Goal: Task Accomplishment & Management: Manage account settings

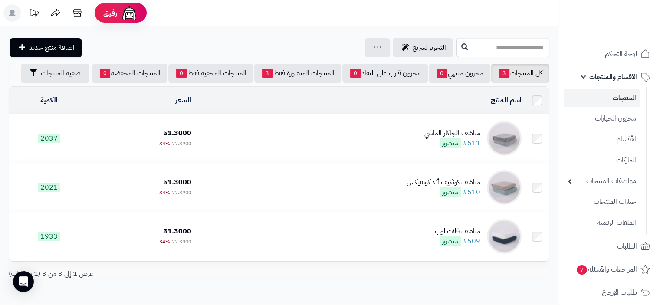
click at [618, 79] on span "الأقسام والمنتجات" at bounding box center [613, 77] width 48 height 12
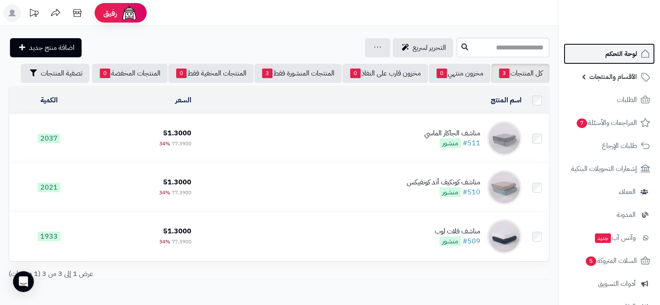
click at [629, 54] on span "لوحة التحكم" at bounding box center [622, 54] width 32 height 12
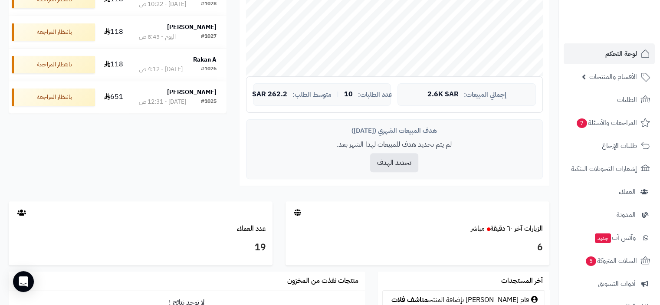
scroll to position [391, 0]
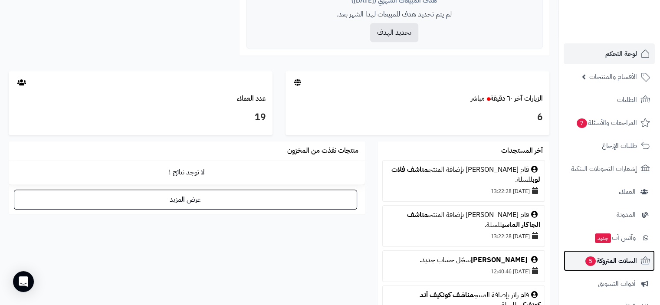
click at [618, 260] on span "السلات المتروكة 5" at bounding box center [611, 261] width 53 height 12
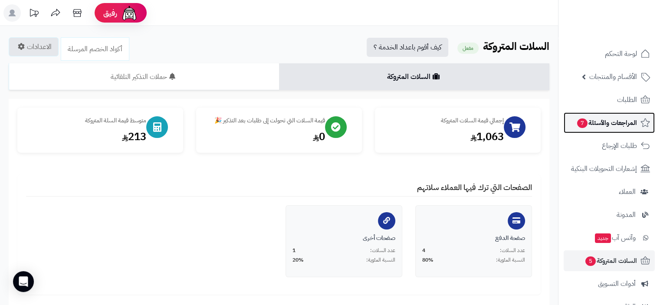
click at [608, 117] on span "المراجعات والأسئلة 7" at bounding box center [606, 123] width 61 height 12
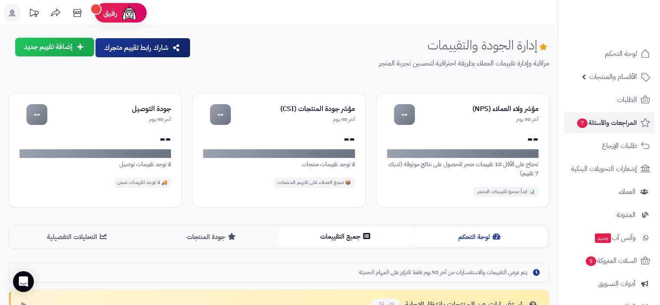
click at [347, 237] on button "جميع التقييمات" at bounding box center [346, 237] width 134 height 20
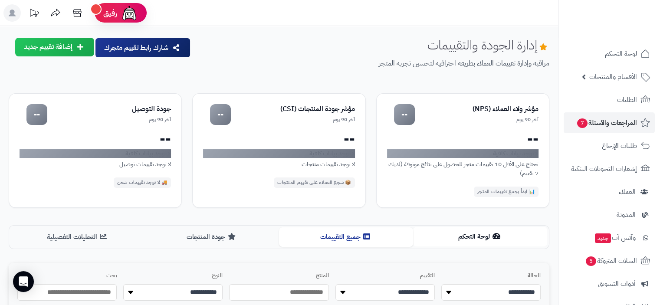
click at [471, 238] on button "لوحة التحكم" at bounding box center [480, 237] width 134 height 20
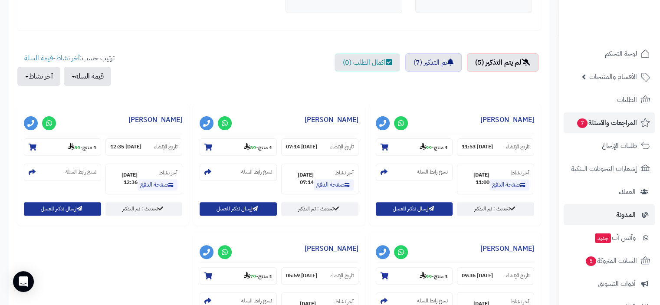
scroll to position [189, 0]
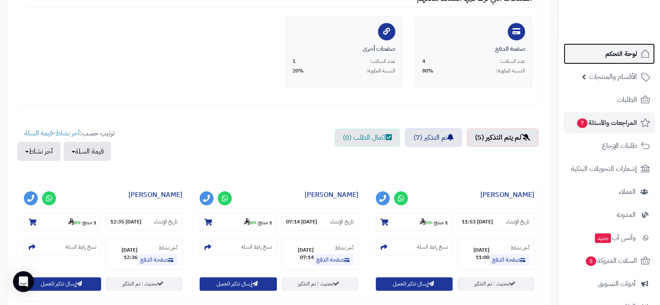
click at [620, 55] on span "لوحة التحكم" at bounding box center [622, 54] width 32 height 12
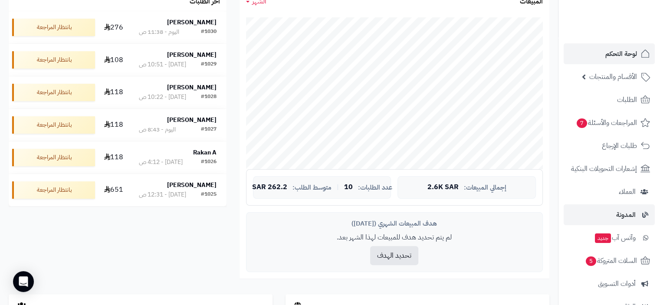
scroll to position [43, 0]
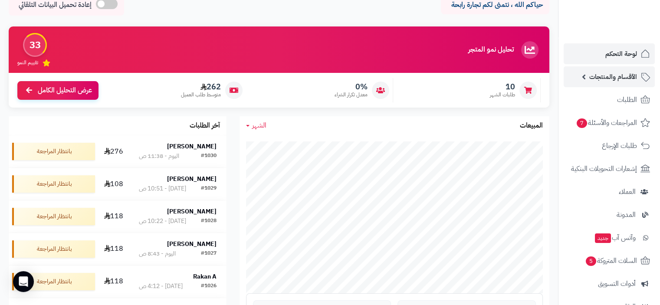
click at [618, 75] on span "الأقسام والمنتجات" at bounding box center [613, 77] width 48 height 12
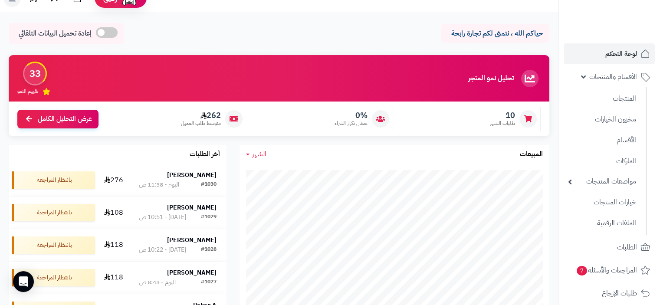
scroll to position [0, 0]
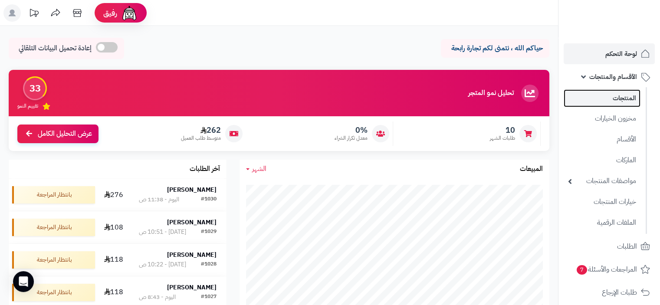
click at [622, 99] on link "المنتجات" at bounding box center [602, 98] width 77 height 18
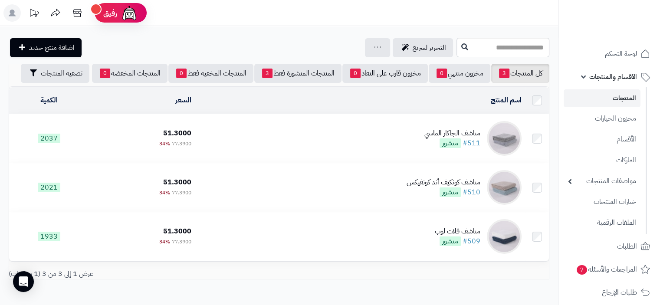
click at [116, 134] on td "51.3000 77.3900 34%" at bounding box center [142, 138] width 106 height 49
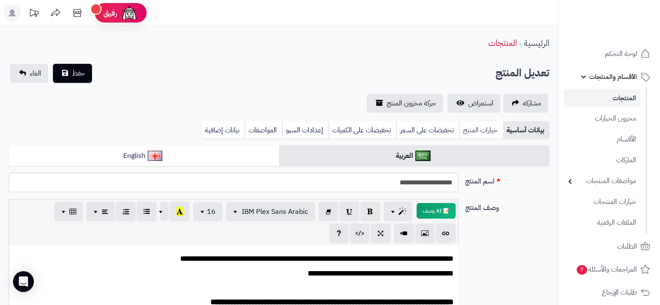
click at [476, 132] on link "خيارات المنتج" at bounding box center [481, 130] width 44 height 17
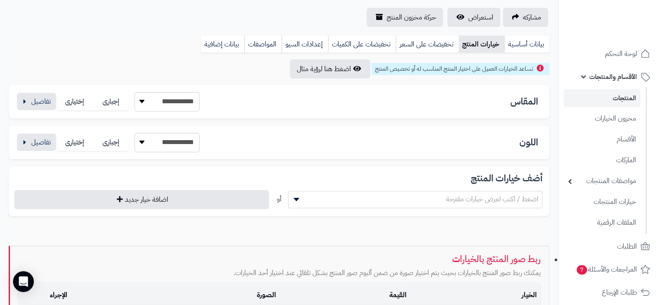
scroll to position [87, 0]
click at [31, 102] on button "button" at bounding box center [36, 100] width 39 height 17
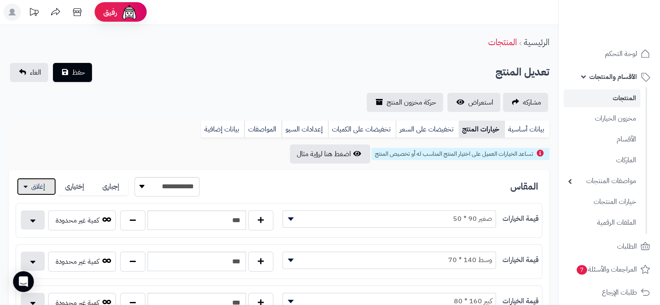
scroll to position [0, 0]
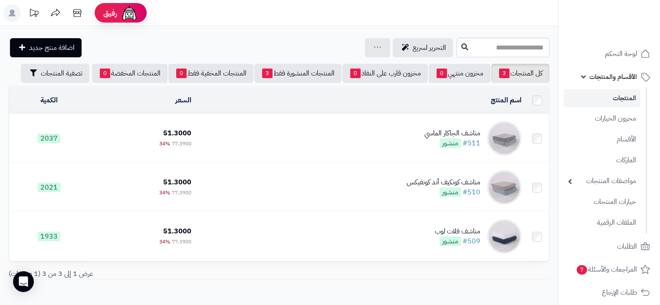
click at [618, 99] on link "المنتجات" at bounding box center [602, 98] width 77 height 18
click at [627, 97] on link "المنتجات" at bounding box center [602, 98] width 77 height 18
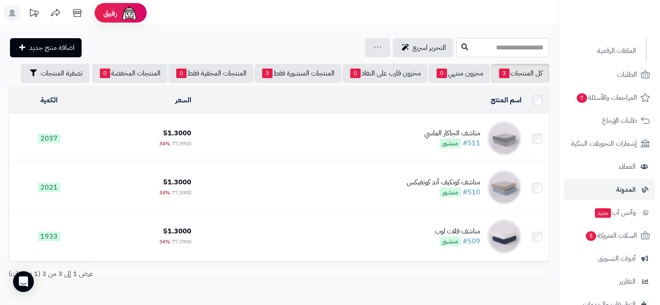
scroll to position [174, 0]
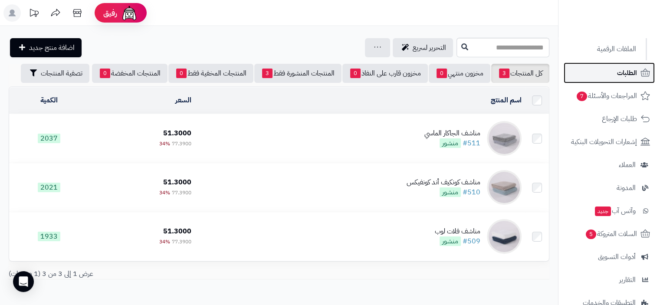
drag, startPoint x: 630, startPoint y: 71, endPoint x: 620, endPoint y: 78, distance: 12.2
click at [630, 71] on span "الطلبات" at bounding box center [627, 73] width 20 height 12
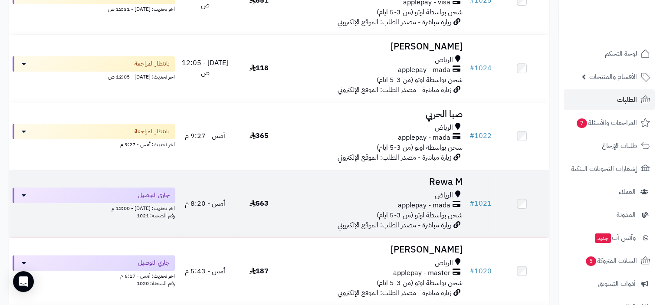
scroll to position [521, 0]
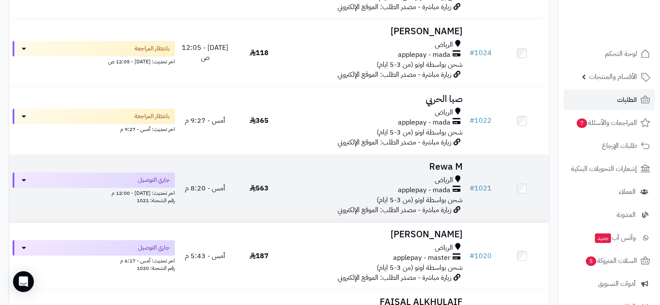
click at [339, 191] on div "applepay - mada" at bounding box center [376, 190] width 173 height 10
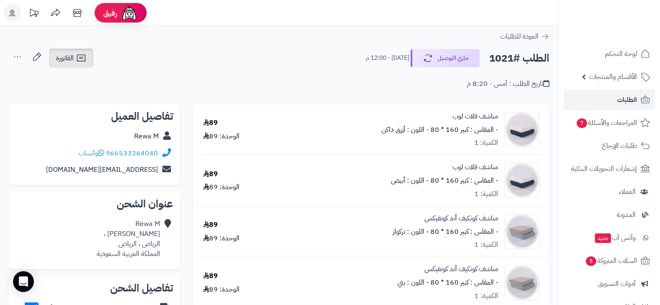
click at [71, 57] on span "الفاتورة" at bounding box center [65, 58] width 18 height 10
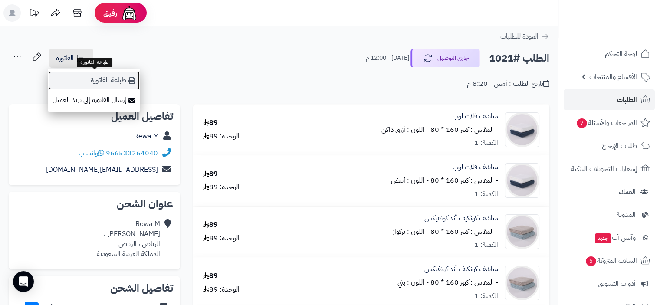
click at [112, 80] on link "طباعة الفاتورة" at bounding box center [94, 81] width 92 height 20
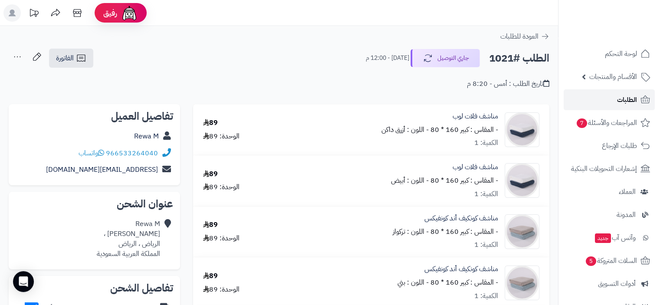
click at [625, 100] on span "الطلبات" at bounding box center [627, 100] width 20 height 12
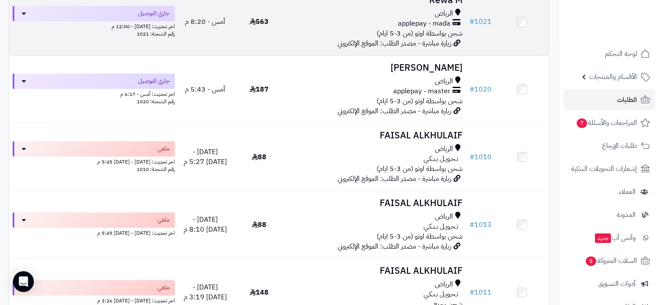
scroll to position [651, 0]
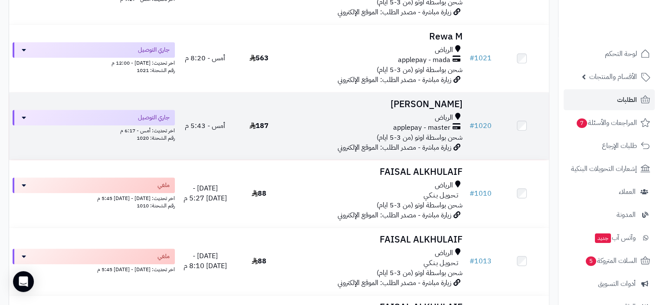
click at [401, 135] on span "شحن بواسطة اوتو (من 3-5 ايام)" at bounding box center [420, 137] width 86 height 10
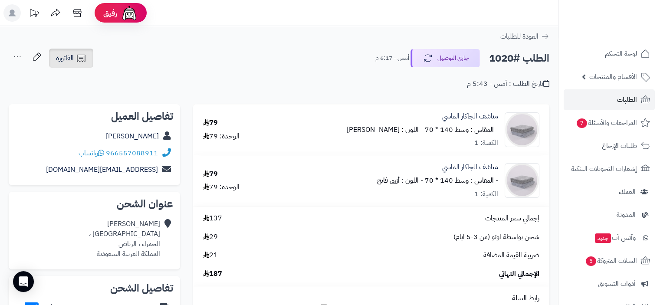
click at [71, 59] on span "الفاتورة" at bounding box center [65, 58] width 18 height 10
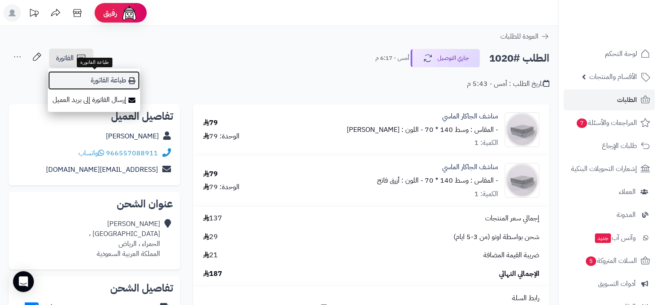
click at [119, 82] on link "طباعة الفاتورة" at bounding box center [94, 81] width 92 height 20
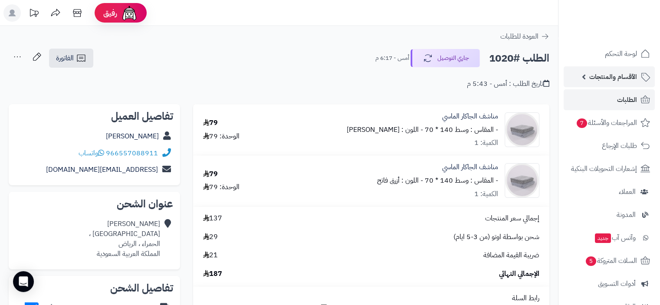
click at [616, 78] on span "الأقسام والمنتجات" at bounding box center [613, 77] width 48 height 12
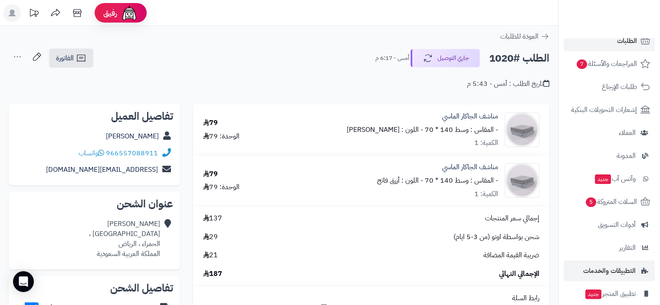
scroll to position [130, 0]
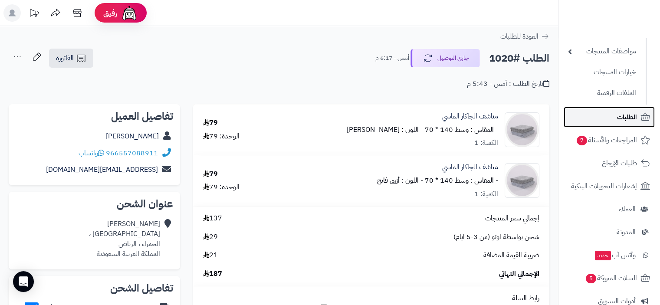
click at [626, 112] on span "الطلبات" at bounding box center [627, 117] width 20 height 12
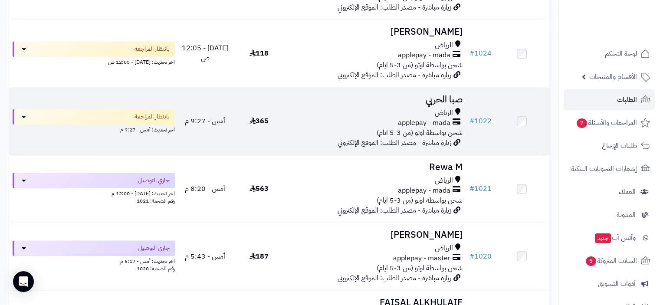
scroll to position [521, 0]
click at [410, 127] on span "applepay - mada" at bounding box center [424, 123] width 53 height 10
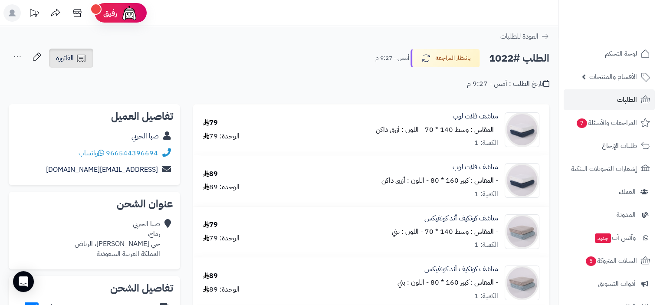
click at [77, 58] on icon at bounding box center [81, 58] width 8 height 7
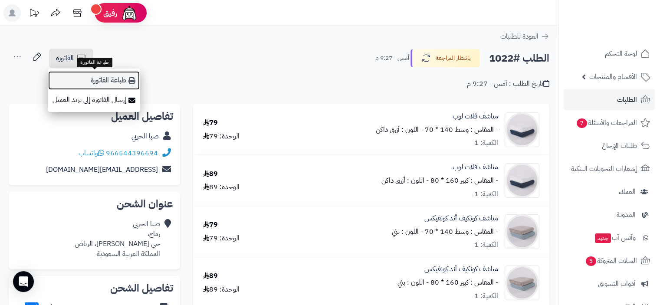
click at [101, 78] on link "طباعة الفاتورة" at bounding box center [94, 81] width 92 height 20
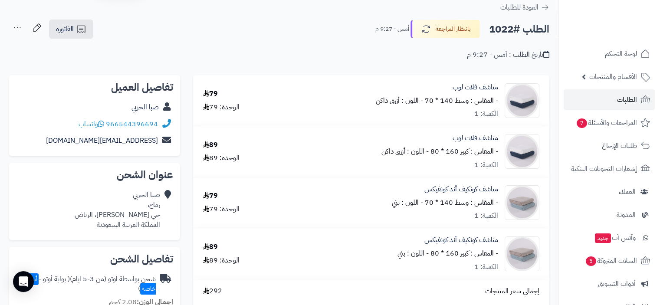
scroll to position [43, 0]
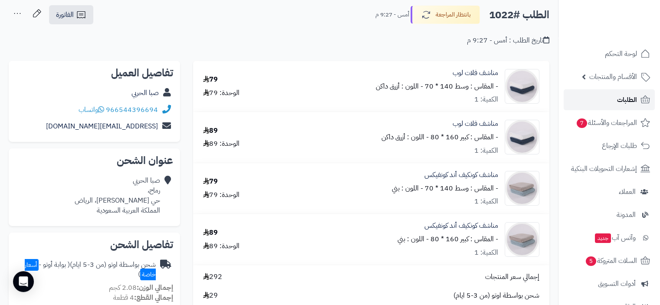
click at [627, 105] on span "الطلبات" at bounding box center [627, 100] width 20 height 12
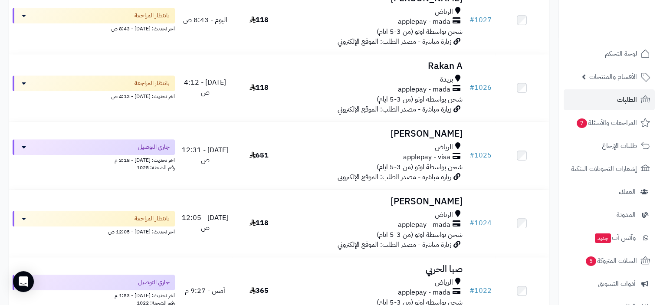
scroll to position [434, 0]
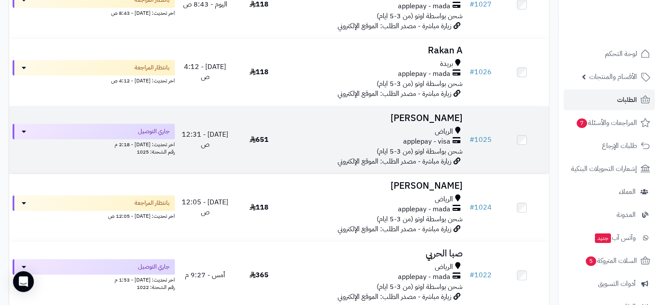
click at [378, 140] on div "applepay - visa" at bounding box center [376, 142] width 173 height 10
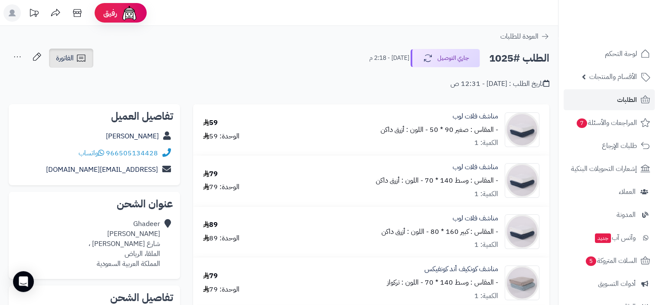
click at [68, 65] on link "الفاتورة" at bounding box center [71, 58] width 44 height 19
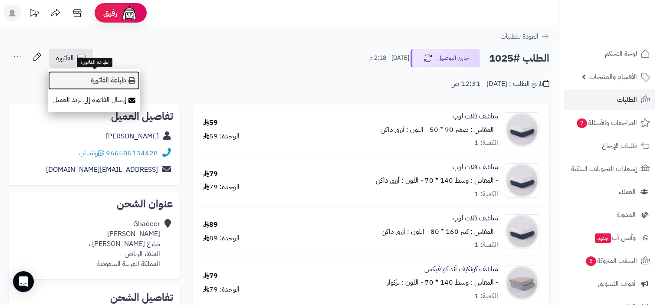
click at [116, 82] on link "طباعة الفاتورة" at bounding box center [94, 81] width 92 height 20
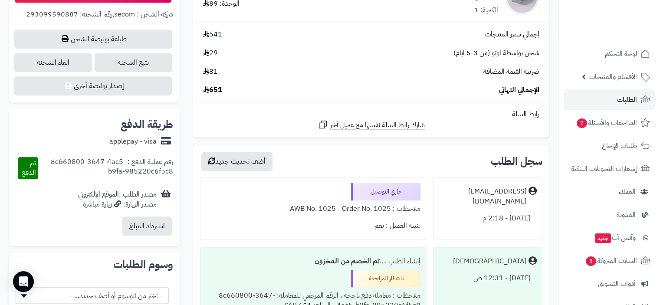
scroll to position [564, 0]
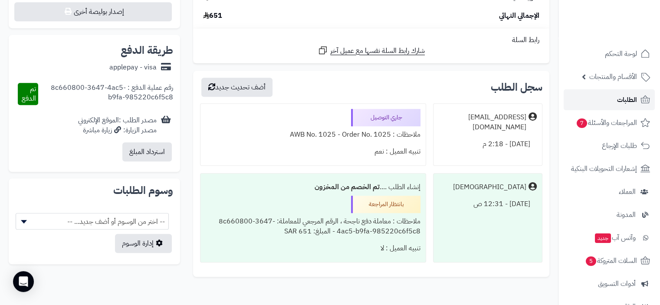
click at [620, 99] on span "الطلبات" at bounding box center [627, 100] width 20 height 12
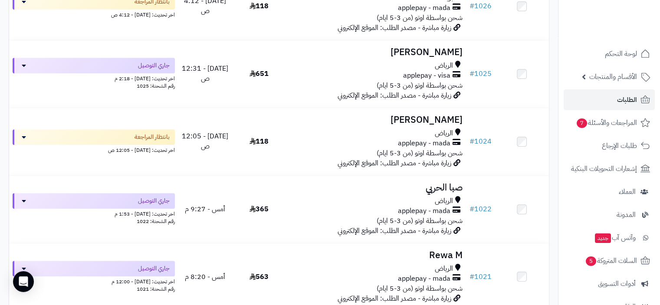
scroll to position [477, 0]
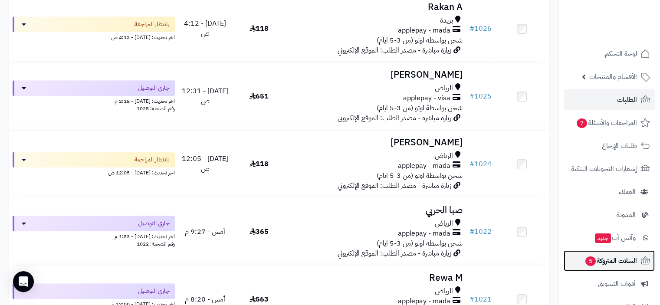
click at [621, 260] on span "السلات المتروكة 5" at bounding box center [611, 261] width 53 height 12
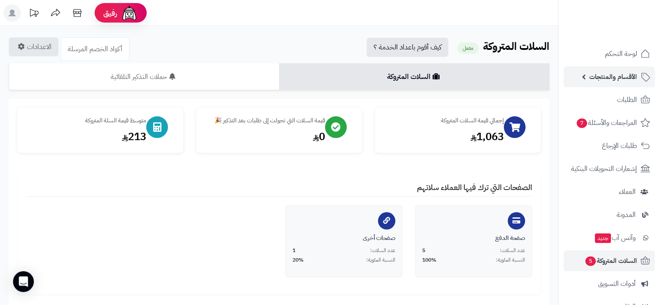
click at [625, 75] on span "الأقسام والمنتجات" at bounding box center [613, 77] width 48 height 12
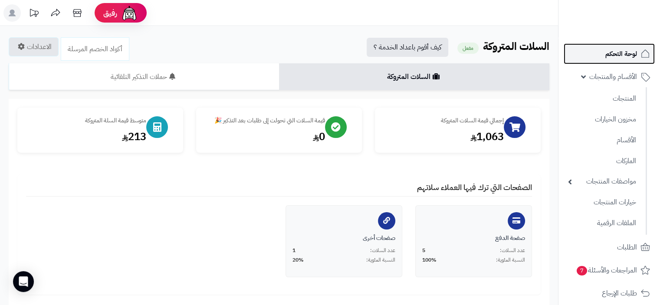
click at [625, 53] on span "لوحة التحكم" at bounding box center [622, 54] width 32 height 12
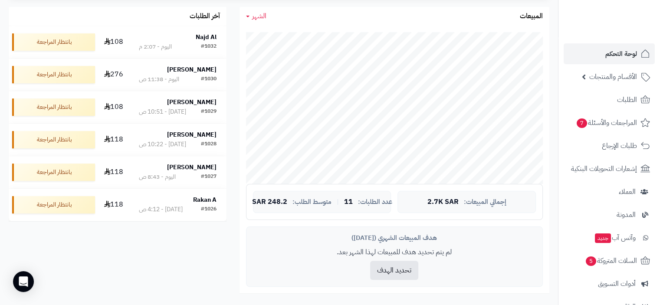
scroll to position [43, 0]
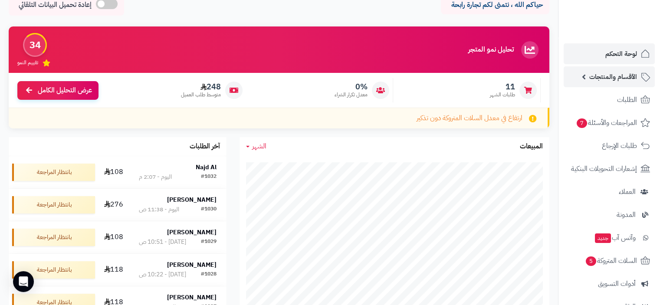
click at [628, 78] on span "الأقسام والمنتجات" at bounding box center [613, 77] width 48 height 12
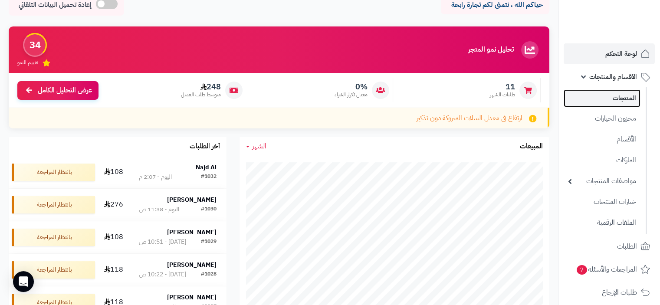
click at [615, 97] on link "المنتجات" at bounding box center [602, 98] width 77 height 18
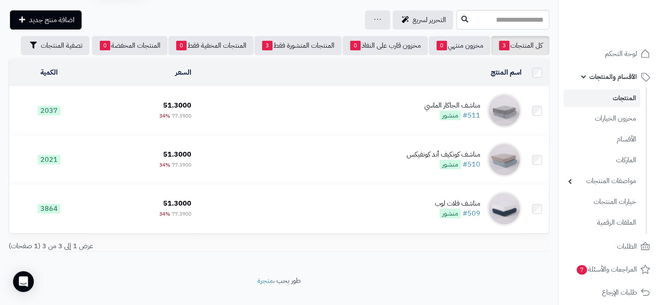
scroll to position [42, 0]
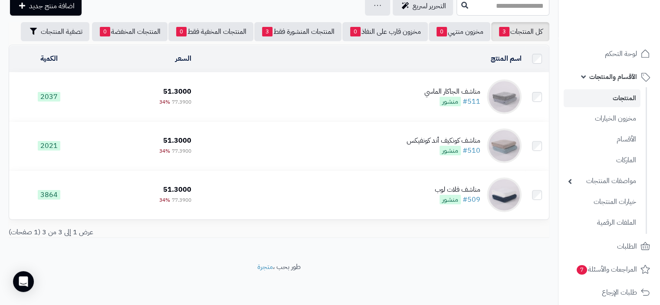
click at [410, 237] on div "كل المنتجات 3 مخزون منتهي 0 مخزون قارب على النفاذ 0 المنتجات المنشورة فقط 3 الم…" at bounding box center [279, 133] width 554 height 223
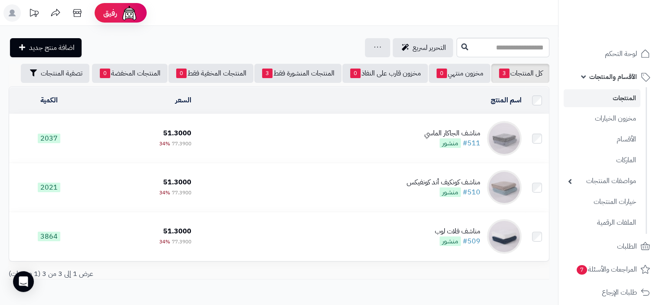
click at [625, 97] on link "المنتجات" at bounding box center [602, 98] width 77 height 18
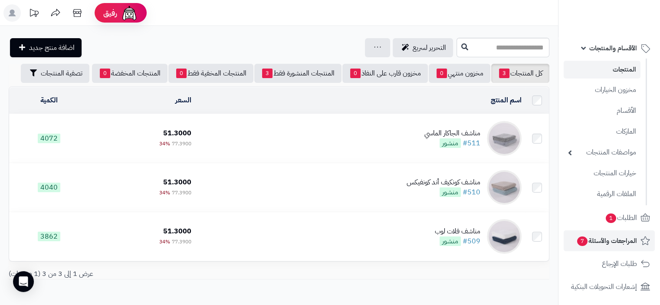
scroll to position [43, 0]
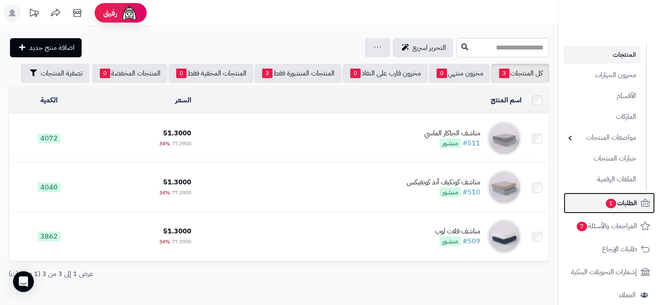
click at [616, 203] on span "الطلبات 1" at bounding box center [621, 203] width 32 height 12
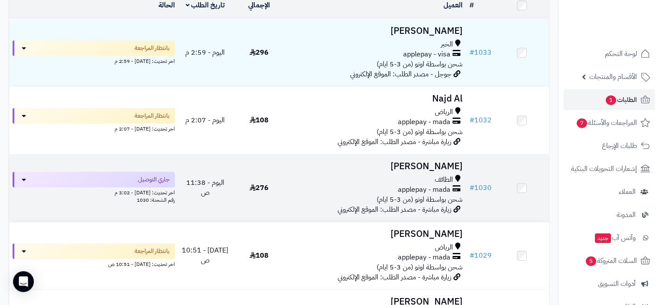
scroll to position [130, 0]
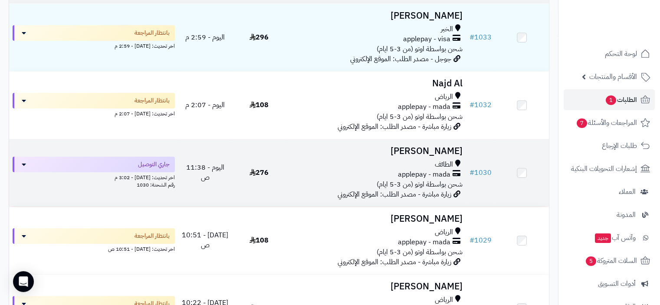
click at [325, 181] on div "الطائف applepay - mada شحن بواسطة اوتو (من 3-5 ايام)" at bounding box center [376, 175] width 173 height 30
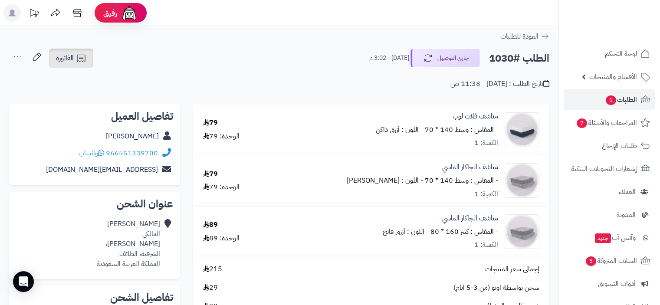
click at [65, 57] on span "الفاتورة" at bounding box center [65, 58] width 18 height 10
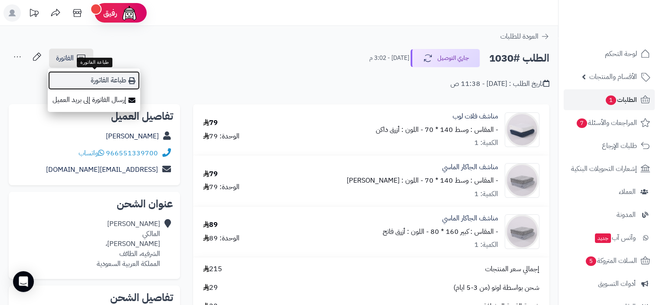
click at [122, 80] on link "طباعة الفاتورة" at bounding box center [94, 81] width 92 height 20
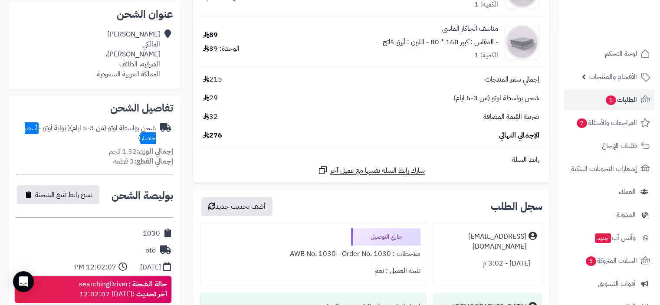
scroll to position [217, 0]
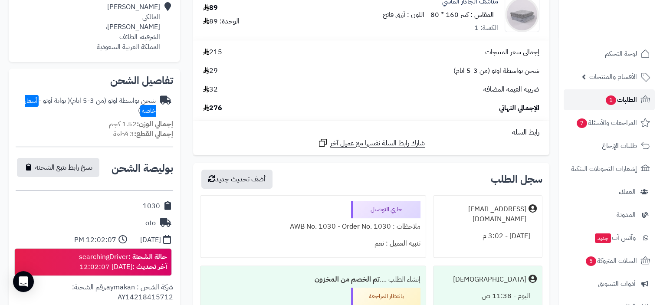
click at [624, 98] on span "الطلبات 1" at bounding box center [621, 100] width 32 height 12
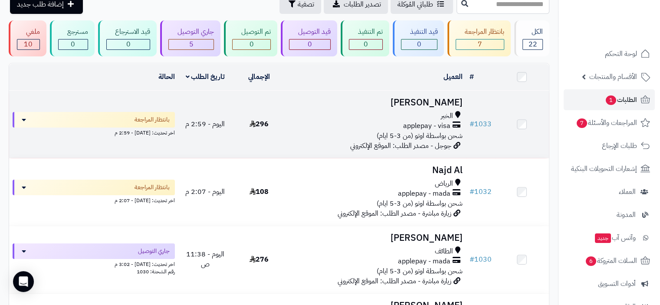
scroll to position [43, 0]
click at [382, 125] on div "applepay - visa" at bounding box center [376, 126] width 173 height 10
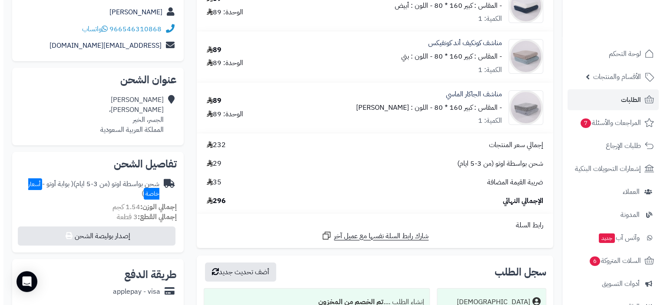
scroll to position [174, 0]
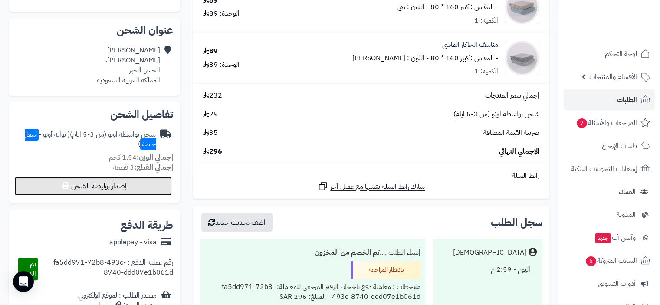
click at [105, 187] on button "إصدار بوليصة الشحن" at bounding box center [93, 186] width 158 height 19
select select "***"
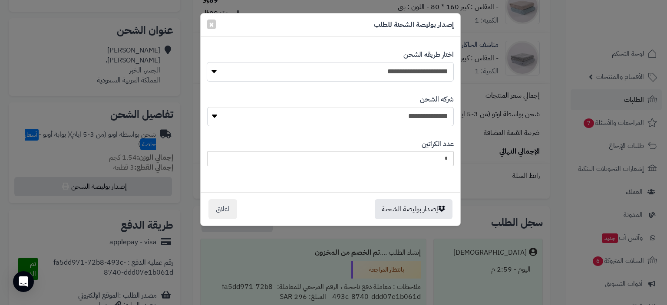
click at [418, 71] on select "**********" at bounding box center [330, 72] width 247 height 20
click at [426, 119] on select "**********" at bounding box center [330, 117] width 247 height 20
select select "****"
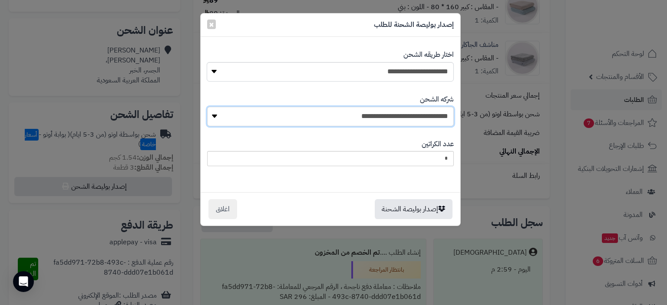
click at [210, 107] on select "**********" at bounding box center [330, 117] width 247 height 20
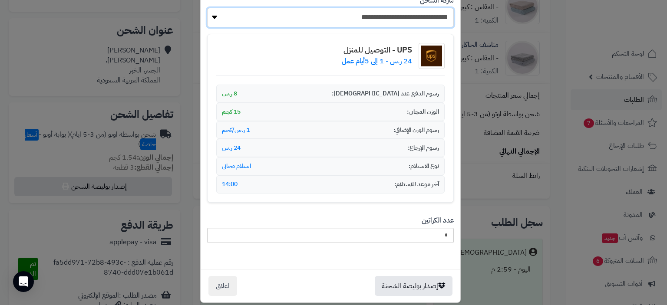
scroll to position [108, 0]
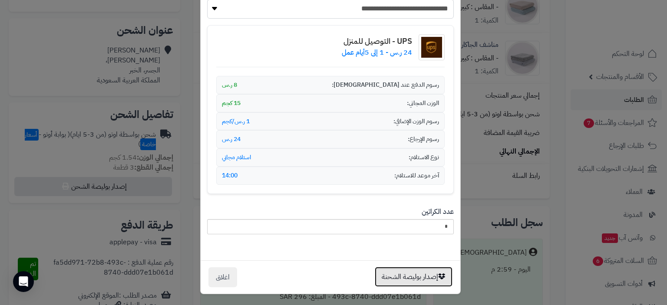
click at [418, 277] on button "إصدار بوليصة الشحنة" at bounding box center [414, 277] width 78 height 20
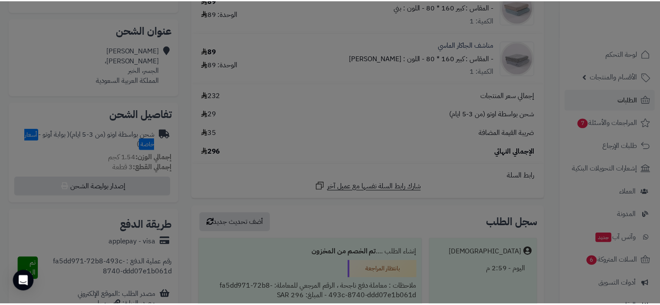
scroll to position [0, 0]
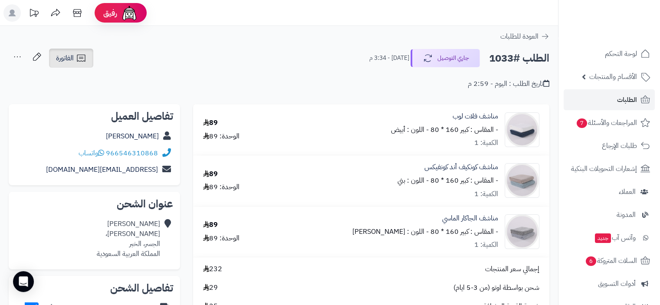
click at [73, 59] on span "الفاتورة" at bounding box center [65, 58] width 18 height 10
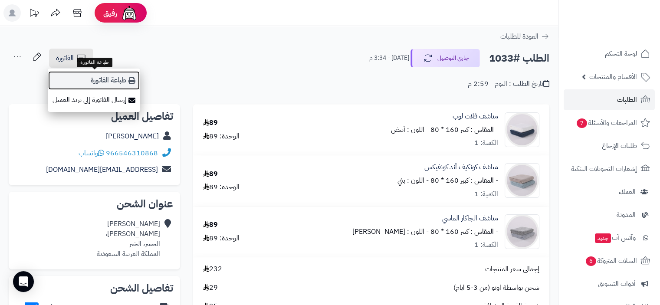
click at [119, 82] on link "طباعة الفاتورة" at bounding box center [94, 81] width 92 height 20
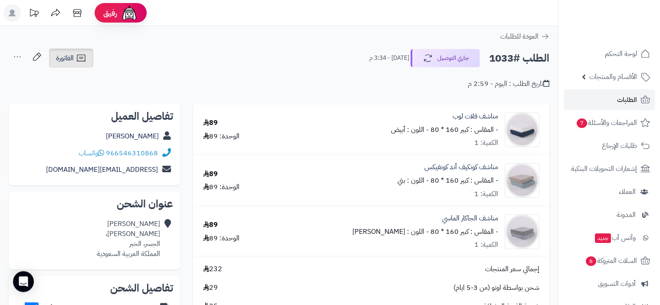
click at [66, 63] on span "الفاتورة" at bounding box center [65, 58] width 18 height 10
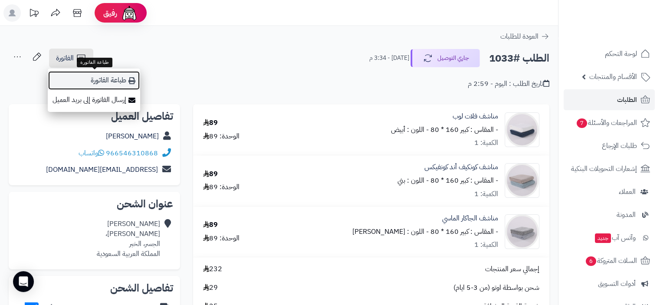
click at [86, 83] on link "طباعة الفاتورة" at bounding box center [94, 81] width 92 height 20
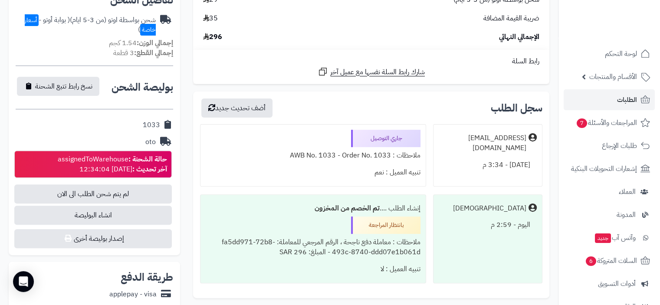
scroll to position [304, 0]
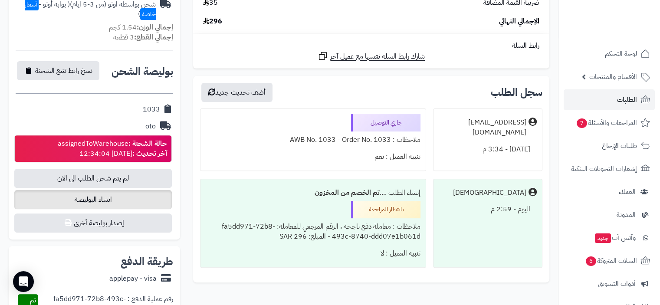
click at [115, 200] on span "انشاء البوليصة" at bounding box center [93, 199] width 158 height 19
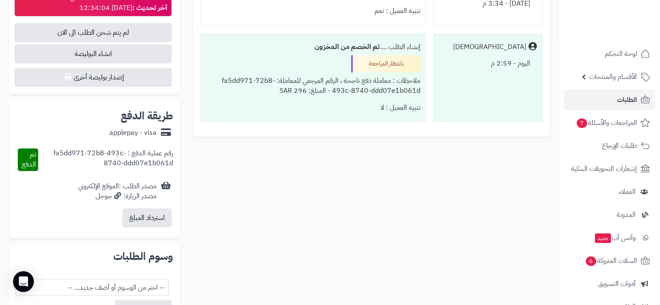
scroll to position [411, 0]
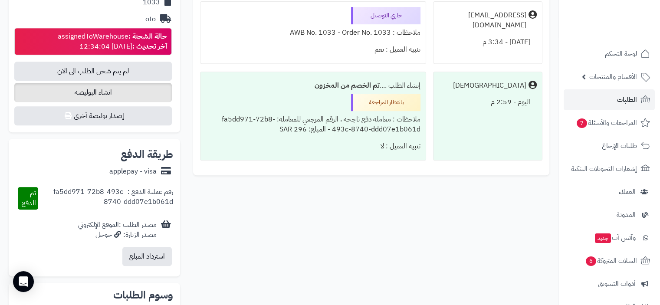
click at [106, 93] on span "انشاء البوليصة" at bounding box center [93, 92] width 158 height 19
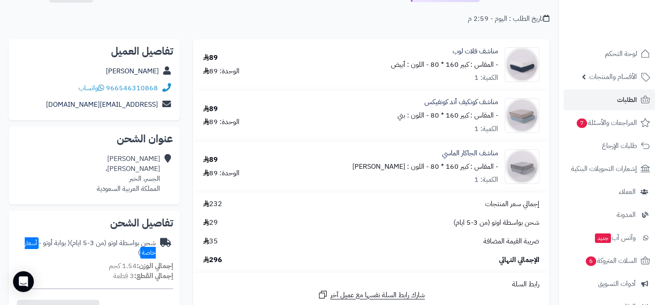
scroll to position [64, 0]
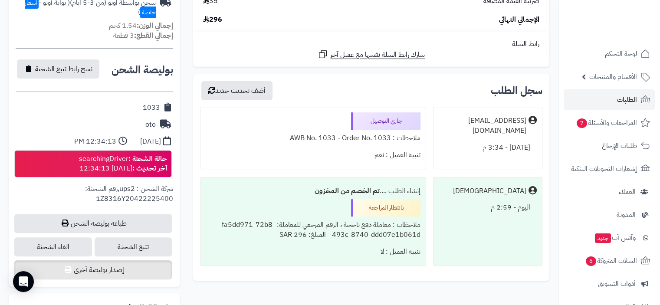
scroll to position [391, 0]
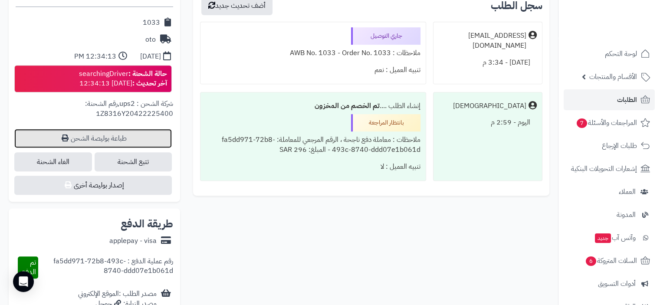
click at [113, 137] on link "طباعة بوليصة الشحن" at bounding box center [93, 138] width 158 height 19
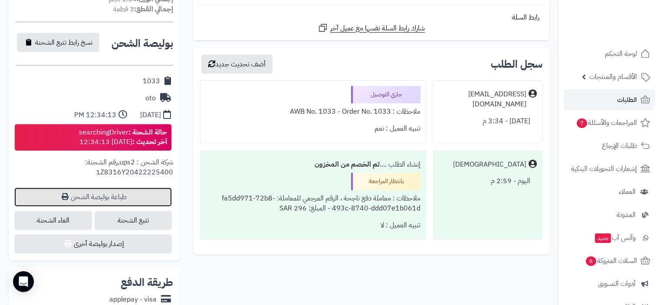
scroll to position [260, 0]
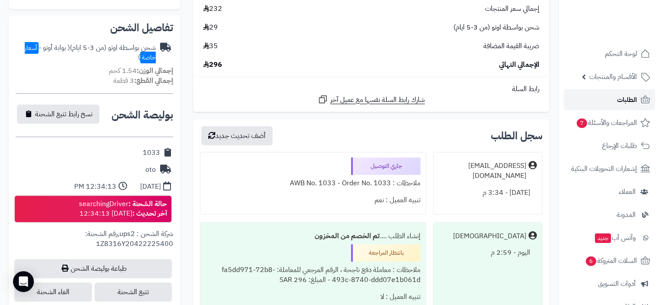
click at [627, 101] on span "الطلبات" at bounding box center [627, 100] width 20 height 12
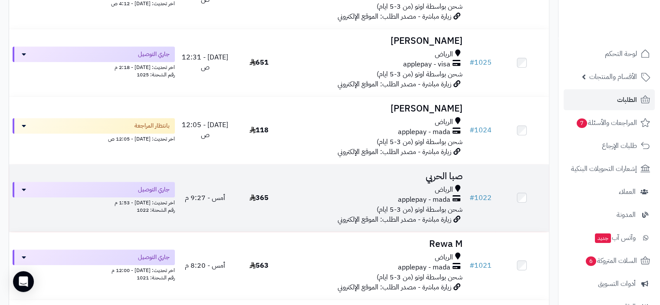
scroll to position [564, 0]
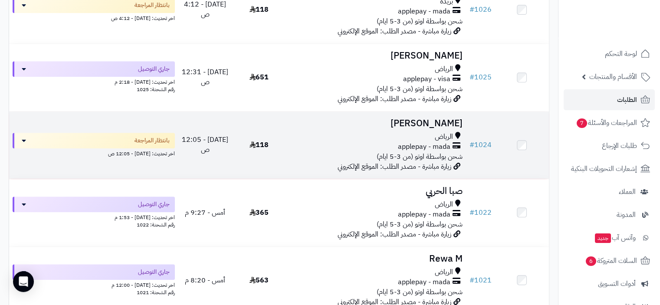
click at [431, 156] on span "شحن بواسطة اوتو (من 3-5 ايام)" at bounding box center [420, 156] width 86 height 10
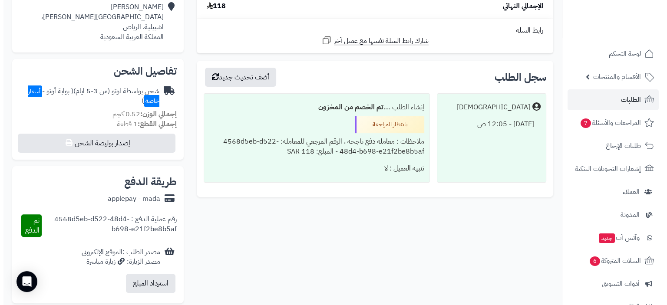
scroll to position [260, 0]
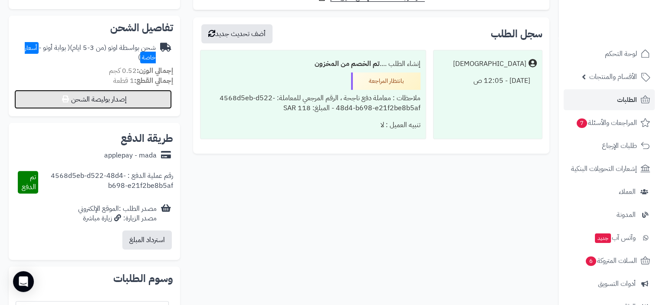
click at [124, 104] on button "إصدار بوليصة الشحن" at bounding box center [93, 99] width 158 height 19
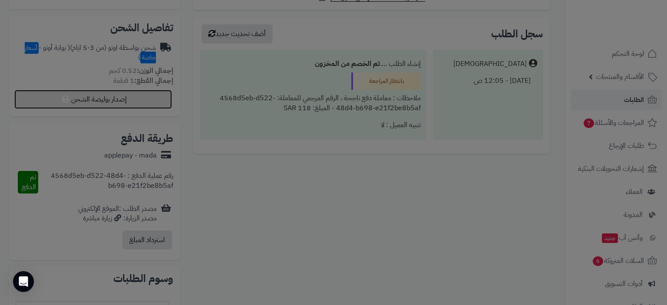
select select "***"
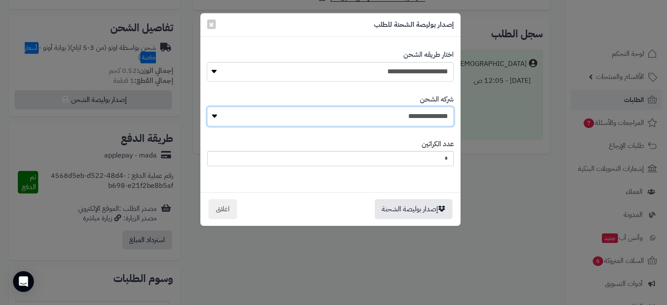
click at [386, 119] on select "**********" at bounding box center [330, 117] width 247 height 20
select select "****"
click at [210, 107] on select "**********" at bounding box center [330, 117] width 247 height 20
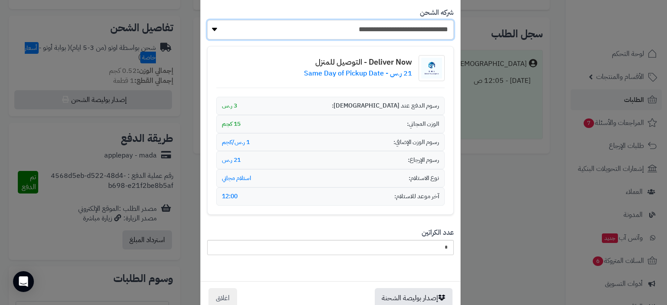
scroll to position [108, 0]
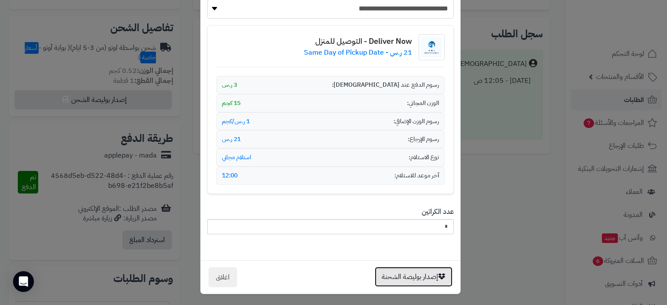
click at [418, 276] on button "إصدار بوليصة الشحنة" at bounding box center [414, 277] width 78 height 20
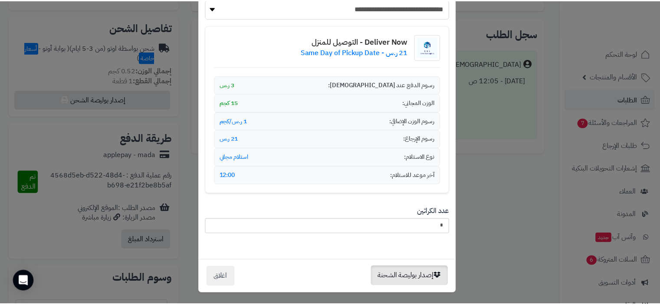
scroll to position [0, 0]
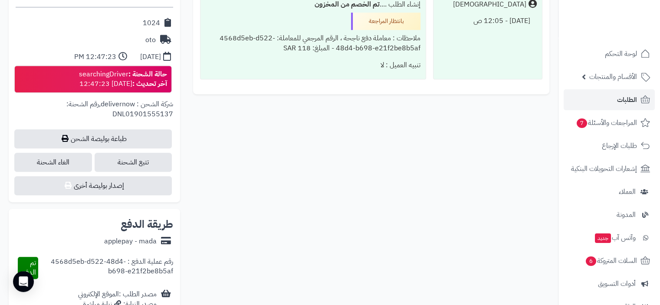
scroll to position [391, 0]
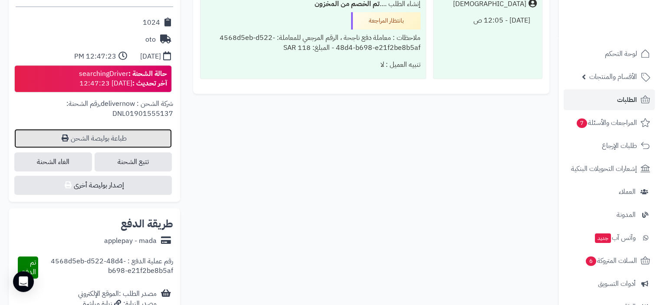
click at [128, 139] on link "طباعة بوليصة الشحن" at bounding box center [93, 138] width 158 height 19
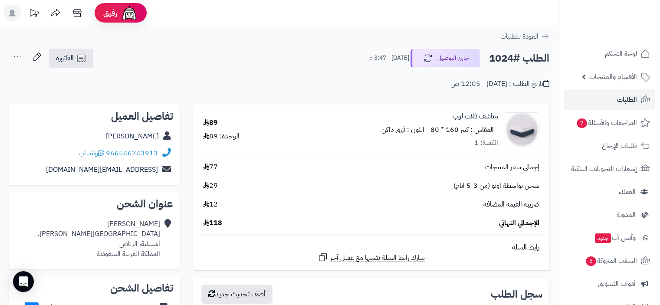
scroll to position [0, 0]
click at [68, 59] on span "الفاتورة" at bounding box center [65, 58] width 18 height 10
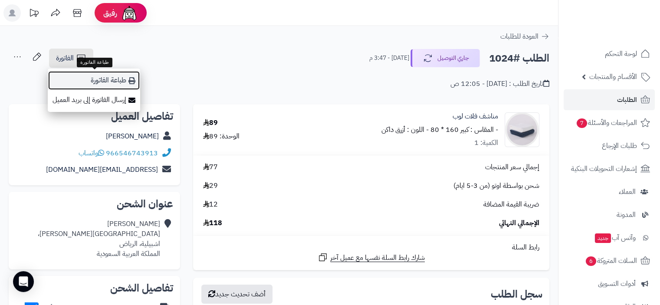
click at [121, 80] on link "طباعة الفاتورة" at bounding box center [94, 81] width 92 height 20
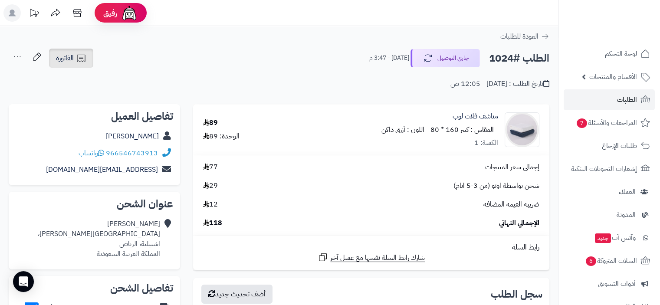
click at [86, 59] on icon at bounding box center [81, 58] width 10 height 10
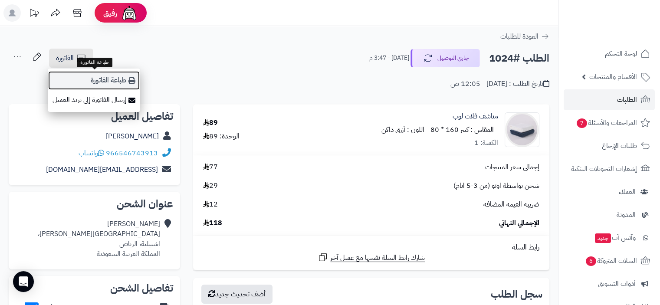
click at [118, 80] on link "طباعة الفاتورة" at bounding box center [94, 81] width 92 height 20
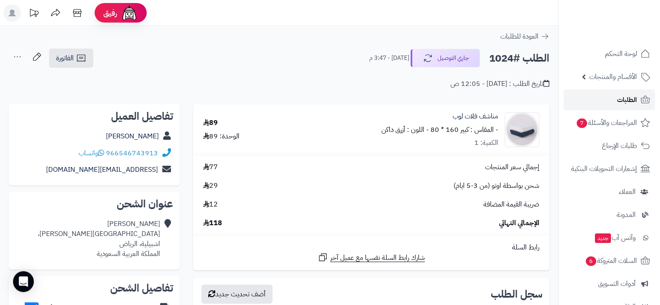
click at [602, 100] on link "الطلبات" at bounding box center [609, 99] width 91 height 21
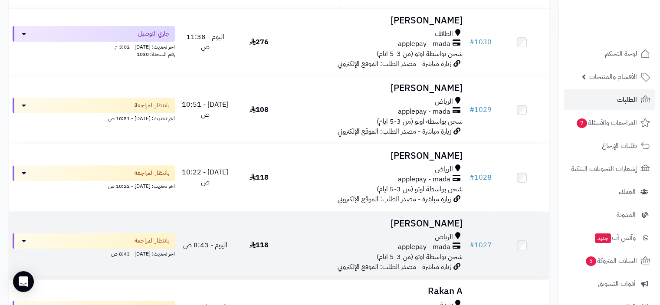
scroll to position [434, 0]
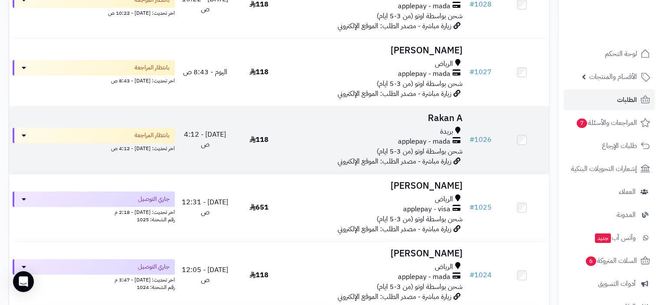
click at [413, 145] on span "applepay - mada" at bounding box center [424, 142] width 53 height 10
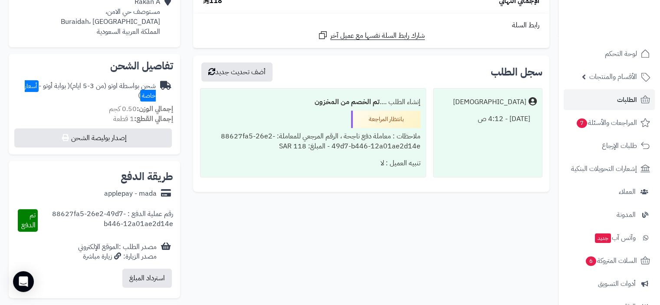
scroll to position [217, 0]
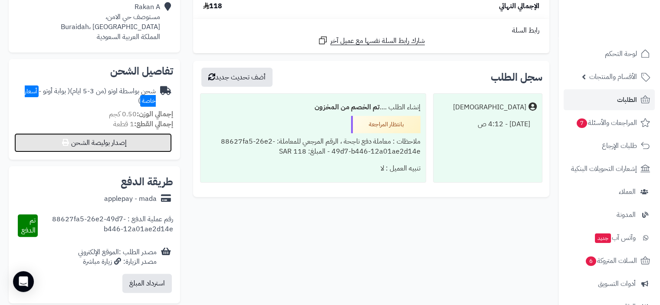
click at [125, 145] on button "إصدار بوليصة الشحن" at bounding box center [93, 142] width 158 height 19
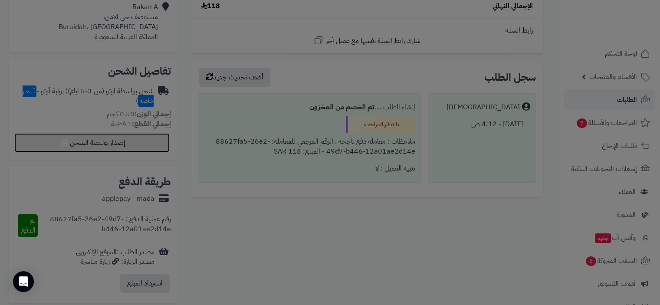
select select "***"
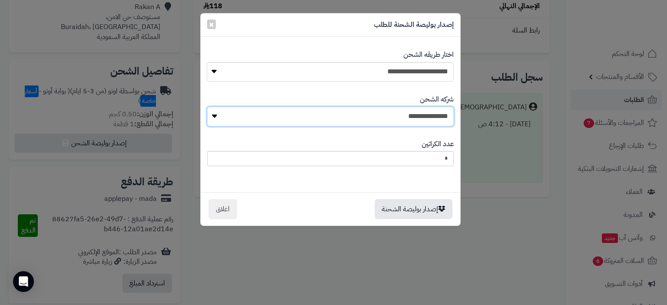
click at [408, 119] on select "**********" at bounding box center [330, 117] width 247 height 20
click at [211, 25] on span "×" at bounding box center [211, 23] width 5 height 13
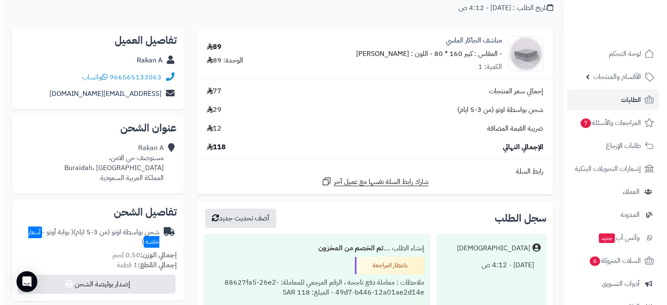
scroll to position [217, 0]
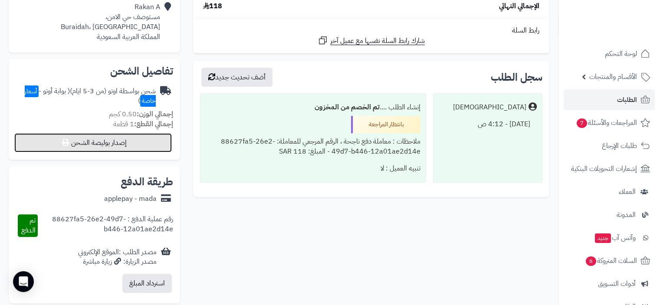
click at [117, 140] on button "إصدار بوليصة الشحن" at bounding box center [93, 142] width 158 height 19
select select "***"
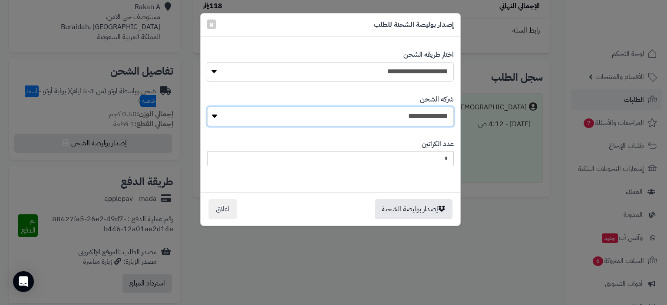
click at [378, 114] on select "**********" at bounding box center [330, 117] width 247 height 20
select select "****"
click at [210, 107] on select "**********" at bounding box center [330, 117] width 247 height 20
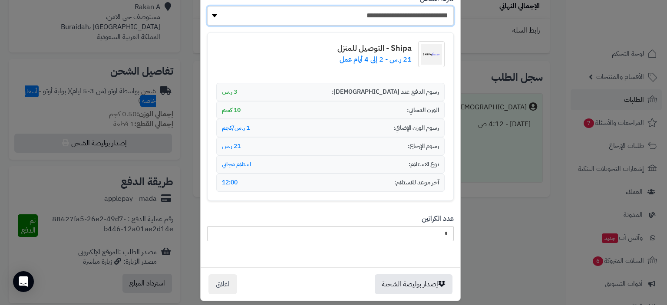
scroll to position [108, 0]
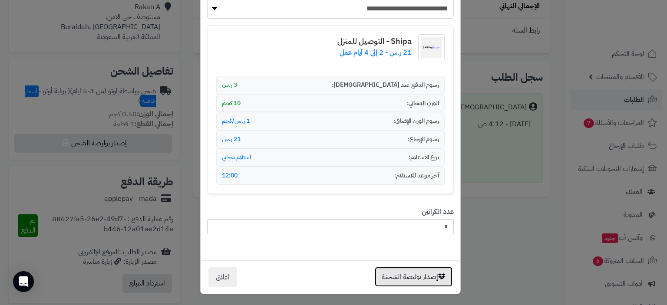
click at [408, 280] on button "إصدار بوليصة الشحنة" at bounding box center [414, 277] width 78 height 20
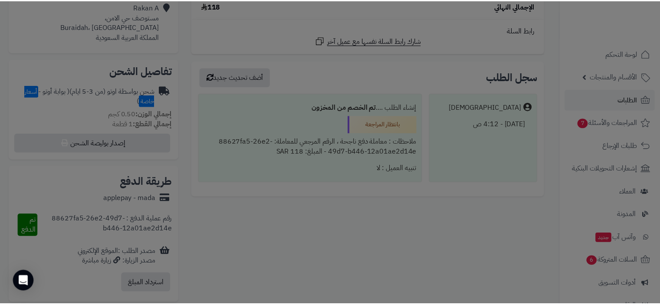
scroll to position [0, 0]
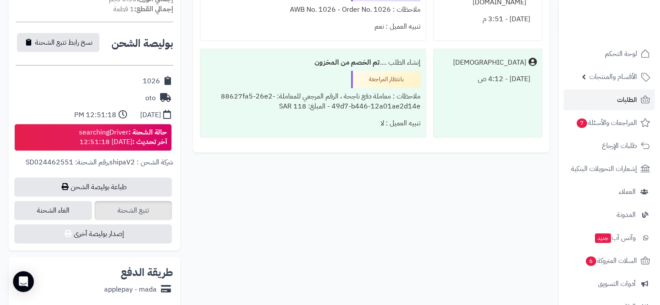
scroll to position [347, 0]
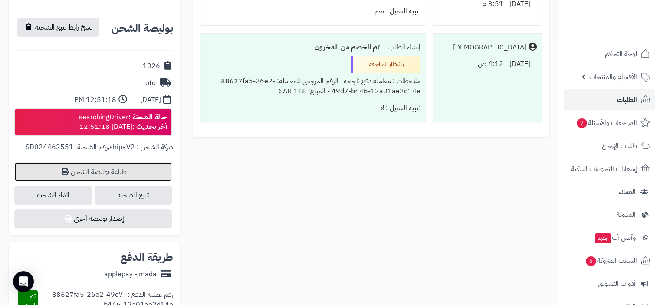
click at [118, 171] on link "طباعة بوليصة الشحن" at bounding box center [93, 171] width 158 height 19
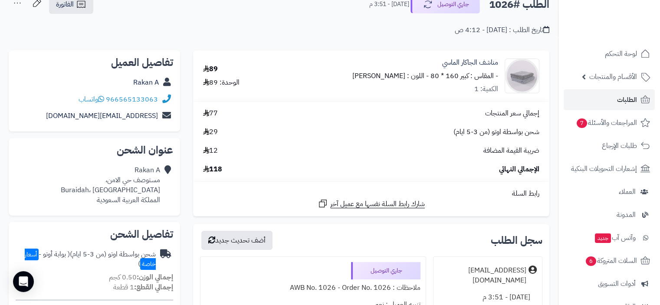
scroll to position [0, 0]
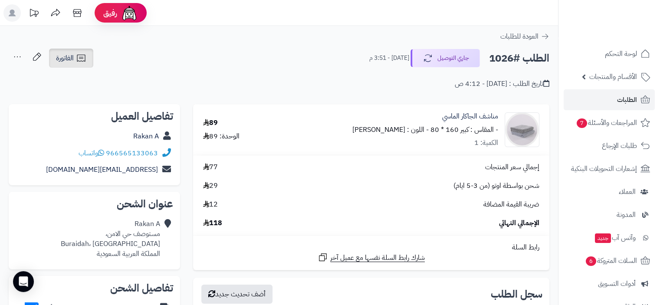
click at [76, 60] on link "الفاتورة" at bounding box center [71, 58] width 44 height 19
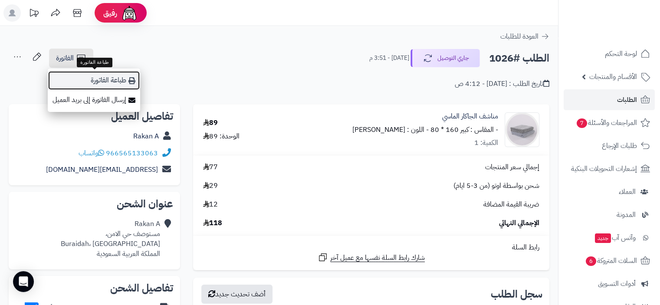
click at [114, 78] on link "طباعة الفاتورة" at bounding box center [94, 81] width 92 height 20
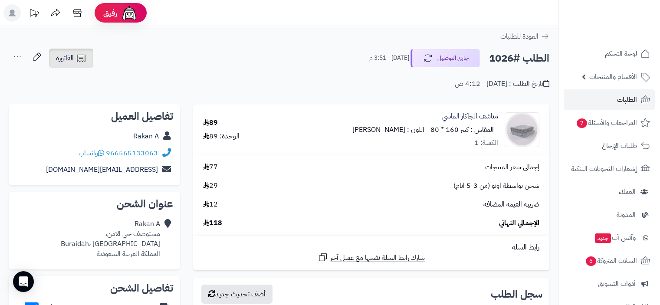
click at [74, 57] on link "الفاتورة" at bounding box center [71, 58] width 44 height 19
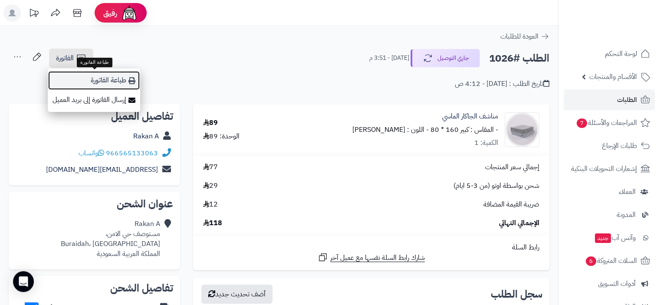
click at [119, 80] on link "طباعة الفاتورة" at bounding box center [94, 81] width 92 height 20
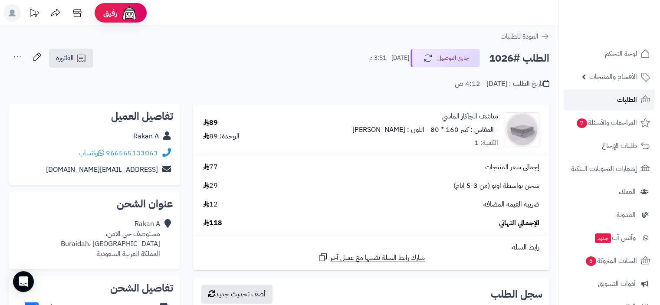
click at [623, 99] on span "الطلبات" at bounding box center [627, 100] width 20 height 12
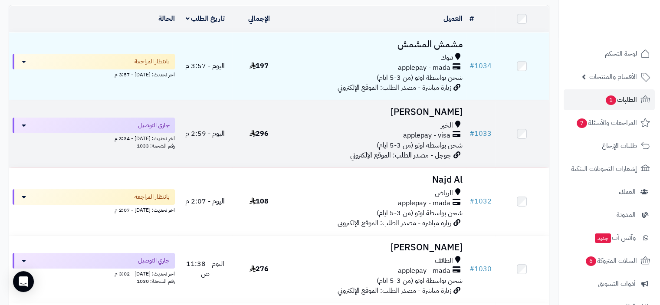
scroll to position [87, 0]
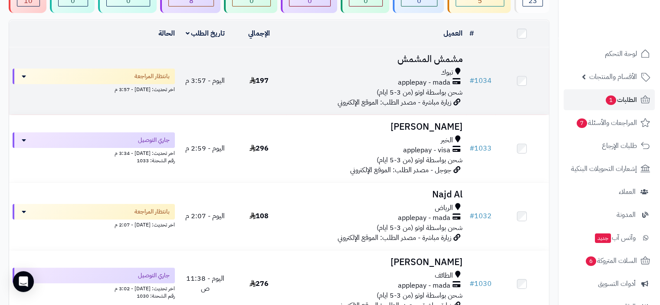
click at [421, 92] on span "شحن بواسطة اوتو (من 3-5 ايام)" at bounding box center [420, 92] width 86 height 10
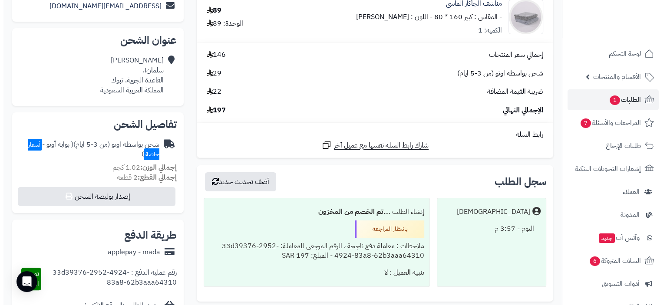
scroll to position [217, 0]
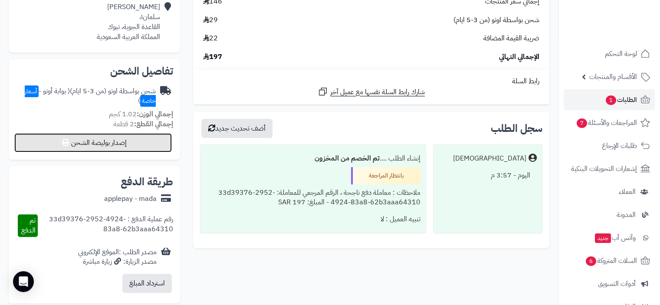
click at [92, 147] on button "إصدار بوليصة الشحن" at bounding box center [93, 142] width 158 height 19
select select "***"
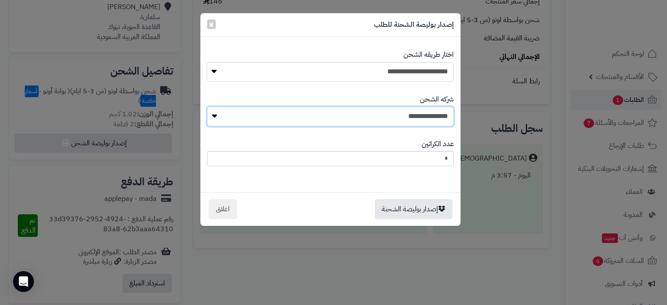
click at [412, 117] on select "**********" at bounding box center [330, 117] width 247 height 20
select select "****"
click at [210, 107] on select "**********" at bounding box center [330, 117] width 247 height 20
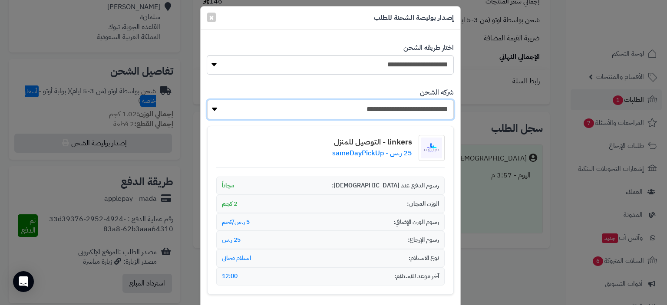
scroll to position [0, 0]
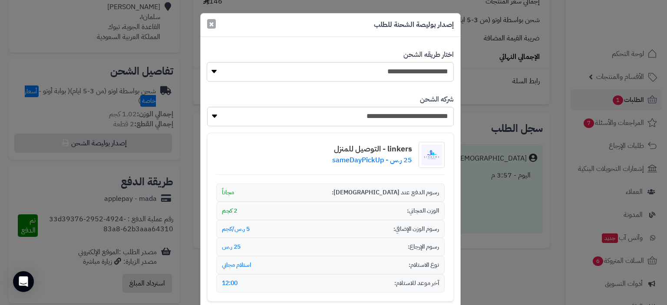
click at [214, 24] on span "×" at bounding box center [211, 23] width 5 height 13
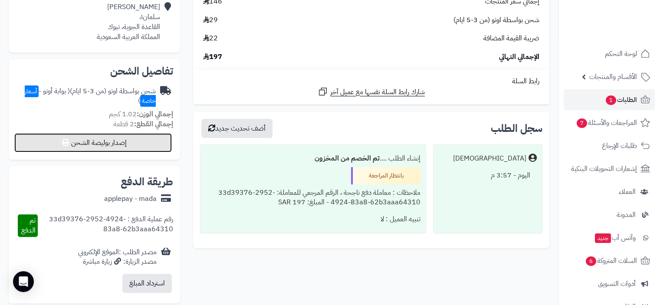
click at [102, 138] on button "إصدار بوليصة الشحن" at bounding box center [93, 142] width 158 height 19
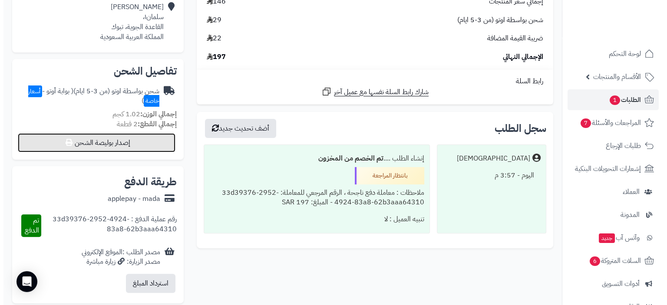
select select "***"
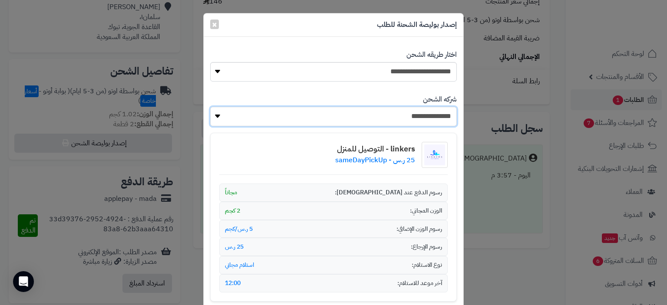
click at [418, 114] on select "**********" at bounding box center [333, 117] width 247 height 20
select select "****"
click at [213, 107] on select "**********" at bounding box center [333, 117] width 247 height 20
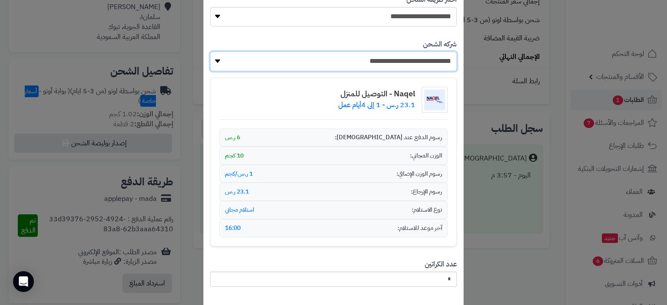
scroll to position [108, 0]
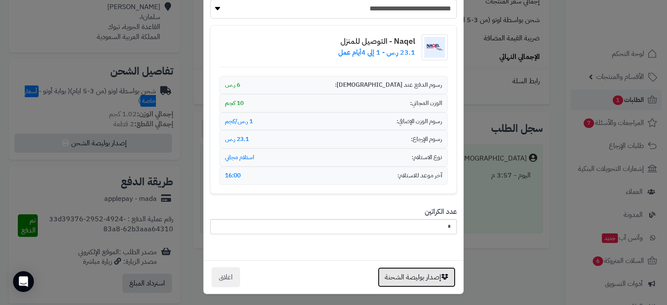
click at [412, 273] on button "إصدار بوليصة الشحنة" at bounding box center [417, 277] width 78 height 20
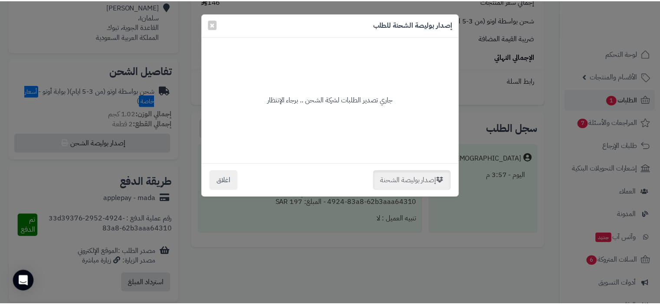
scroll to position [0, 0]
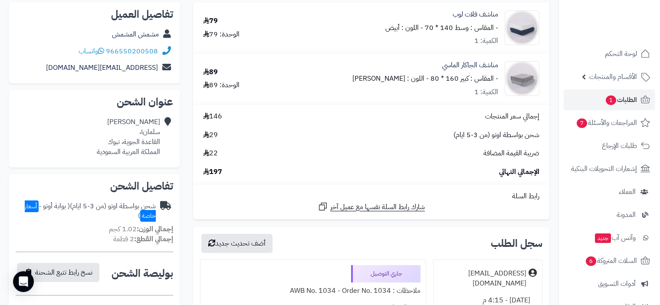
scroll to position [87, 0]
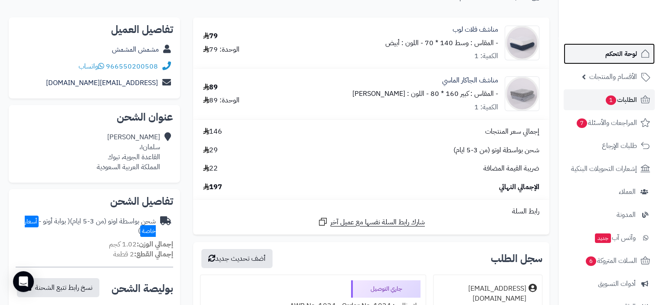
click at [622, 54] on span "لوحة التحكم" at bounding box center [622, 54] width 32 height 12
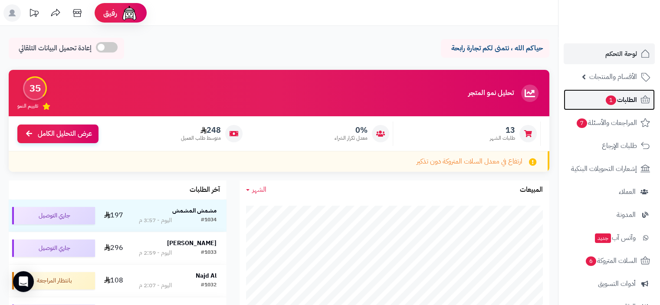
click at [622, 98] on span "الطلبات 1" at bounding box center [621, 100] width 32 height 12
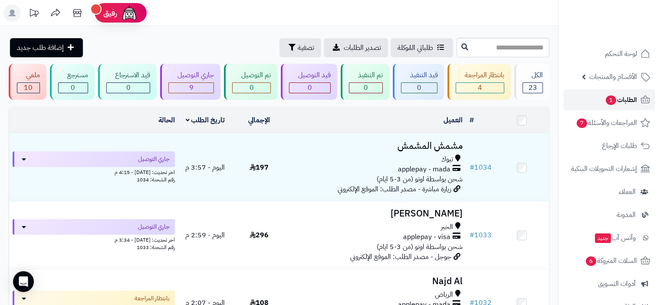
click at [623, 102] on span "الطلبات 1" at bounding box center [621, 100] width 32 height 12
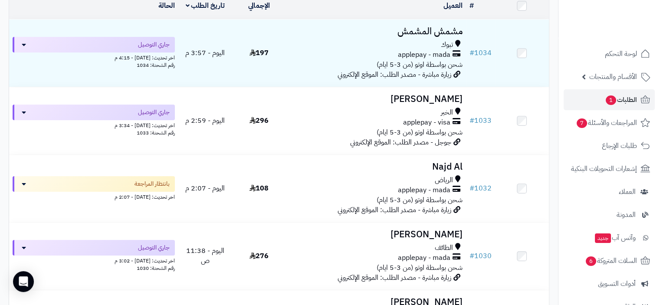
scroll to position [87, 0]
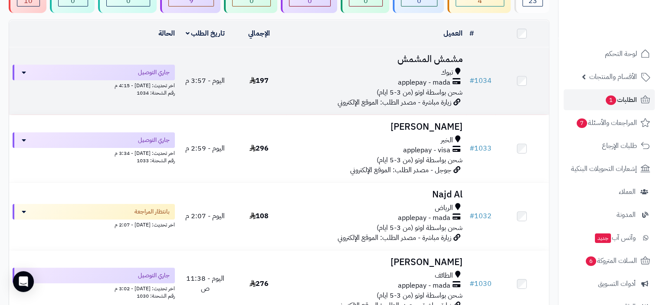
click at [430, 89] on span "شحن بواسطة اوتو (من 3-5 ايام)" at bounding box center [420, 92] width 86 height 10
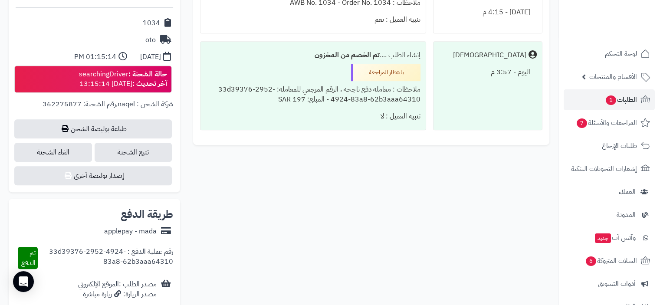
scroll to position [391, 0]
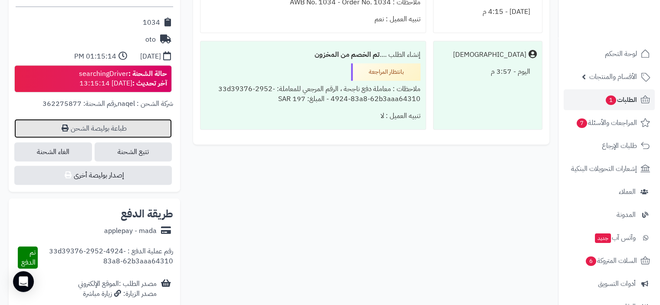
click at [117, 128] on link "طباعة بوليصة الشحن" at bounding box center [93, 128] width 158 height 19
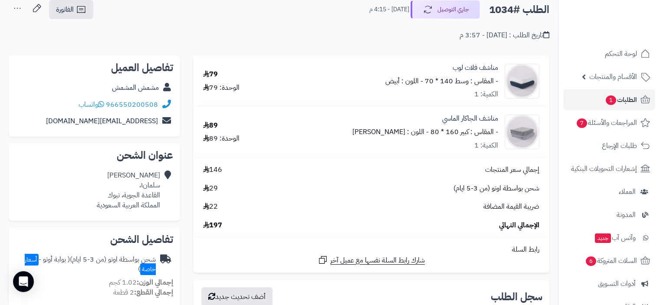
scroll to position [0, 0]
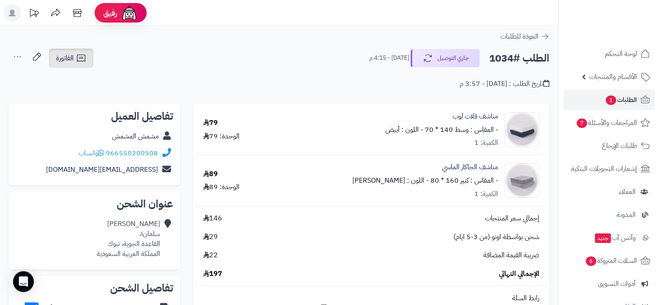
click at [89, 60] on link "الفاتورة" at bounding box center [71, 58] width 44 height 19
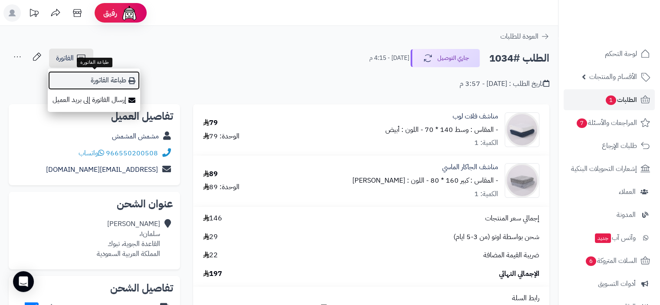
click at [118, 79] on link "طباعة الفاتورة" at bounding box center [94, 81] width 92 height 20
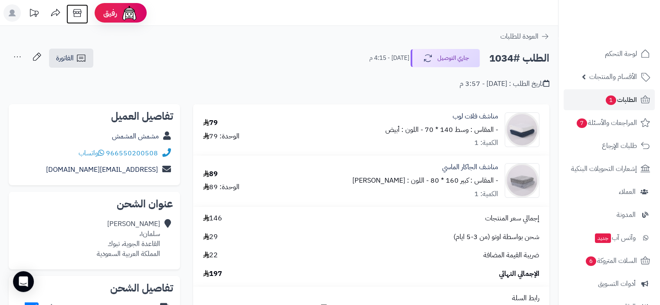
click at [76, 15] on icon at bounding box center [77, 12] width 17 height 17
click at [65, 61] on span "الفاتورة" at bounding box center [65, 58] width 18 height 10
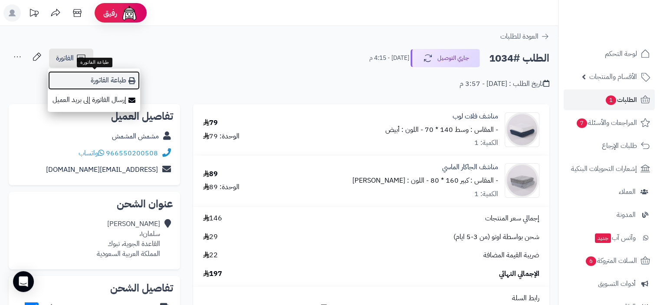
click at [105, 82] on link "طباعة الفاتورة" at bounding box center [94, 81] width 92 height 20
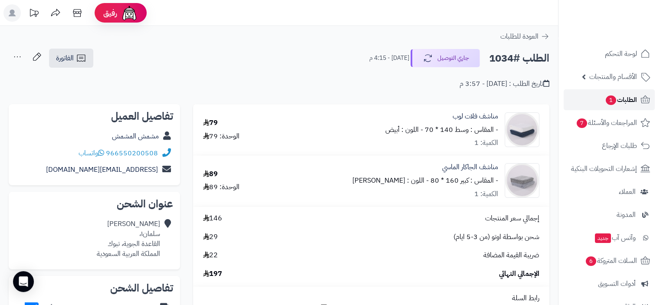
click at [617, 102] on span "الطلبات 1" at bounding box center [621, 100] width 32 height 12
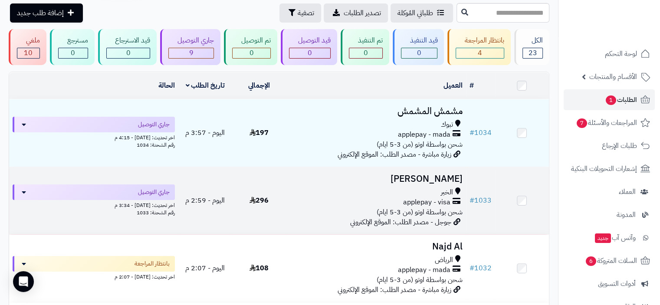
scroll to position [87, 0]
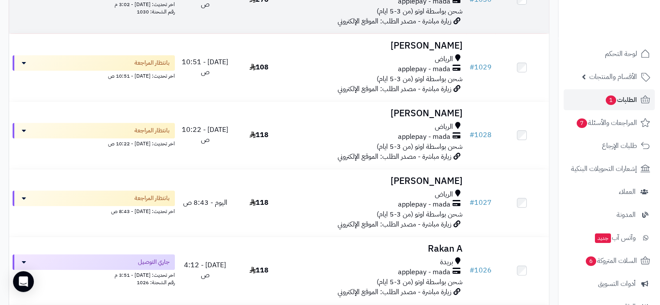
scroll to position [434, 0]
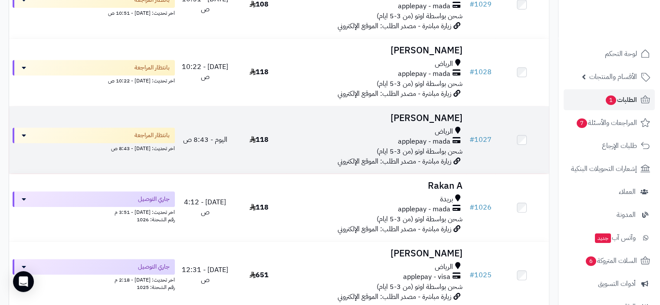
click at [403, 155] on span "شحن بواسطة اوتو (من 3-5 ايام)" at bounding box center [420, 151] width 86 height 10
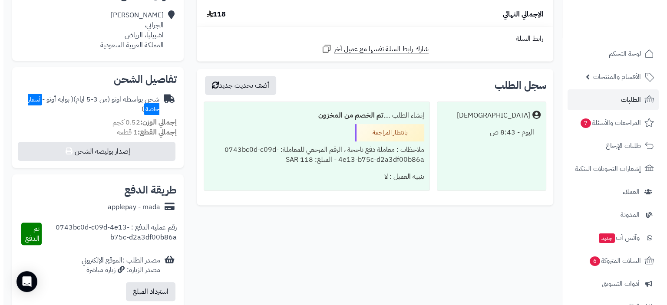
scroll to position [174, 0]
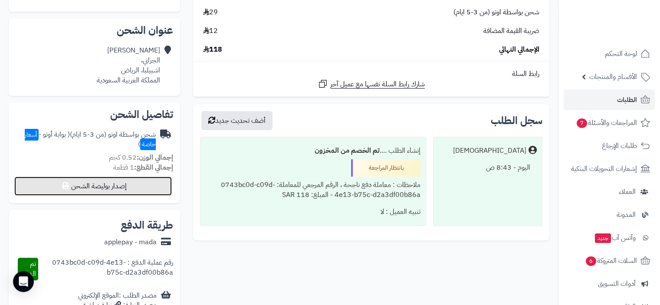
click at [105, 188] on button "إصدار بوليصة الشحن" at bounding box center [93, 186] width 158 height 19
select select "***"
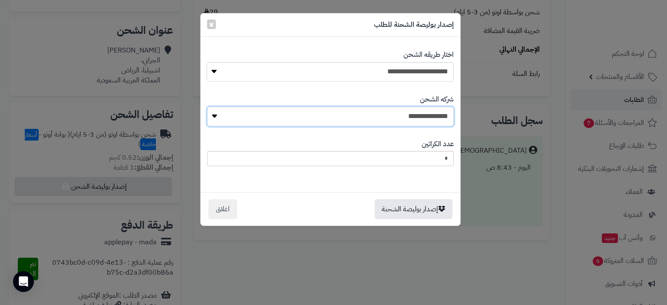
click at [388, 112] on select "**********" at bounding box center [330, 117] width 247 height 20
select select "****"
click at [210, 107] on select "**********" at bounding box center [330, 117] width 247 height 20
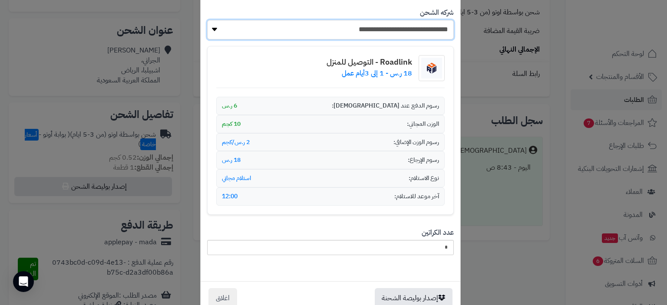
scroll to position [108, 0]
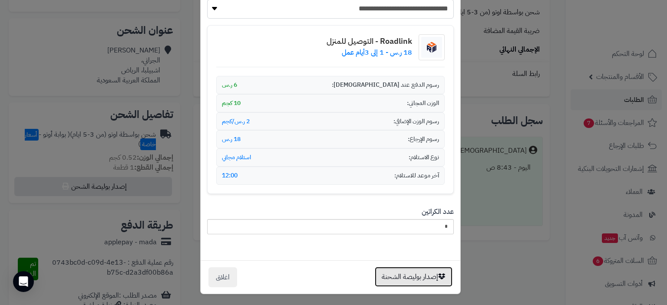
click at [403, 280] on button "إصدار بوليصة الشحنة" at bounding box center [414, 277] width 78 height 20
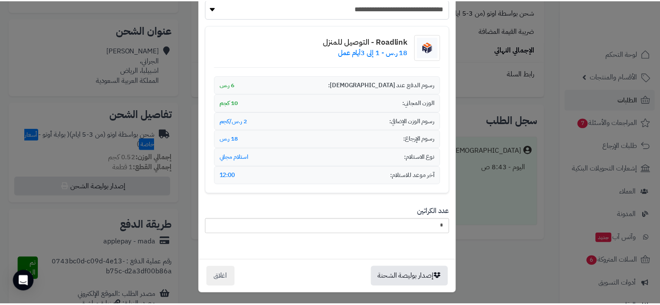
scroll to position [0, 0]
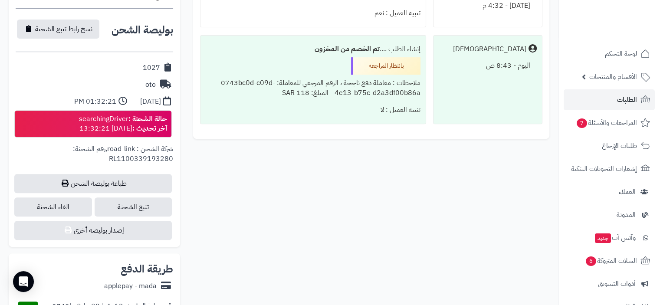
scroll to position [347, 0]
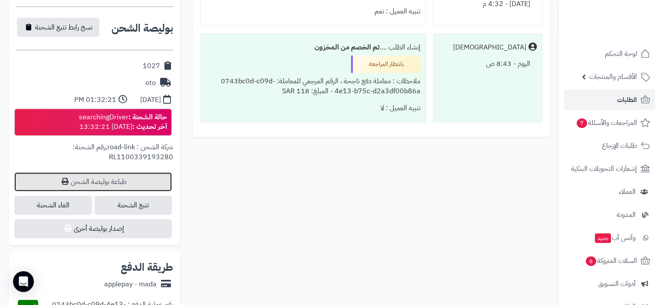
click at [132, 185] on link "طباعة بوليصة الشحن" at bounding box center [93, 181] width 158 height 19
click at [118, 184] on link "طباعة بوليصة الشحن" at bounding box center [93, 181] width 158 height 19
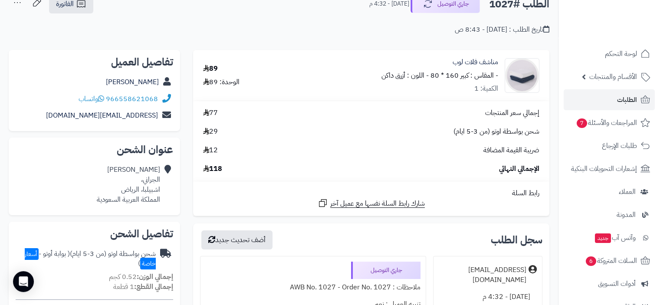
scroll to position [0, 0]
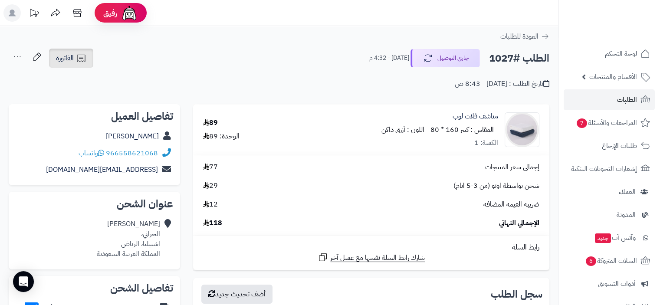
click at [82, 58] on icon at bounding box center [81, 58] width 10 height 10
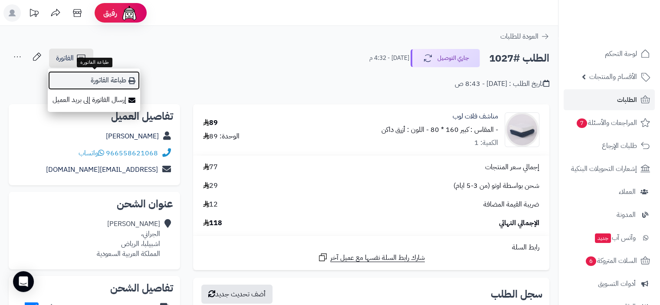
click at [116, 82] on link "طباعة الفاتورة" at bounding box center [94, 81] width 92 height 20
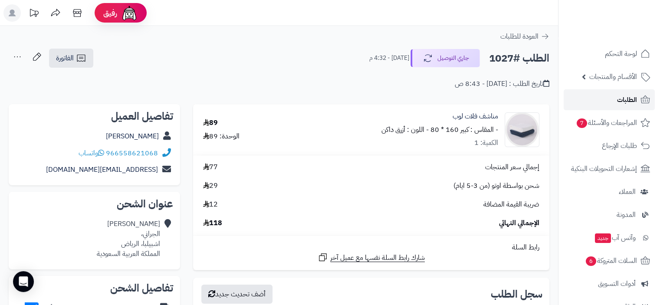
click at [625, 96] on span "الطلبات" at bounding box center [627, 100] width 20 height 12
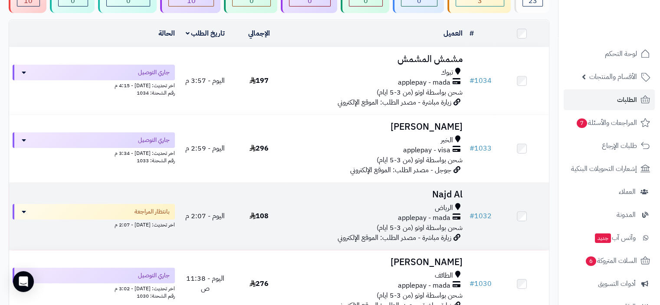
scroll to position [174, 0]
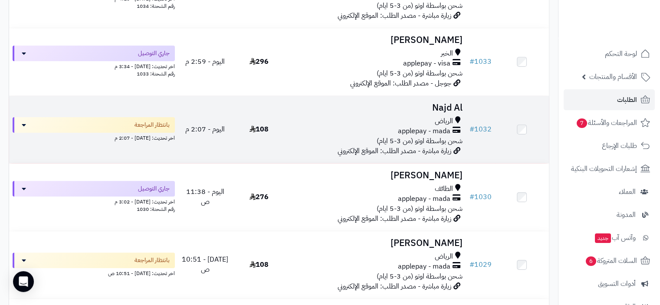
click at [332, 137] on div "الرياض applepay - mada شحن بواسطة اوتو (من 3-5 ايام)" at bounding box center [376, 131] width 173 height 30
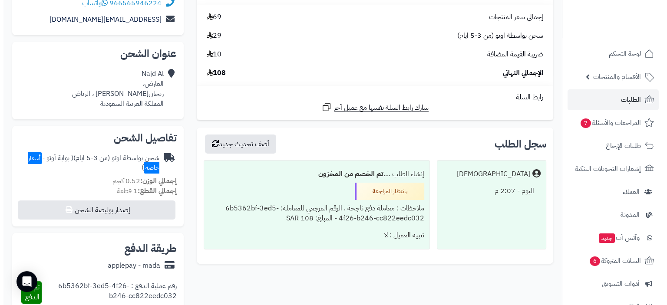
scroll to position [174, 0]
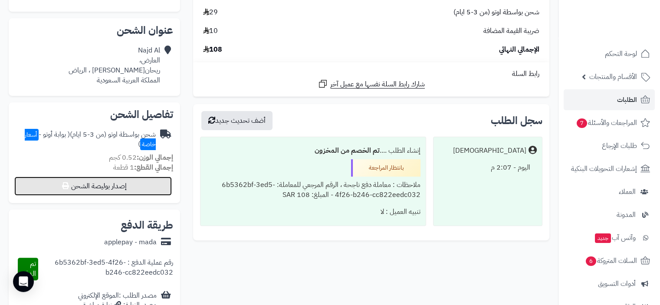
click at [102, 187] on button "إصدار بوليصة الشحن" at bounding box center [93, 186] width 158 height 19
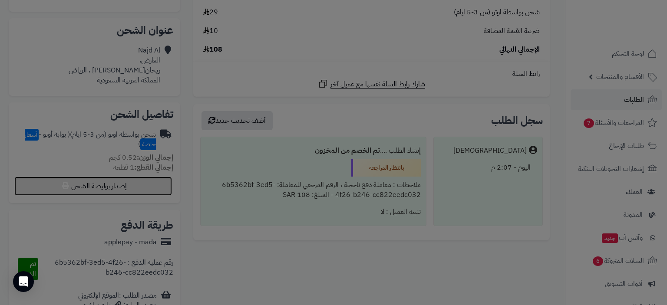
select select "***"
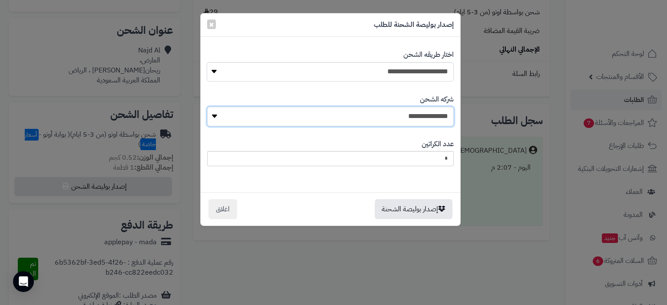
click at [377, 118] on select "**********" at bounding box center [330, 117] width 247 height 20
select select "****"
click at [210, 107] on select "**********" at bounding box center [330, 117] width 247 height 20
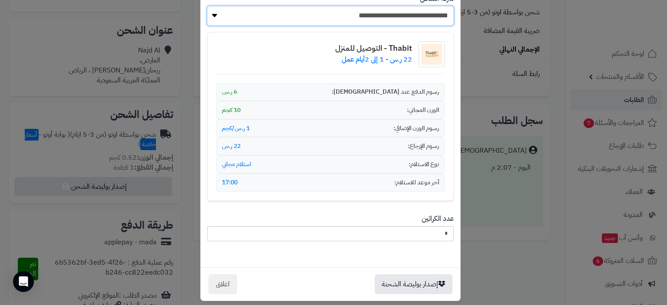
scroll to position [108, 0]
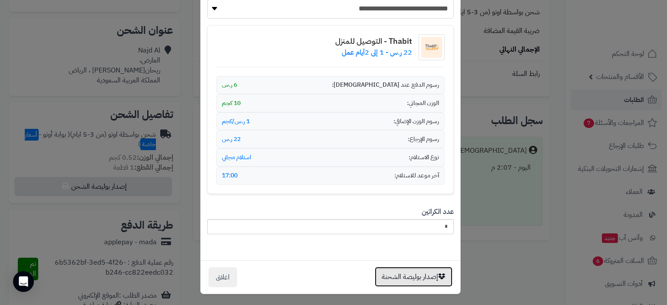
click at [406, 279] on button "إصدار بوليصة الشحنة" at bounding box center [414, 277] width 78 height 20
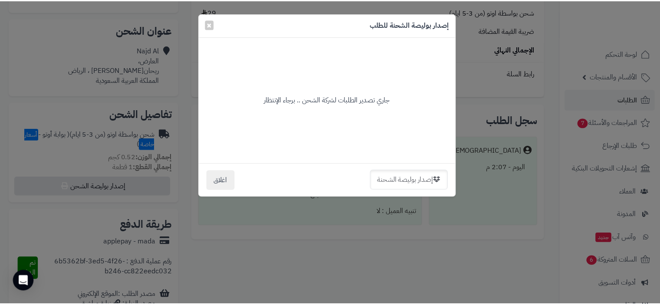
scroll to position [0, 0]
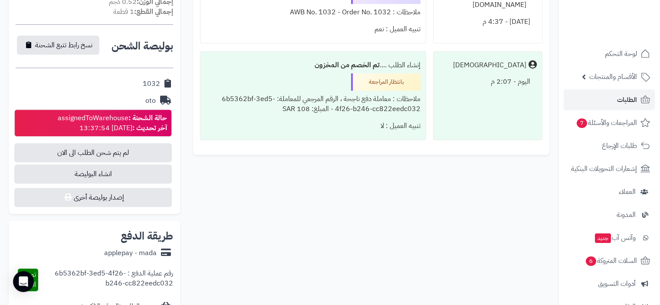
scroll to position [281, 0]
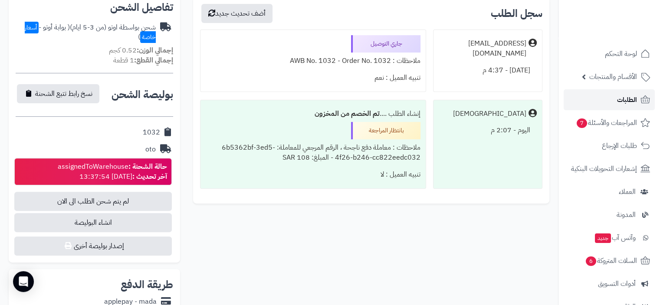
click at [624, 102] on span "الطلبات" at bounding box center [627, 100] width 20 height 12
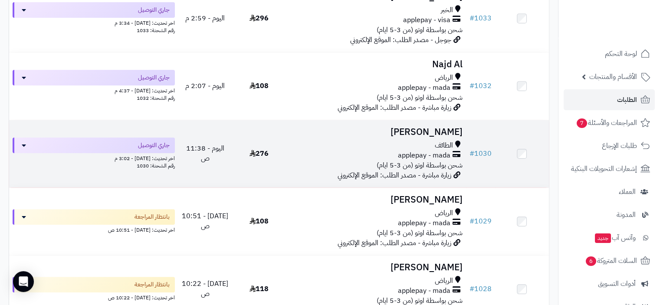
scroll to position [174, 0]
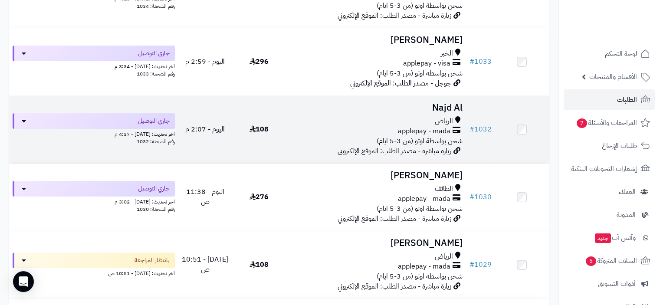
click at [413, 132] on span "applepay - mada" at bounding box center [424, 131] width 53 height 10
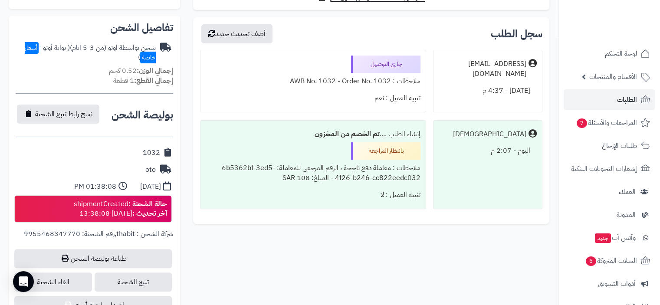
scroll to position [347, 0]
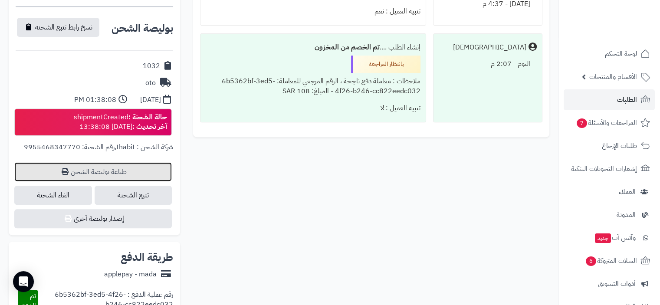
click at [87, 170] on link "طباعة بوليصة الشحن" at bounding box center [93, 171] width 158 height 19
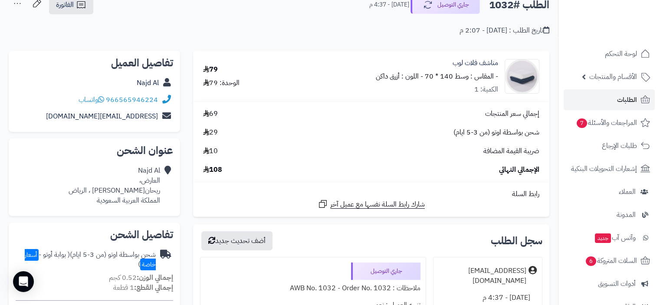
scroll to position [0, 0]
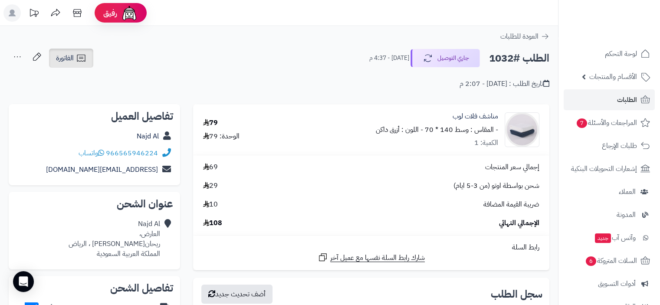
click at [75, 64] on link "الفاتورة" at bounding box center [71, 58] width 44 height 19
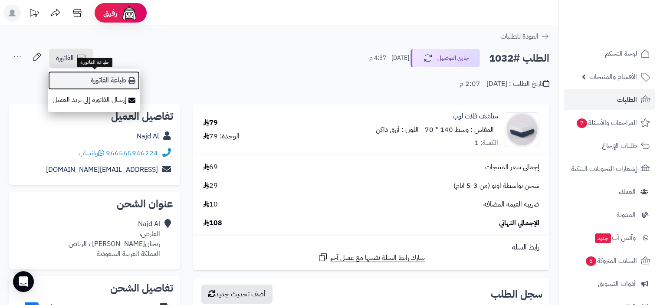
click at [107, 79] on link "طباعة الفاتورة" at bounding box center [94, 81] width 92 height 20
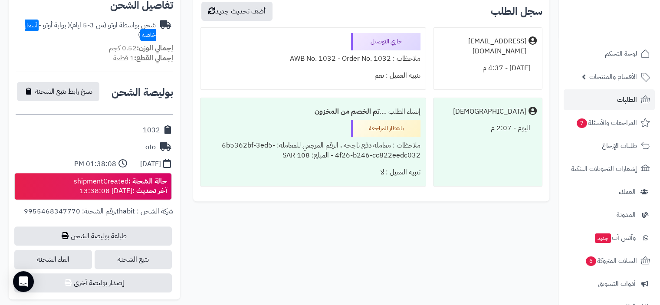
scroll to position [304, 0]
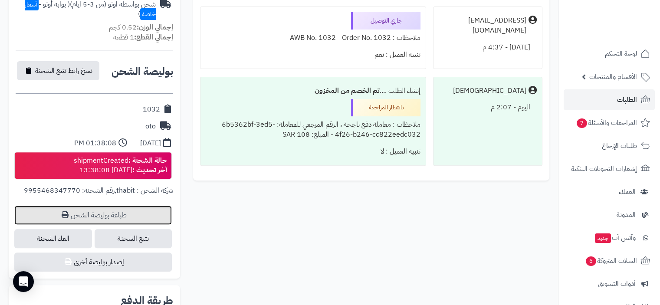
click at [134, 220] on link "طباعة بوليصة الشحن" at bounding box center [93, 215] width 158 height 19
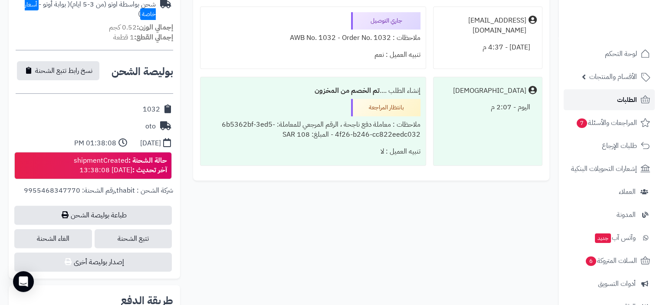
click at [629, 100] on span "الطلبات" at bounding box center [627, 100] width 20 height 12
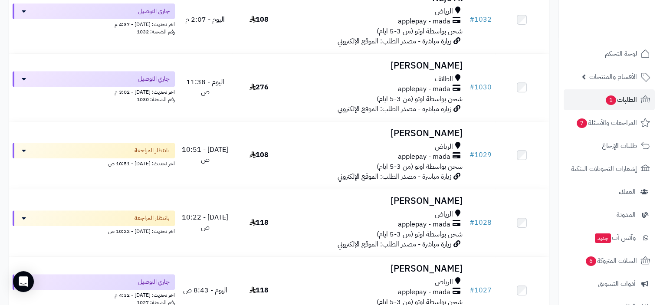
scroll to position [347, 0]
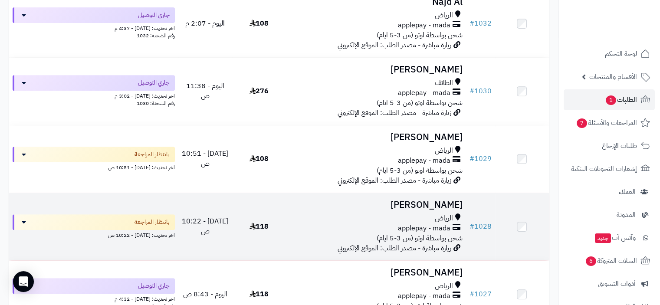
click at [424, 233] on span "applepay - mada" at bounding box center [424, 229] width 53 height 10
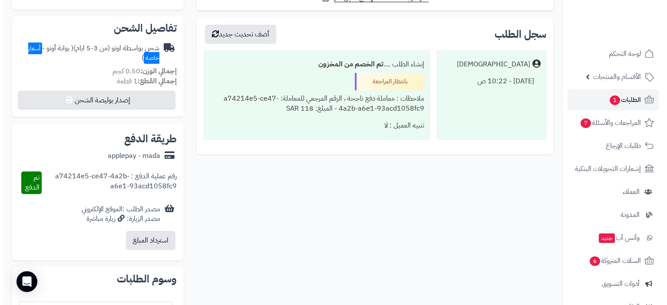
scroll to position [260, 0]
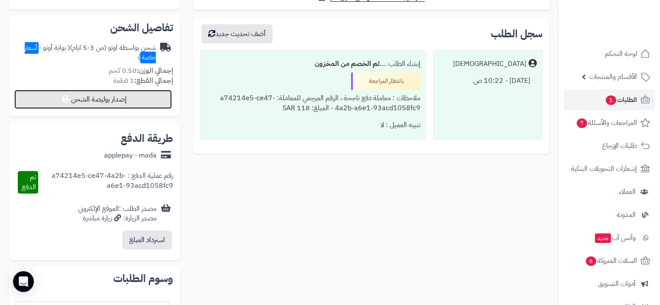
click at [95, 99] on button "إصدار بوليصة الشحن" at bounding box center [93, 99] width 158 height 19
select select "***"
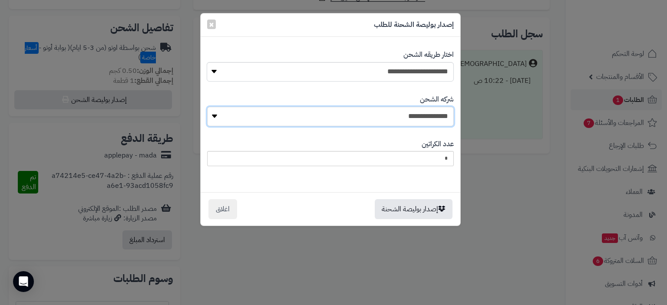
click at [413, 117] on select "**********" at bounding box center [330, 117] width 247 height 20
select select "****"
click at [210, 107] on select "**********" at bounding box center [330, 117] width 247 height 20
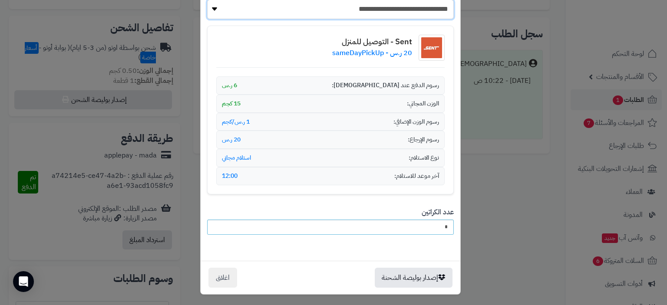
scroll to position [108, 0]
click at [408, 276] on button "إصدار بوليصة الشحنة" at bounding box center [414, 277] width 78 height 20
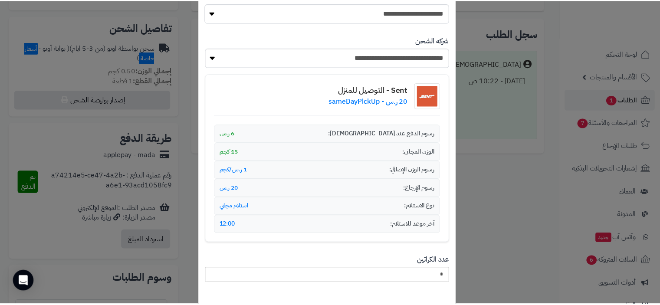
scroll to position [136, 0]
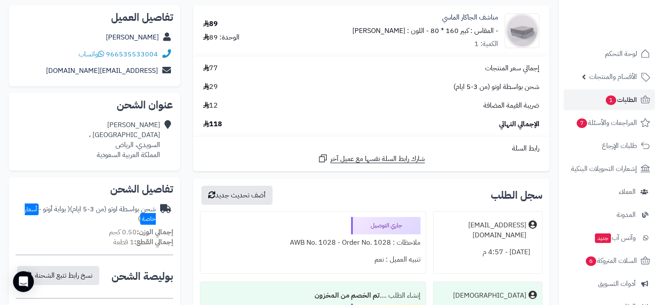
scroll to position [87, 0]
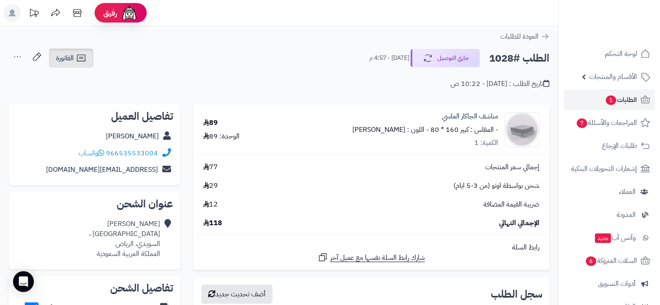
click at [69, 58] on span "الفاتورة" at bounding box center [65, 58] width 18 height 10
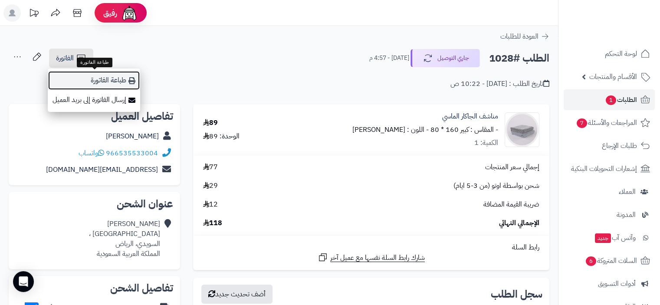
click at [124, 82] on link "طباعة الفاتورة" at bounding box center [94, 81] width 92 height 20
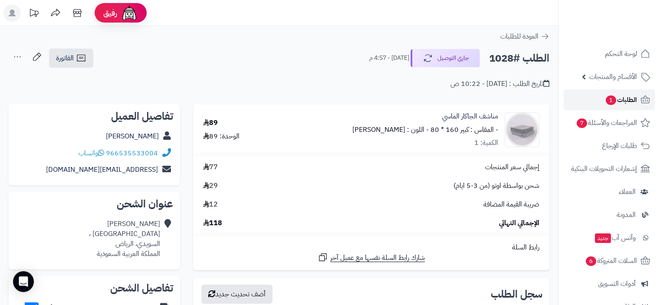
click at [630, 97] on span "الطلبات 1" at bounding box center [621, 100] width 32 height 12
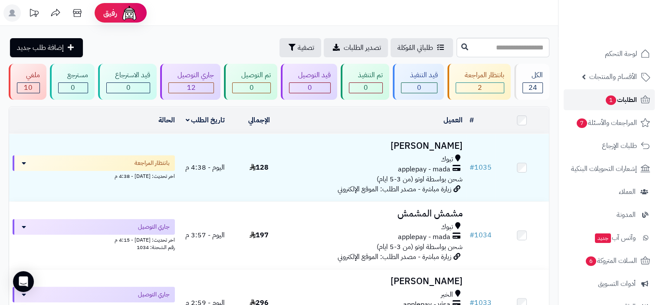
click at [627, 98] on span "الطلبات 1" at bounding box center [621, 100] width 32 height 12
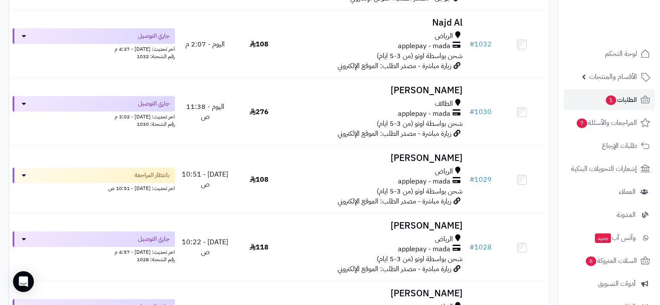
scroll to position [347, 0]
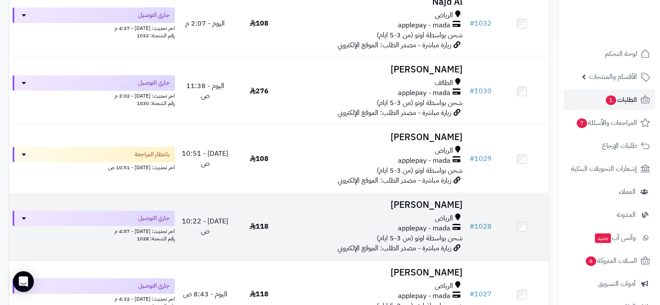
click at [378, 230] on div "applepay - mada" at bounding box center [376, 229] width 173 height 10
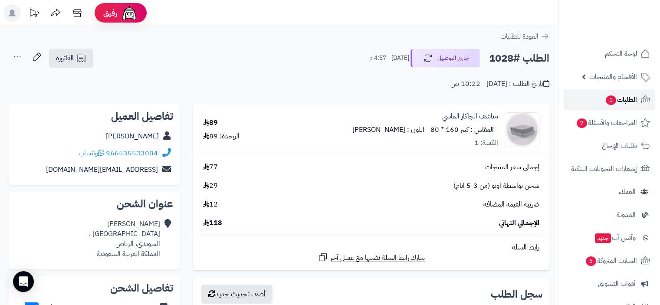
click at [625, 102] on span "الطلبات 1" at bounding box center [621, 100] width 32 height 12
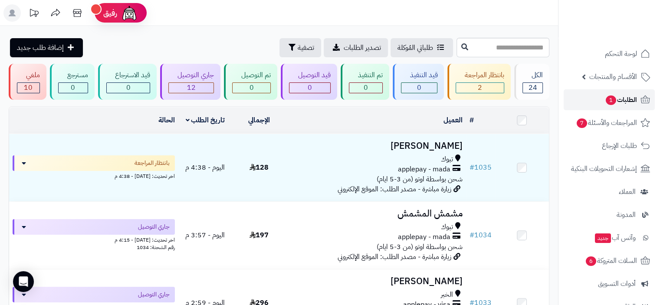
click at [619, 98] on span "الطلبات 1" at bounding box center [621, 100] width 32 height 12
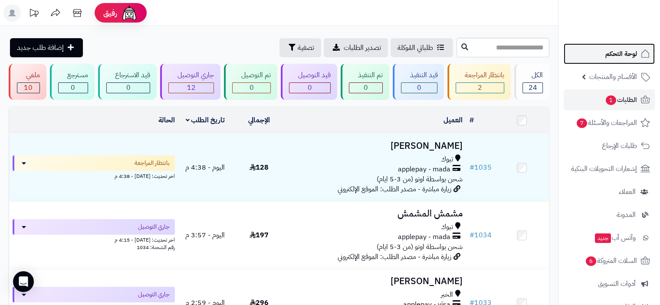
click at [613, 53] on span "لوحة التحكم" at bounding box center [622, 54] width 32 height 12
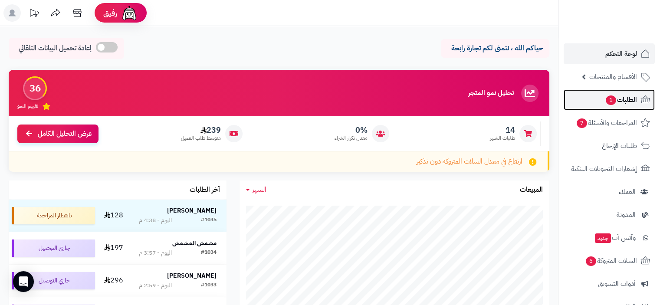
drag, startPoint x: 623, startPoint y: 99, endPoint x: 602, endPoint y: 105, distance: 22.0
click at [623, 98] on span "الطلبات 1" at bounding box center [621, 100] width 32 height 12
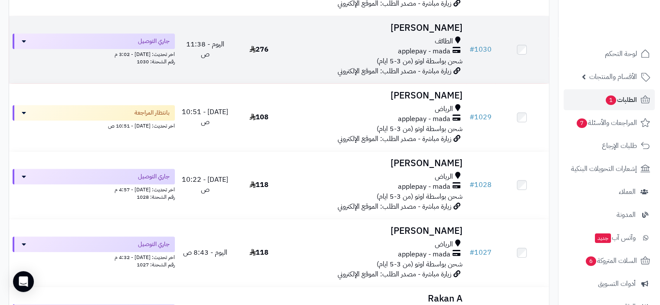
scroll to position [391, 0]
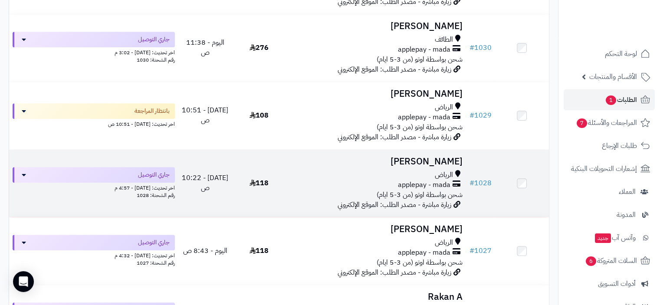
click at [414, 177] on div "الرياض" at bounding box center [376, 175] width 173 height 10
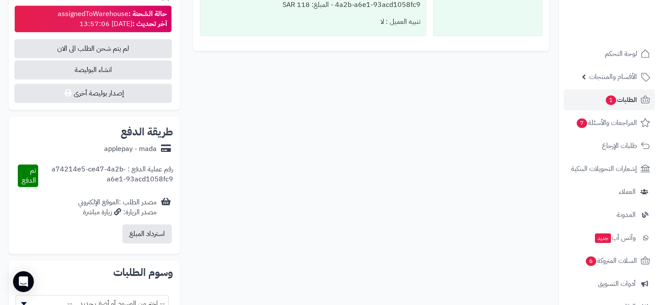
scroll to position [324, 0]
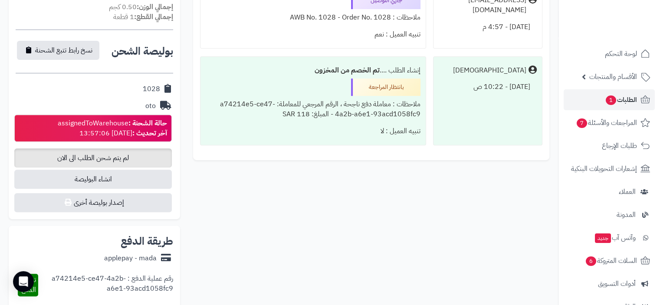
click at [107, 162] on span "لم يتم شحن الطلب الى الان" at bounding box center [93, 157] width 158 height 19
click at [135, 181] on span "انشاء البوليصة" at bounding box center [93, 179] width 158 height 19
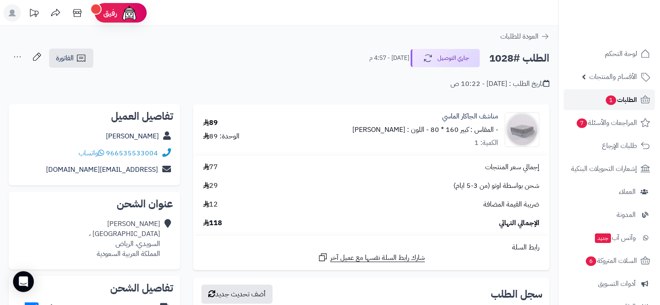
click at [626, 100] on span "الطلبات 1" at bounding box center [621, 100] width 32 height 12
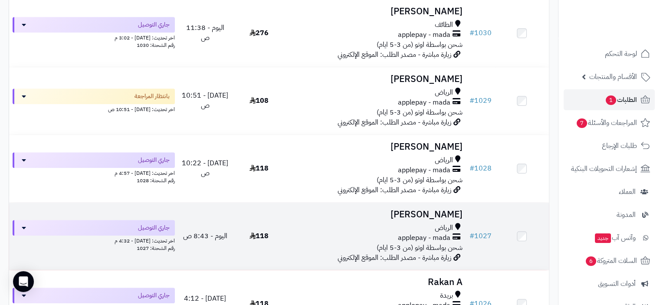
scroll to position [391, 0]
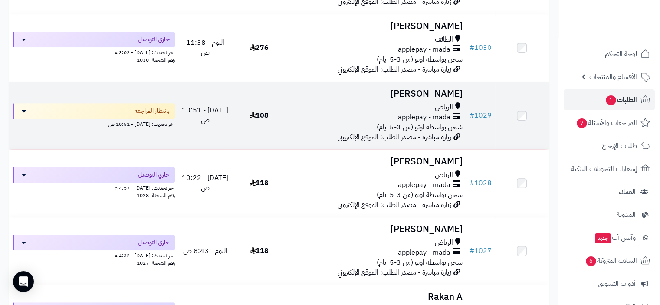
click at [418, 128] on span "شحن بواسطة اوتو (من 3-5 ايام)" at bounding box center [420, 127] width 86 height 10
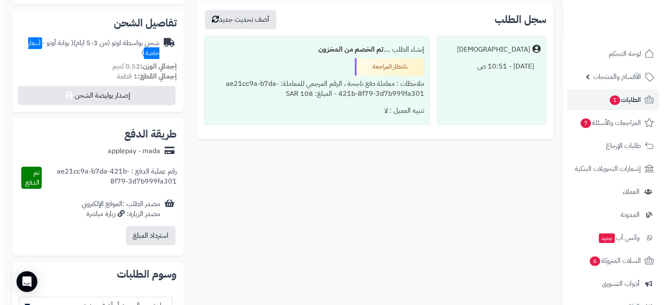
scroll to position [254, 0]
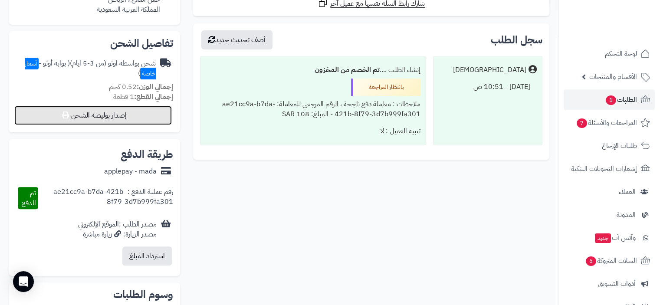
click at [94, 118] on button "إصدار بوليصة الشحن" at bounding box center [93, 115] width 158 height 19
select select "***"
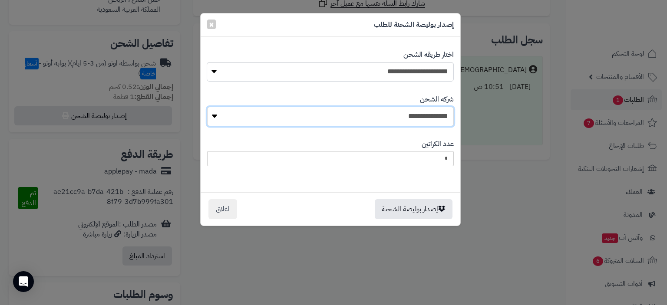
click at [422, 113] on select "**********" at bounding box center [330, 117] width 247 height 20
select select "****"
click at [210, 107] on select "**********" at bounding box center [330, 117] width 247 height 20
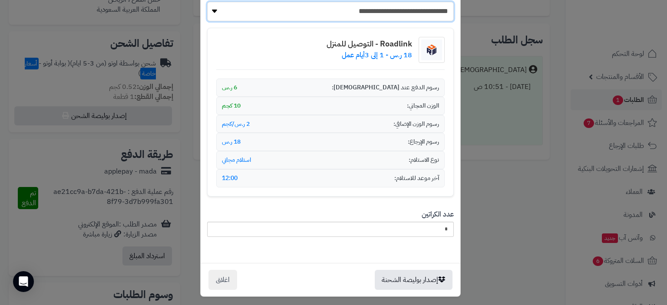
scroll to position [108, 0]
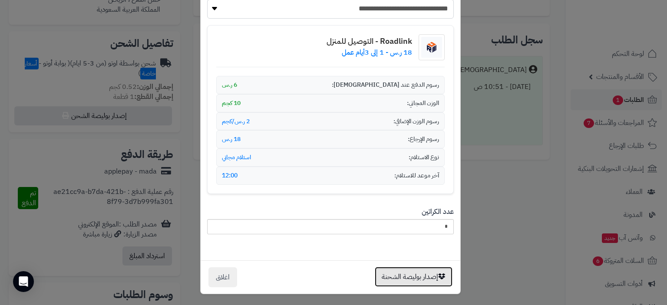
click at [408, 276] on button "إصدار بوليصة الشحنة" at bounding box center [414, 277] width 78 height 20
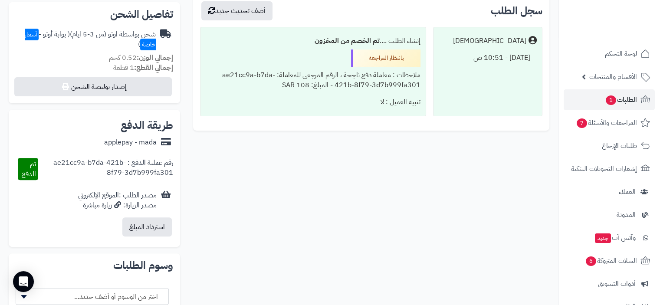
scroll to position [341, 0]
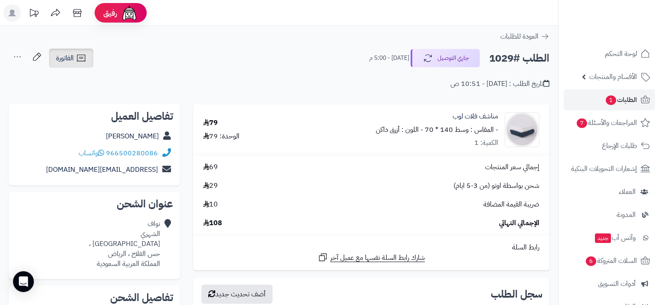
click at [76, 65] on link "الفاتورة" at bounding box center [71, 58] width 44 height 19
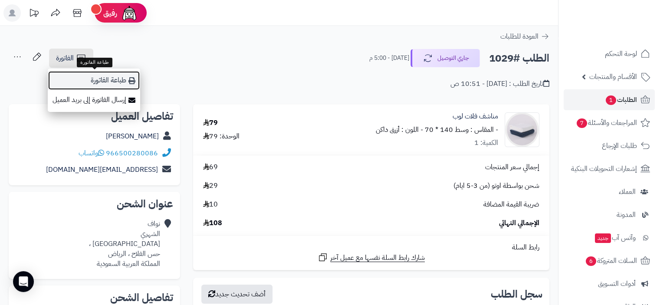
click at [104, 83] on link "طباعة الفاتورة" at bounding box center [94, 81] width 92 height 20
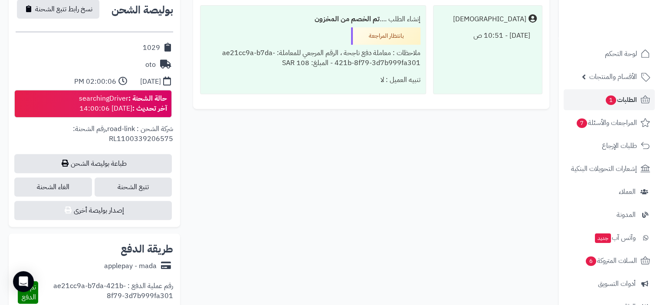
scroll to position [391, 0]
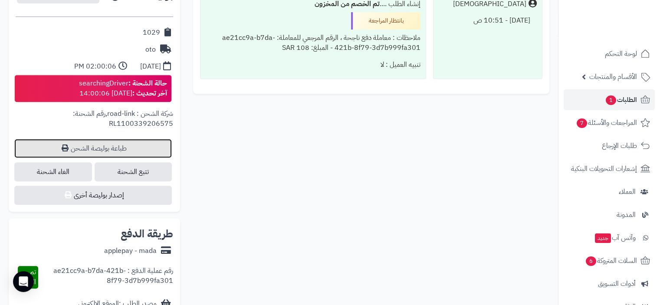
click at [125, 148] on link "طباعة بوليصة الشحن" at bounding box center [93, 148] width 158 height 19
click at [627, 100] on span "الطلبات 1" at bounding box center [621, 100] width 32 height 12
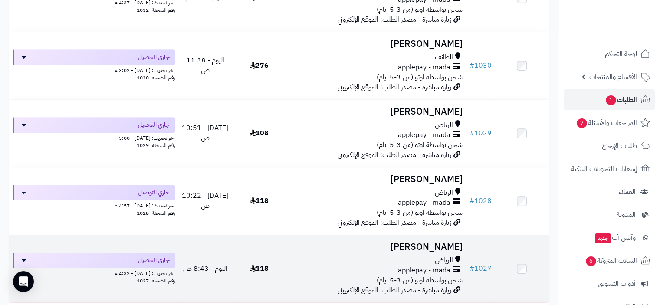
scroll to position [434, 0]
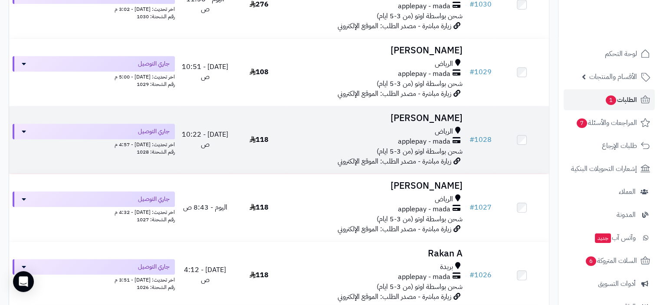
click at [392, 155] on span "شحن بواسطة اوتو (من 3-5 ايام)" at bounding box center [420, 151] width 86 height 10
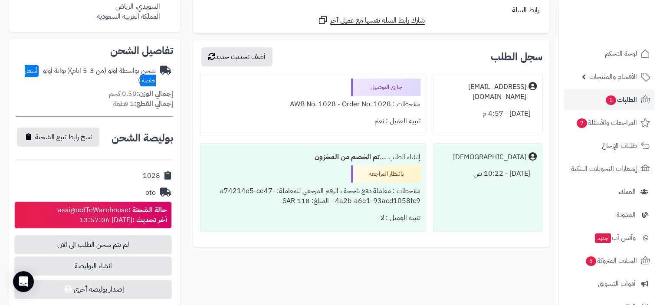
scroll to position [368, 0]
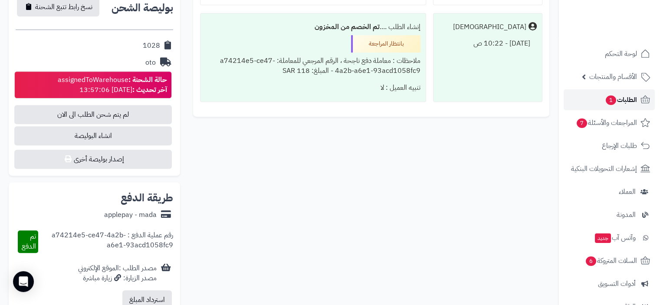
click at [627, 96] on span "الطلبات 1" at bounding box center [621, 100] width 32 height 12
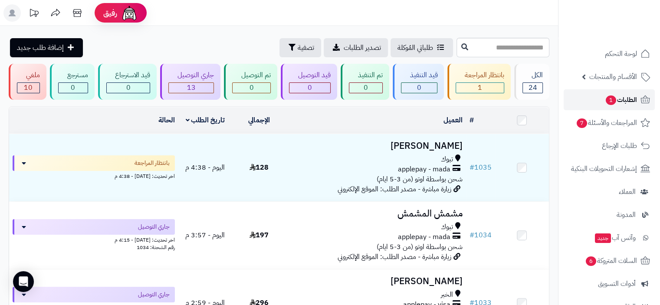
click at [619, 102] on span "الطلبات 1" at bounding box center [621, 100] width 32 height 12
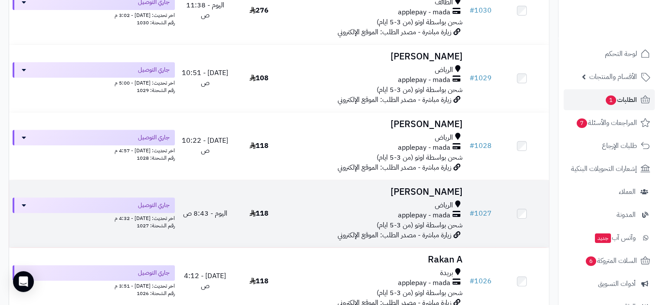
scroll to position [391, 0]
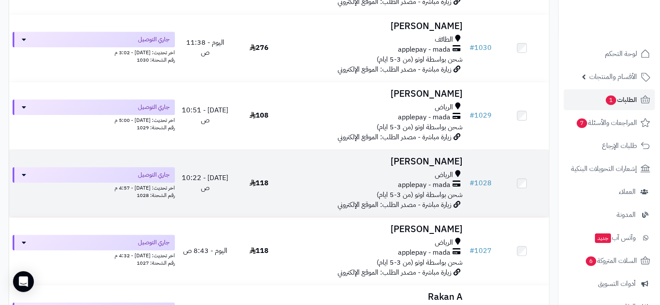
click at [408, 191] on span "شحن بواسطة اوتو (من 3-5 ايام)" at bounding box center [420, 195] width 86 height 10
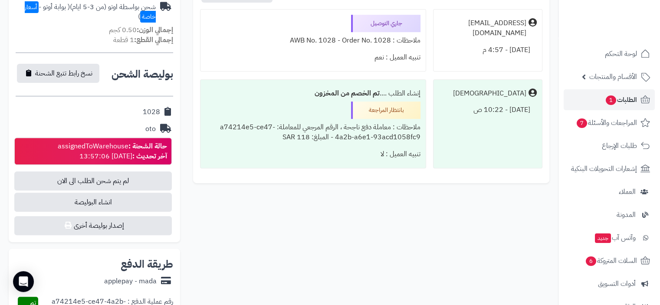
scroll to position [304, 0]
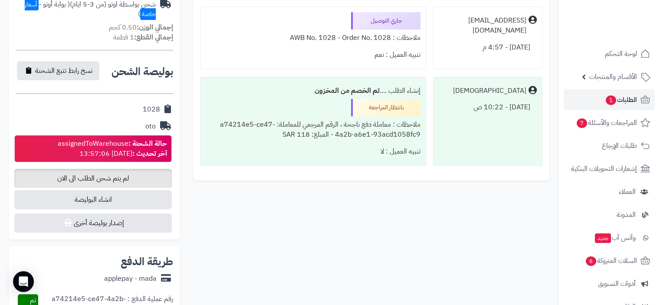
click at [115, 182] on span "لم يتم شحن الطلب الى الان" at bounding box center [93, 178] width 158 height 19
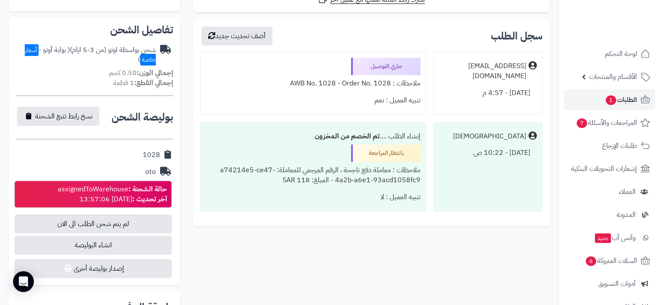
scroll to position [260, 0]
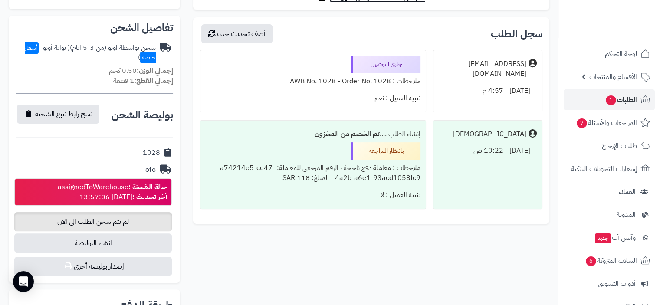
click at [80, 223] on span "لم يتم شحن الطلب الى الان" at bounding box center [93, 221] width 158 height 19
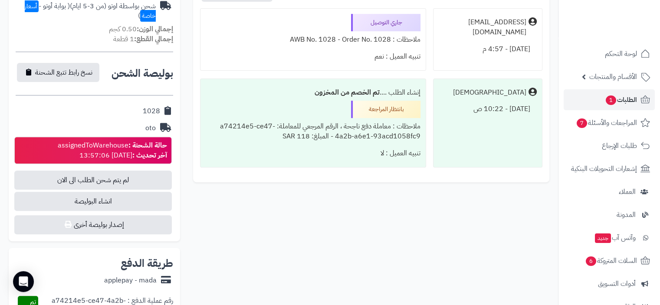
scroll to position [304, 0]
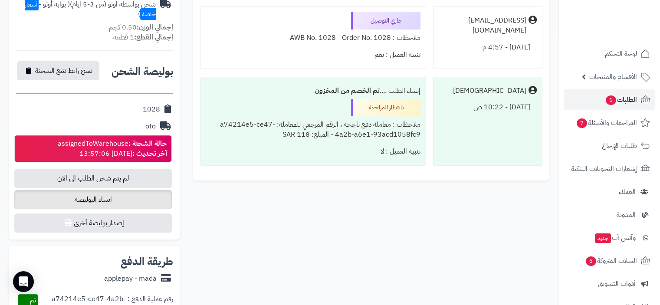
click at [95, 199] on span "انشاء البوليصة" at bounding box center [93, 199] width 158 height 19
click at [623, 52] on span "لوحة التحكم" at bounding box center [622, 54] width 32 height 12
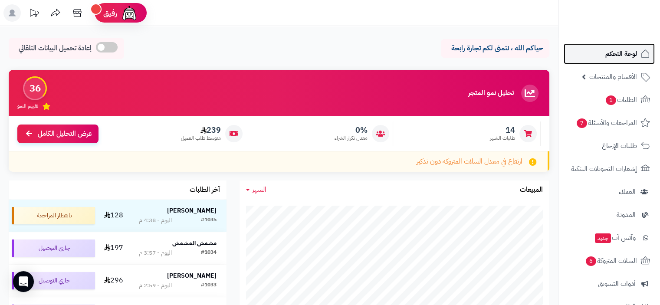
click at [632, 54] on span "لوحة التحكم" at bounding box center [622, 54] width 32 height 12
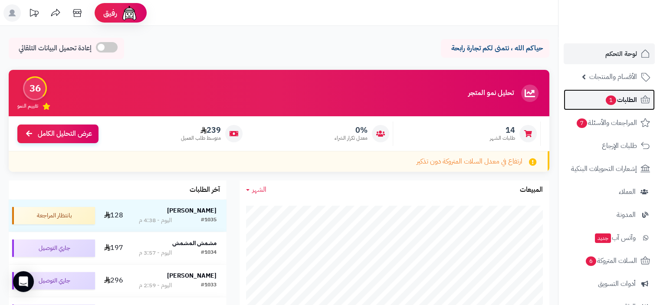
click at [618, 102] on span "الطلبات 1" at bounding box center [621, 100] width 32 height 12
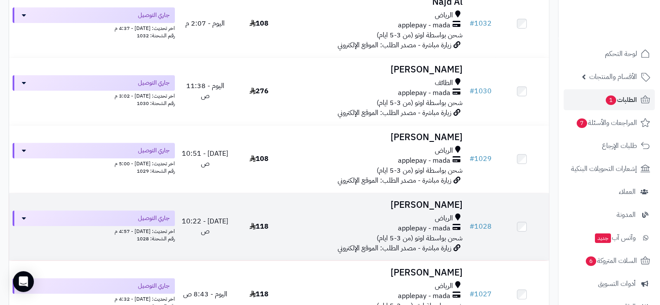
scroll to position [391, 0]
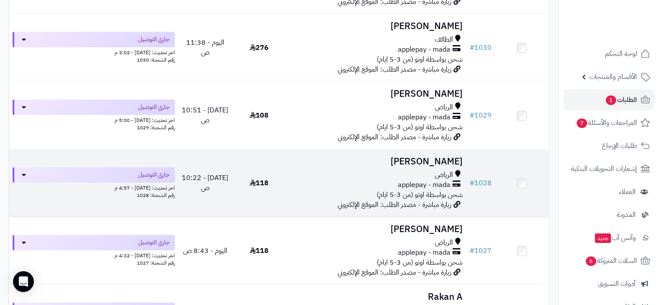
click at [396, 190] on span "شحن بواسطة اوتو (من 3-5 ايام)" at bounding box center [420, 195] width 86 height 10
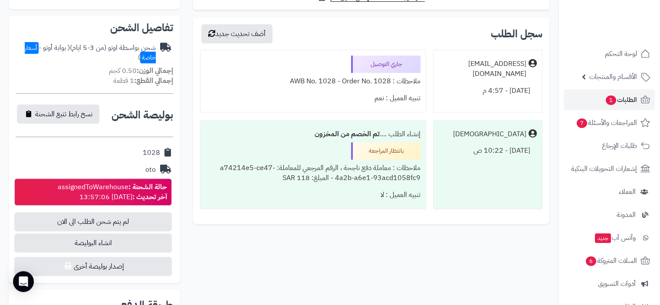
scroll to position [304, 0]
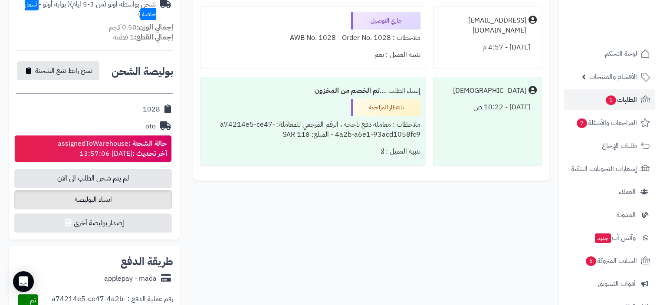
click at [113, 196] on span "انشاء البوليصة" at bounding box center [93, 199] width 158 height 19
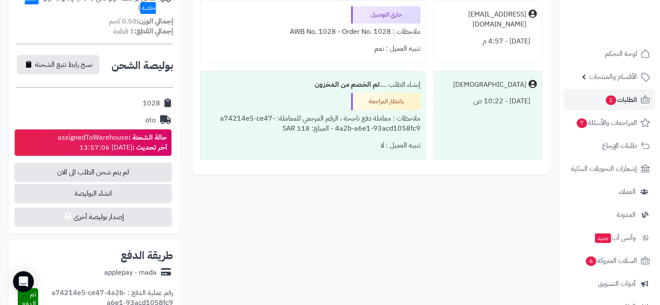
scroll to position [347, 0]
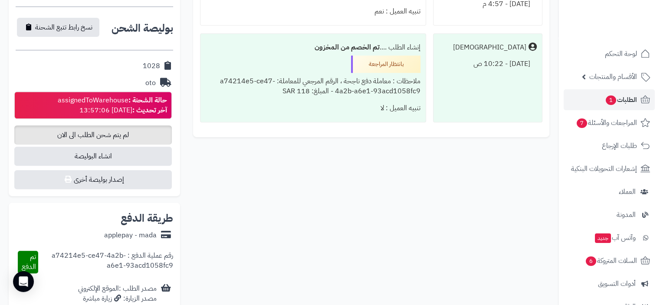
click at [113, 136] on span "لم يتم شحن الطلب الى الان" at bounding box center [93, 134] width 158 height 19
click at [112, 161] on span "انشاء البوليصة" at bounding box center [93, 156] width 158 height 19
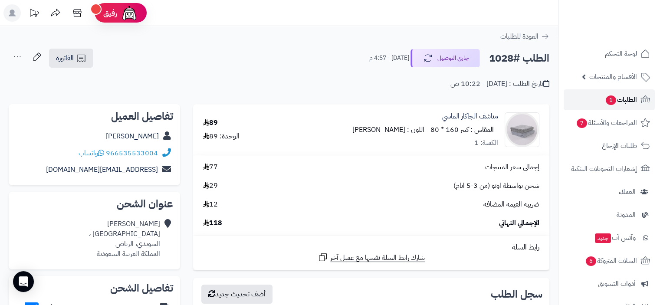
click at [623, 96] on span "الطلبات 1" at bounding box center [621, 100] width 32 height 12
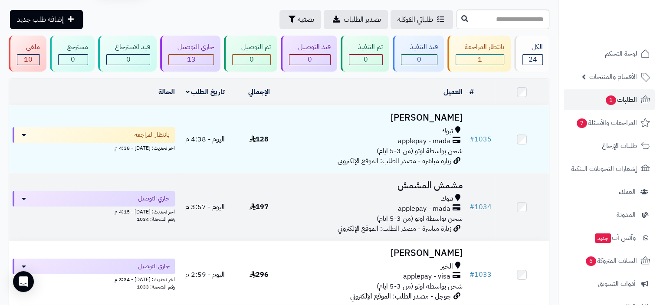
scroll to position [43, 0]
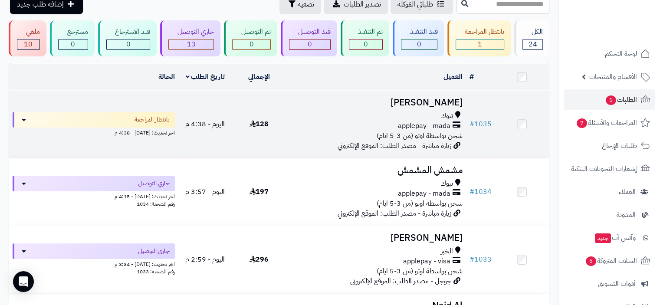
click at [385, 121] on div "applepay - mada" at bounding box center [376, 126] width 173 height 10
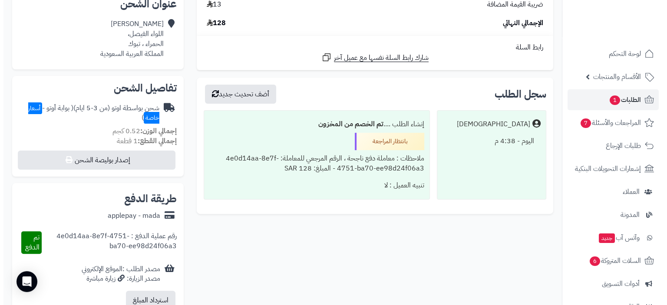
scroll to position [217, 0]
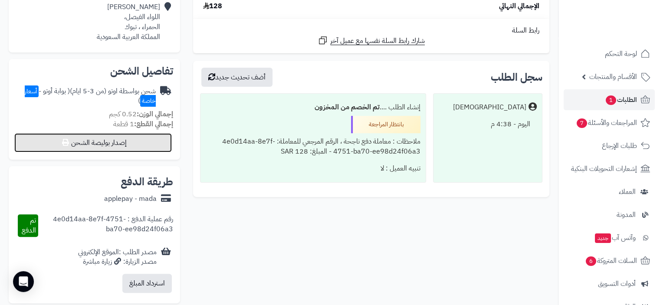
click at [132, 142] on button "إصدار بوليصة الشحن" at bounding box center [93, 142] width 158 height 19
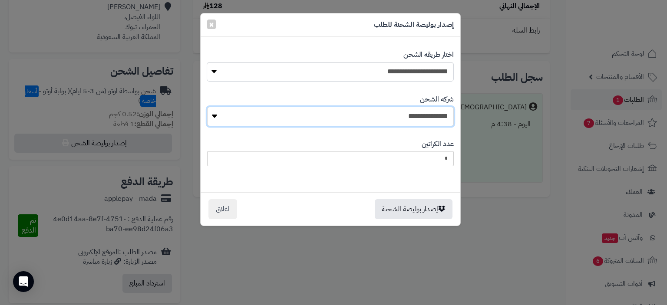
click at [408, 117] on select "**********" at bounding box center [330, 117] width 247 height 20
select select "****"
click at [210, 107] on select "**********" at bounding box center [330, 117] width 247 height 20
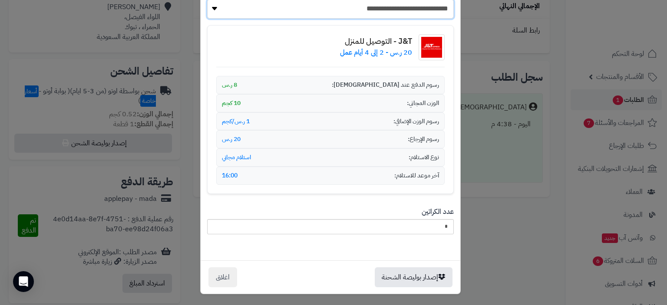
scroll to position [108, 0]
click at [413, 276] on button "إصدار بوليصة الشحنة" at bounding box center [414, 277] width 78 height 20
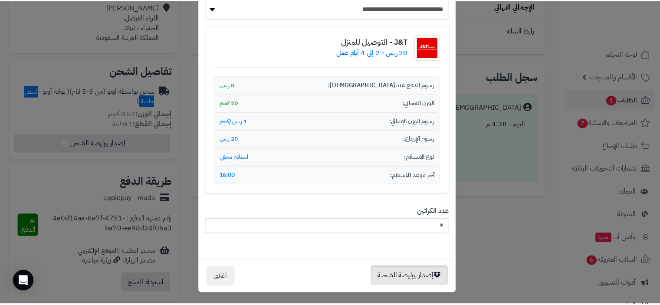
scroll to position [0, 0]
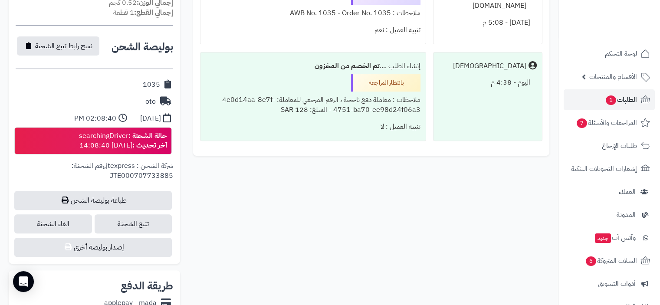
scroll to position [347, 0]
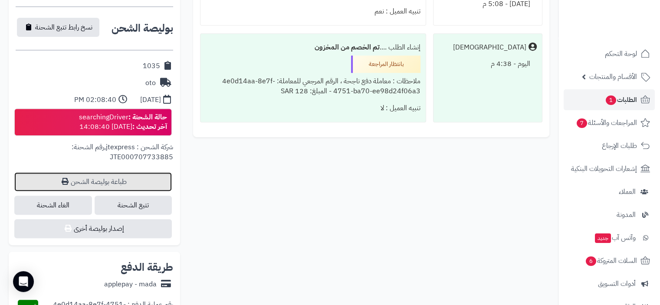
click at [137, 181] on link "طباعة بوليصة الشحن" at bounding box center [93, 181] width 158 height 19
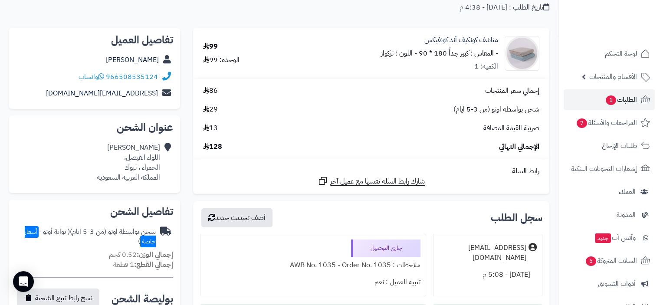
scroll to position [0, 0]
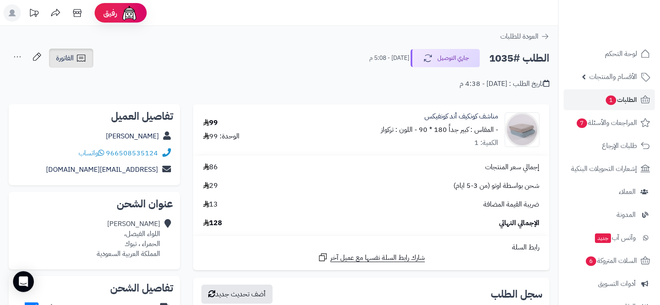
click at [75, 55] on link "الفاتورة" at bounding box center [71, 58] width 44 height 19
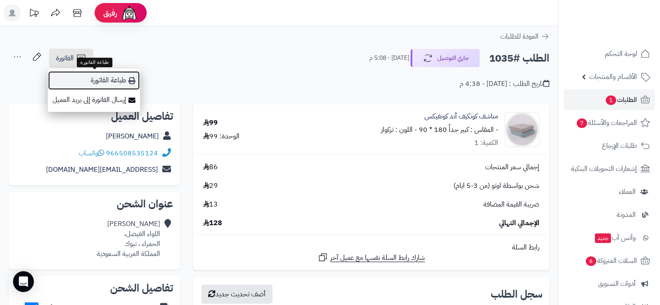
click at [112, 83] on link "طباعة الفاتورة" at bounding box center [94, 81] width 92 height 20
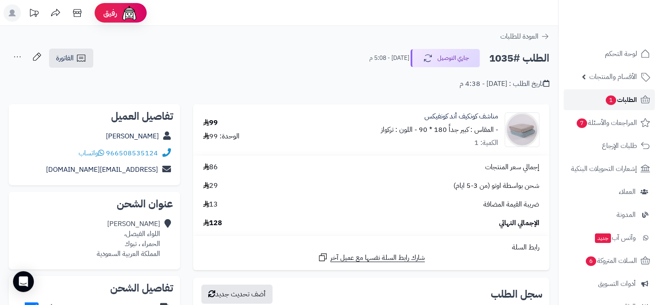
click at [619, 99] on span "الطلبات 1" at bounding box center [621, 100] width 32 height 12
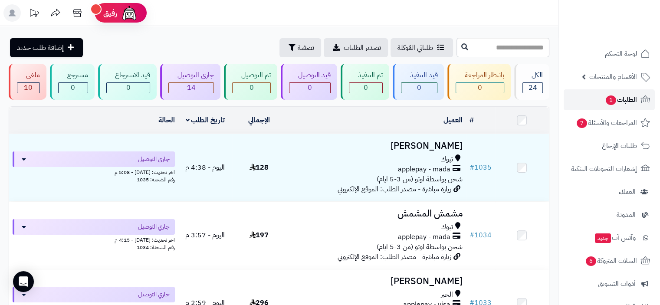
click at [629, 99] on span "الطلبات 1" at bounding box center [621, 100] width 32 height 12
click at [627, 100] on span "الطلبات 1" at bounding box center [621, 100] width 32 height 12
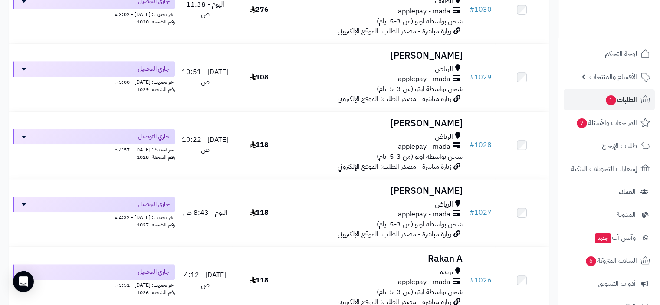
scroll to position [434, 0]
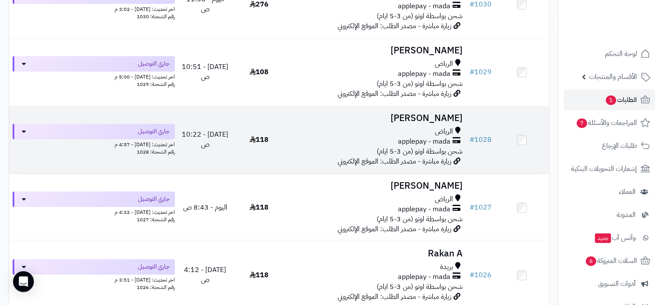
click at [428, 152] on span "شحن بواسطة اوتو (من 3-5 ايام)" at bounding box center [420, 151] width 86 height 10
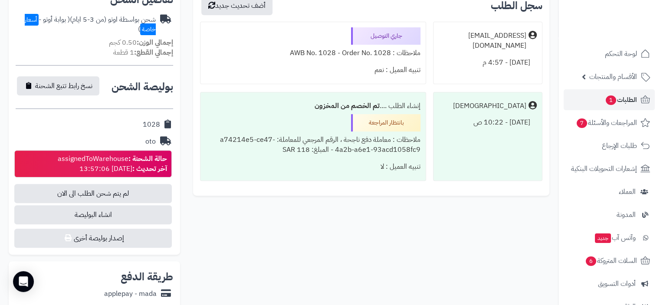
scroll to position [304, 0]
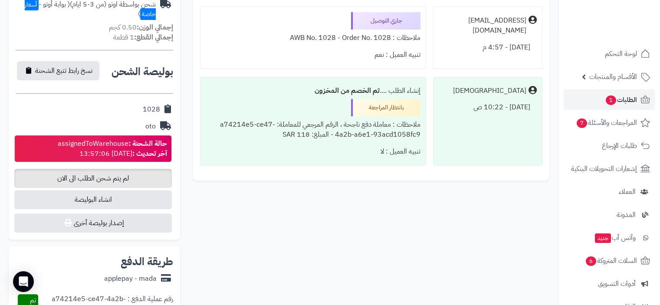
click at [98, 178] on span "لم يتم شحن الطلب الى الان" at bounding box center [93, 178] width 158 height 19
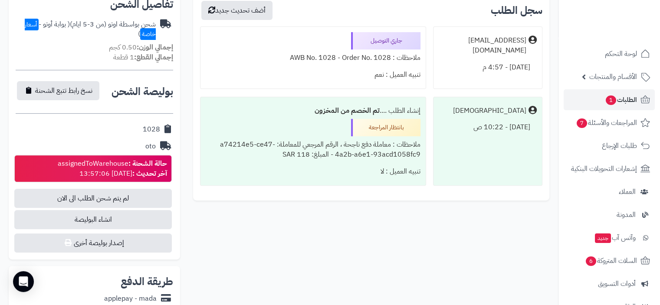
scroll to position [347, 0]
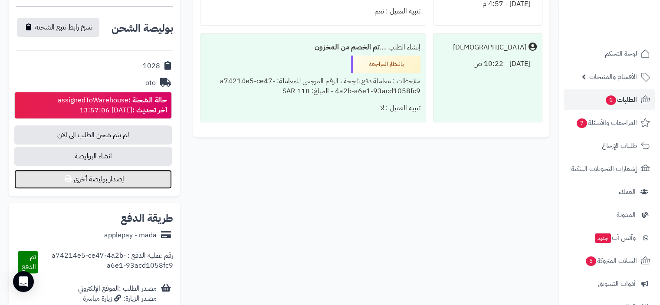
click at [118, 180] on button "إصدار بوليصة أخرى" at bounding box center [93, 179] width 158 height 19
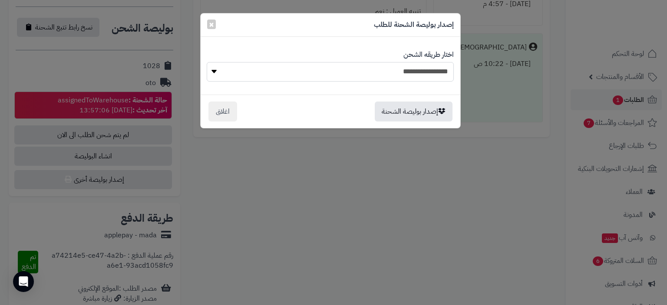
click at [405, 74] on select "**********" at bounding box center [330, 72] width 247 height 20
select select "***"
click at [207, 62] on select "**********" at bounding box center [330, 72] width 247 height 20
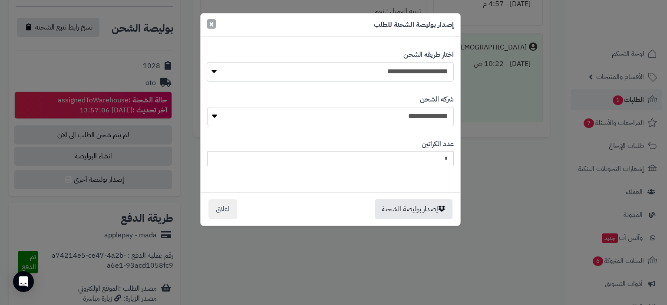
click at [210, 22] on span "×" at bounding box center [211, 23] width 5 height 13
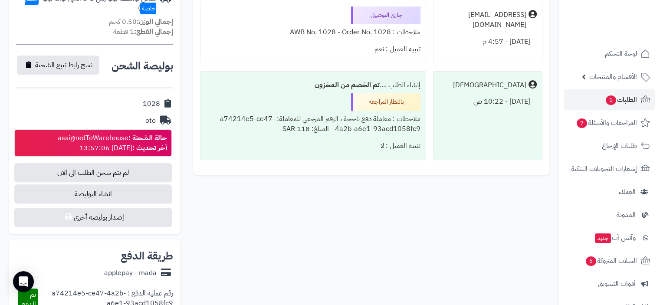
scroll to position [304, 0]
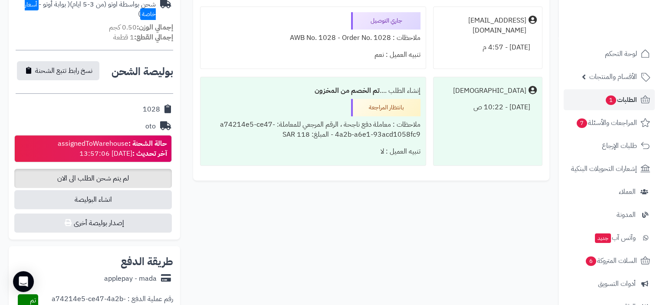
click at [128, 176] on span "لم يتم شحن الطلب الى الان" at bounding box center [93, 178] width 158 height 19
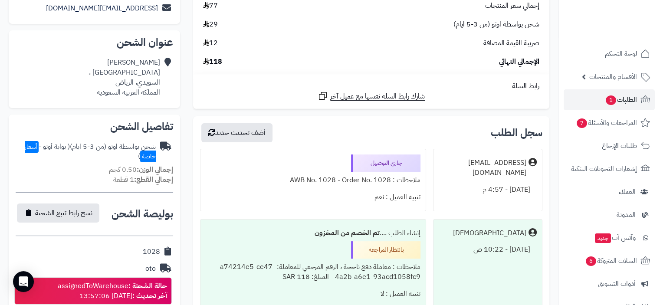
scroll to position [151, 0]
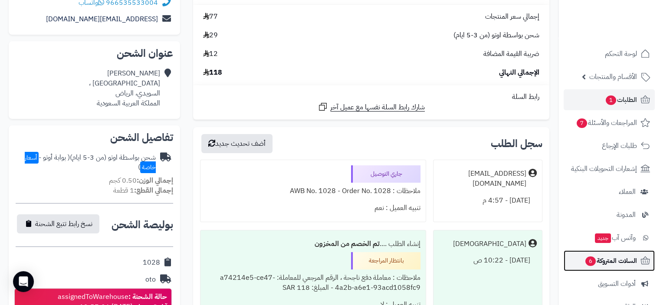
click at [600, 262] on span "السلات المتروكة 6" at bounding box center [611, 261] width 53 height 12
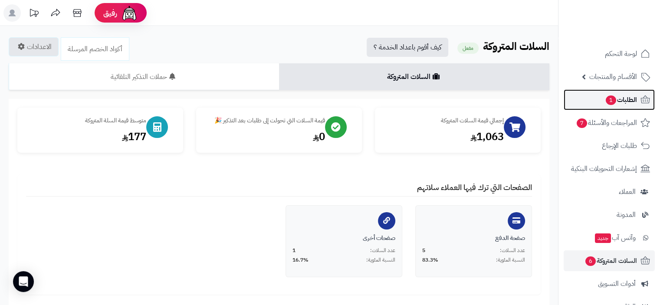
click at [629, 99] on span "الطلبات 1" at bounding box center [621, 100] width 32 height 12
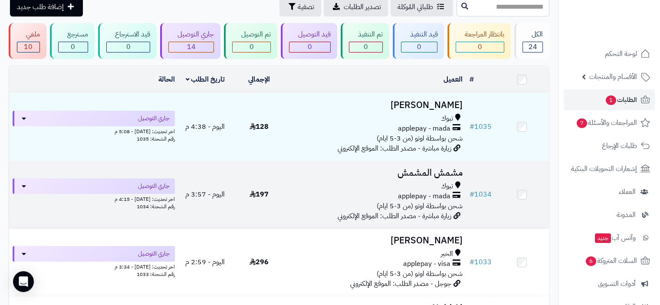
scroll to position [87, 0]
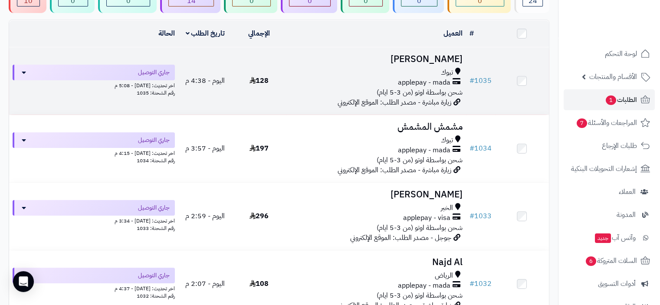
click at [349, 89] on div "تبوك applepay - mada شحن بواسطة اوتو (من 3-5 ايام)" at bounding box center [376, 83] width 173 height 30
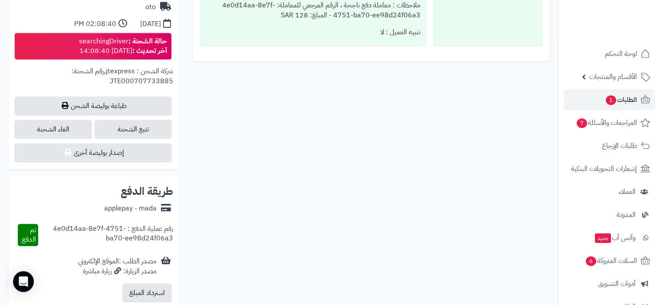
scroll to position [434, 0]
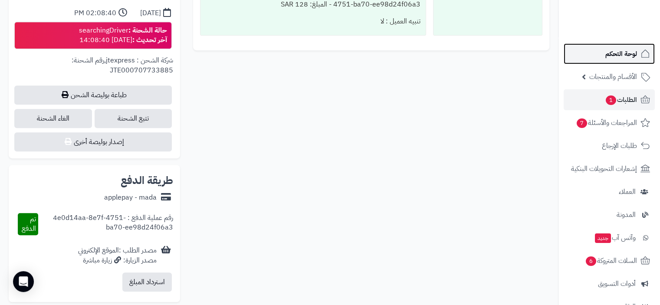
click at [628, 56] on span "لوحة التحكم" at bounding box center [622, 54] width 32 height 12
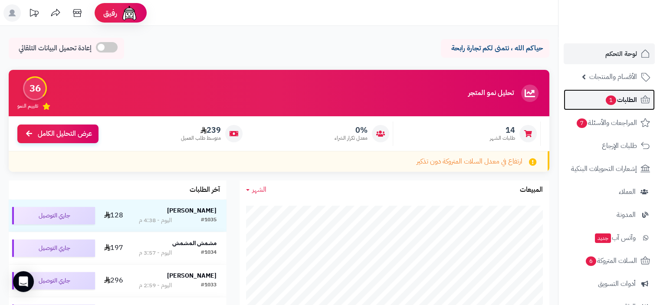
click at [617, 101] on span "الطلبات 1" at bounding box center [621, 100] width 32 height 12
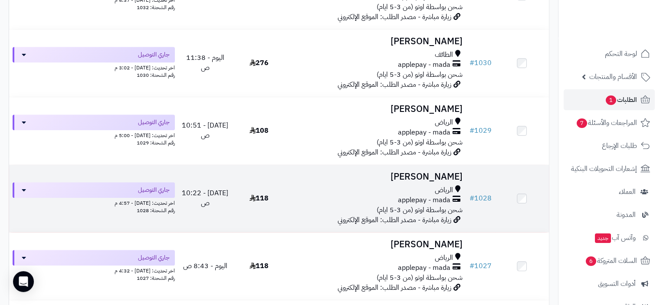
scroll to position [391, 0]
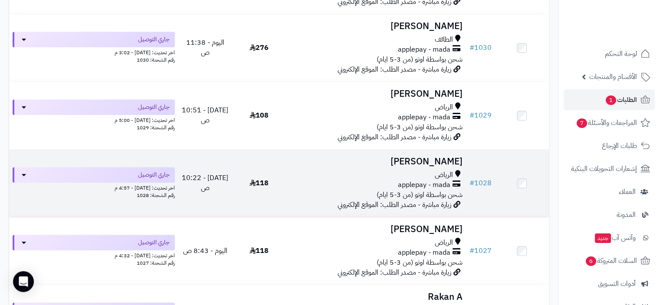
click at [385, 183] on div "applepay - mada" at bounding box center [376, 185] width 173 height 10
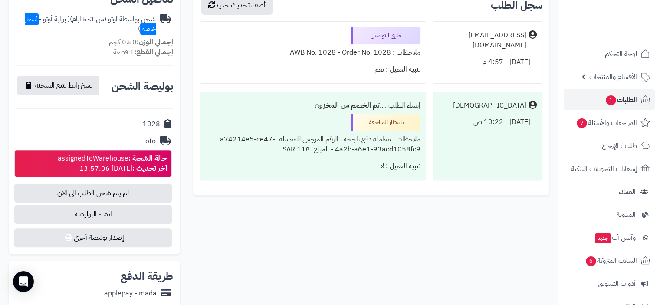
scroll to position [304, 0]
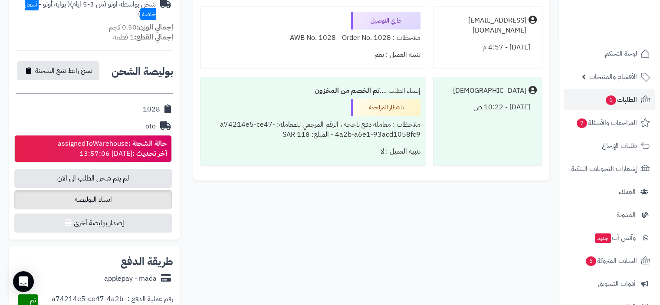
click at [123, 200] on span "انشاء البوليصة" at bounding box center [93, 199] width 158 height 19
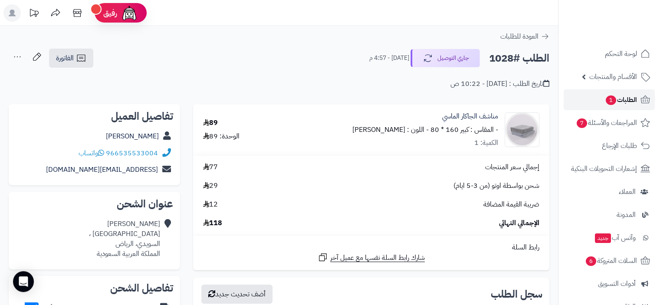
click at [616, 97] on span "الطلبات 1" at bounding box center [621, 100] width 32 height 12
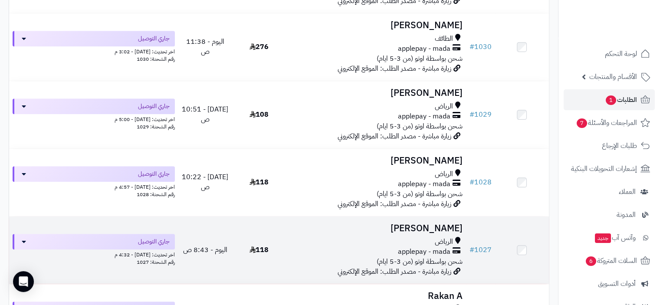
scroll to position [391, 0]
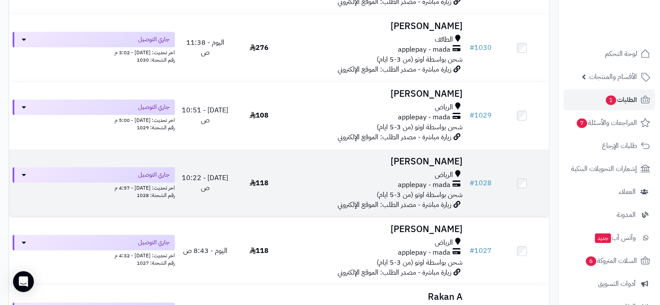
click at [401, 191] on span "شحن بواسطة اوتو (من 3-5 ايام)" at bounding box center [420, 195] width 86 height 10
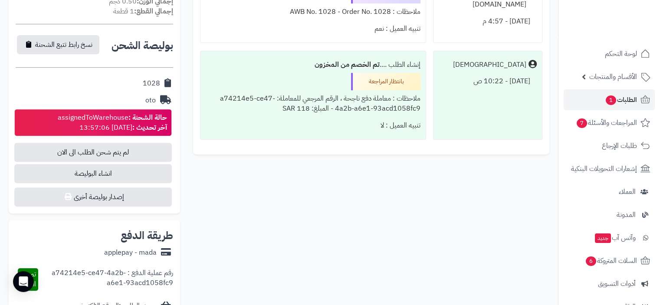
scroll to position [281, 0]
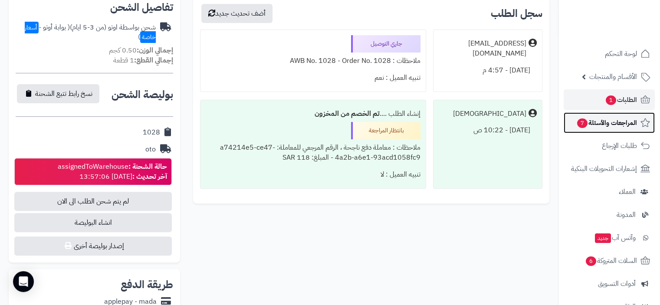
click at [624, 125] on span "المراجعات والأسئلة 7" at bounding box center [606, 123] width 61 height 12
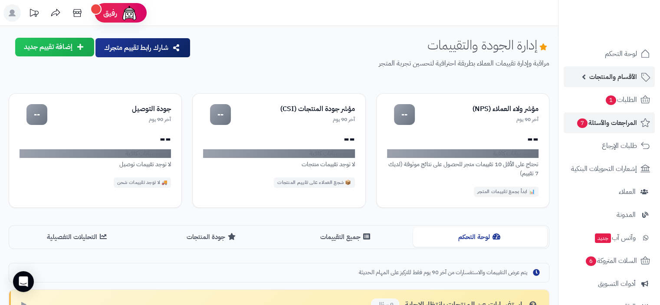
click at [619, 72] on span "الأقسام والمنتجات" at bounding box center [613, 77] width 48 height 12
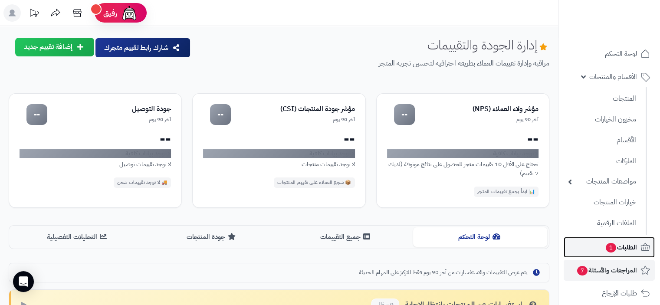
click at [622, 244] on span "الطلبات 1" at bounding box center [621, 247] width 32 height 12
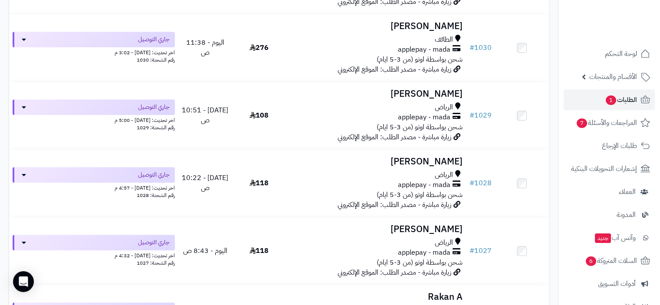
scroll to position [434, 0]
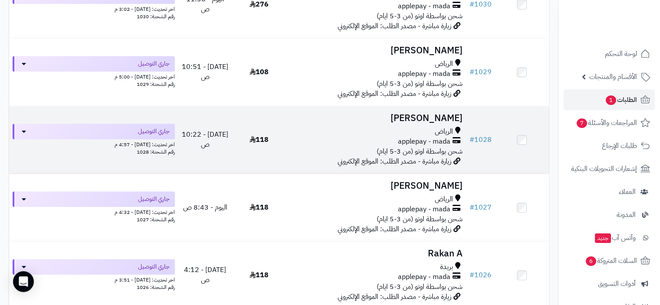
click at [349, 152] on div "الرياض applepay - mada شحن بواسطة اوتو (من 3-5 ايام)" at bounding box center [376, 142] width 173 height 30
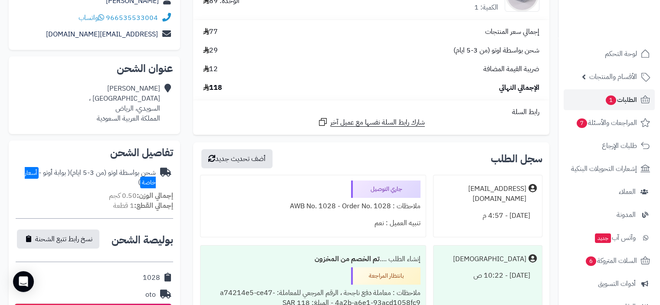
scroll to position [174, 0]
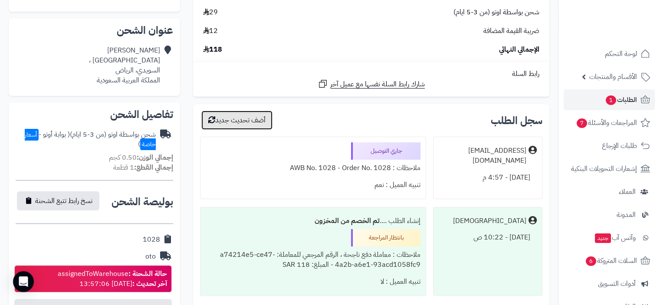
click at [241, 125] on button "أضف تحديث جديد" at bounding box center [236, 120] width 71 height 19
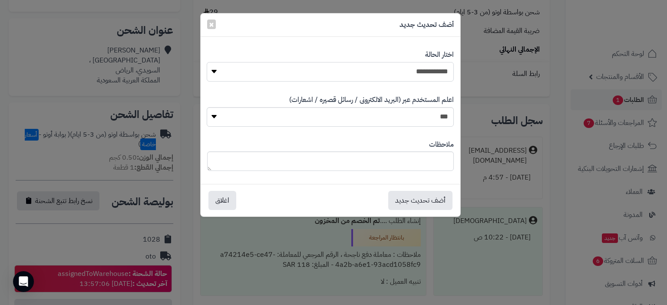
click at [362, 73] on select "**********" at bounding box center [330, 72] width 247 height 20
click at [374, 119] on select "*** **" at bounding box center [330, 117] width 247 height 20
click at [394, 69] on select "**********" at bounding box center [330, 72] width 247 height 20
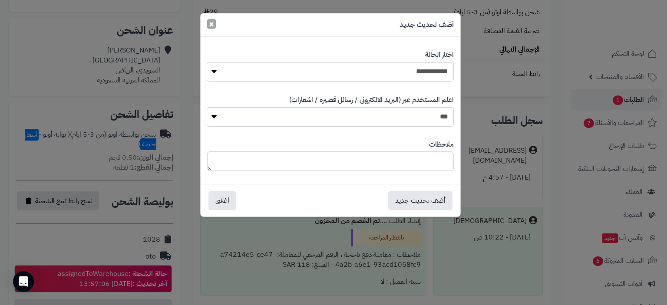
click at [212, 23] on span "×" at bounding box center [211, 23] width 5 height 13
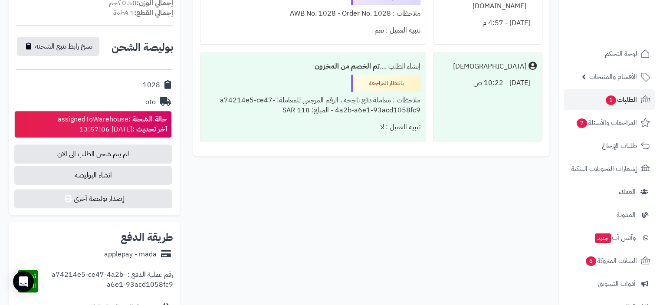
scroll to position [347, 0]
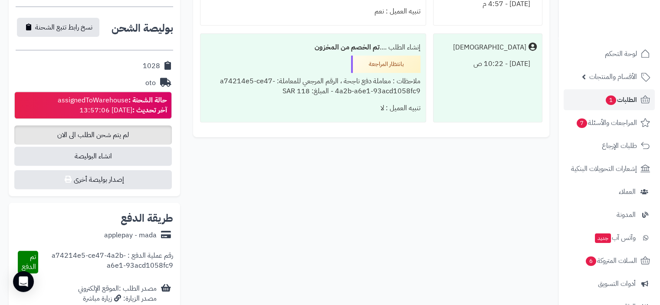
click at [132, 138] on span "لم يتم شحن الطلب الى الان" at bounding box center [93, 134] width 158 height 19
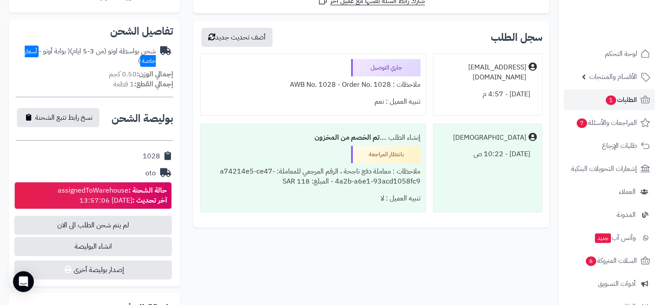
scroll to position [304, 0]
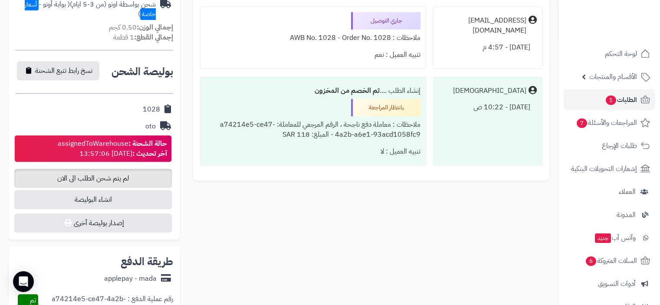
click at [115, 179] on span "لم يتم شحن الطلب الى الان" at bounding box center [93, 178] width 158 height 19
click at [113, 201] on span "انشاء البوليصة" at bounding box center [93, 199] width 158 height 19
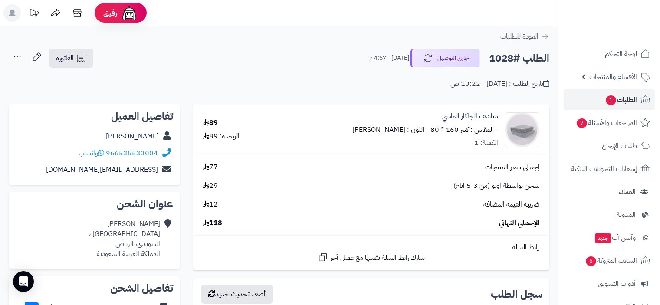
scroll to position [304, 0]
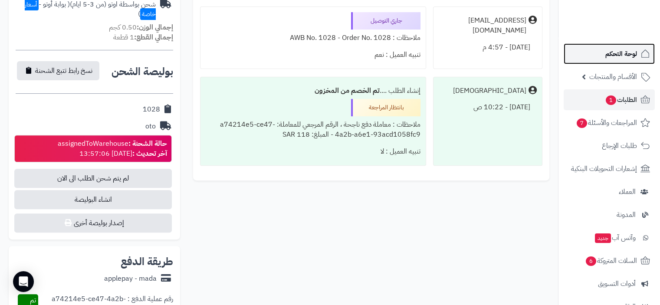
click at [629, 52] on span "لوحة التحكم" at bounding box center [622, 54] width 32 height 12
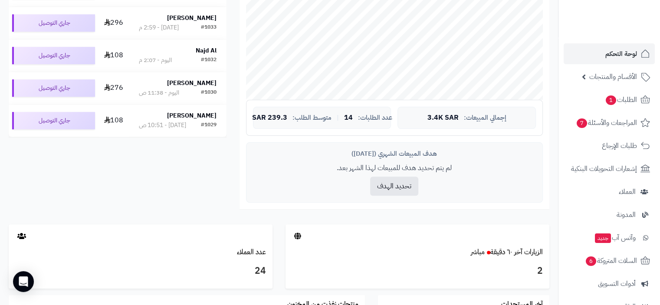
scroll to position [162, 0]
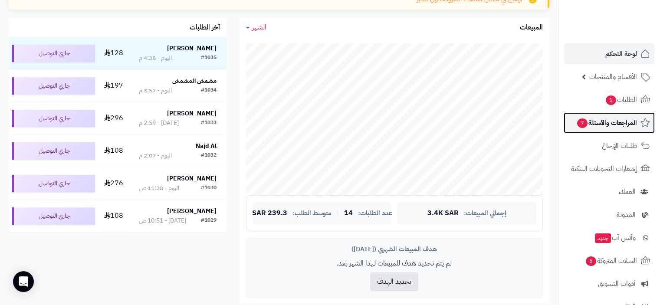
click at [623, 122] on span "المراجعات والأسئلة 7" at bounding box center [606, 123] width 61 height 12
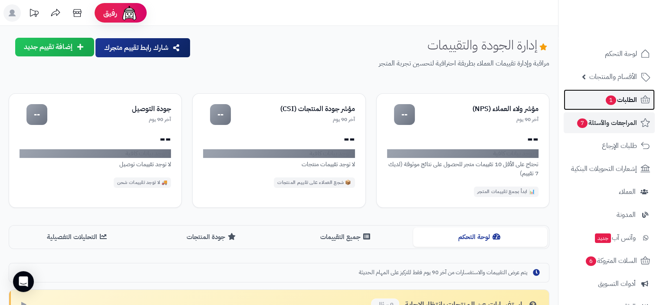
click at [620, 99] on span "الطلبات 1" at bounding box center [621, 100] width 32 height 12
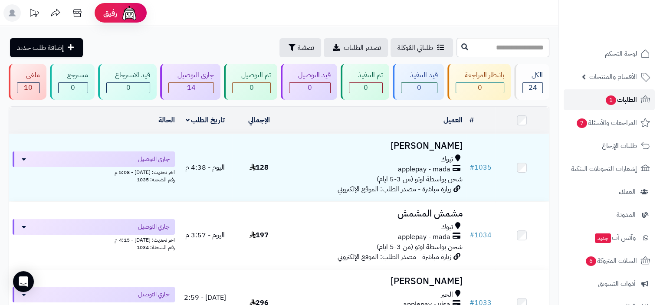
click at [613, 97] on span "1" at bounding box center [611, 100] width 10 height 10
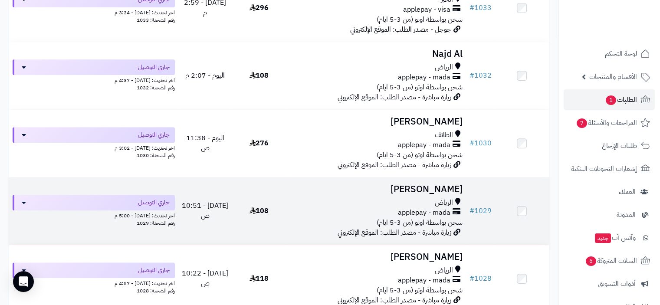
scroll to position [304, 0]
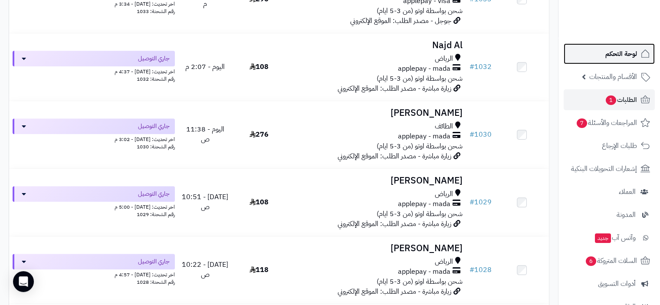
click at [631, 50] on span "لوحة التحكم" at bounding box center [622, 54] width 32 height 12
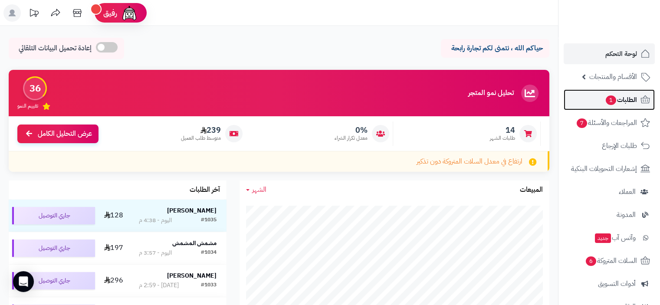
click at [623, 100] on span "الطلبات 1" at bounding box center [621, 100] width 32 height 12
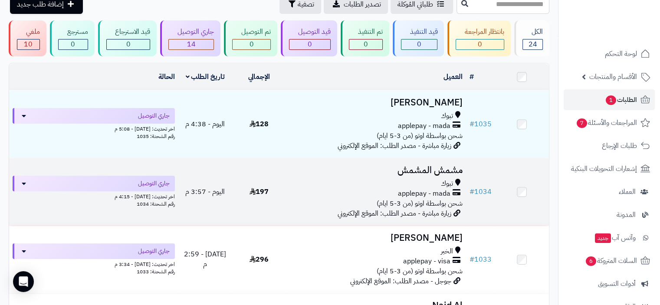
scroll to position [87, 0]
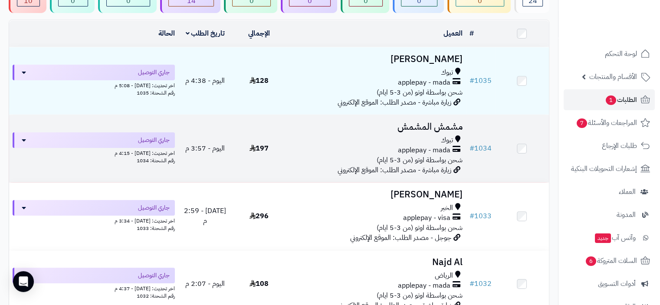
click at [340, 148] on div "applepay - mada" at bounding box center [376, 150] width 173 height 10
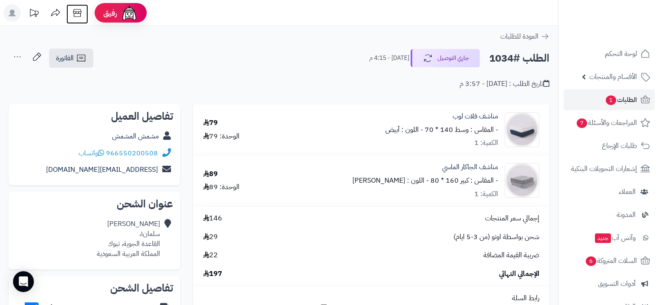
click at [80, 12] on icon at bounding box center [77, 12] width 17 height 17
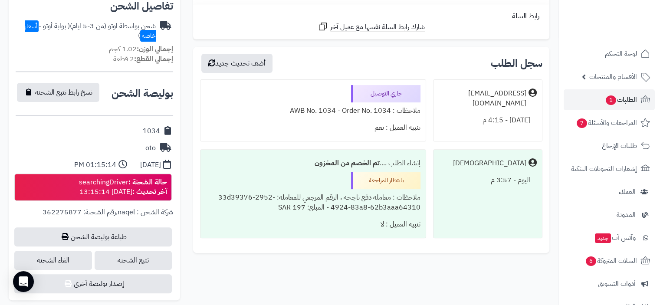
scroll to position [174, 0]
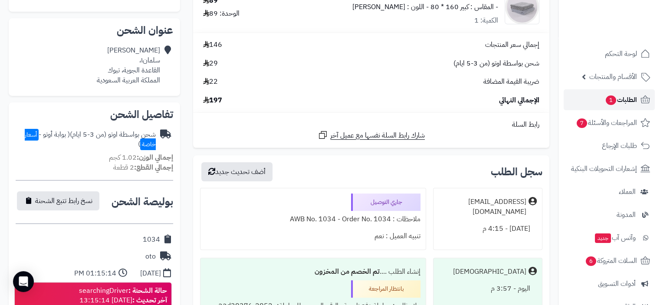
click at [629, 99] on span "الطلبات 1" at bounding box center [621, 100] width 32 height 12
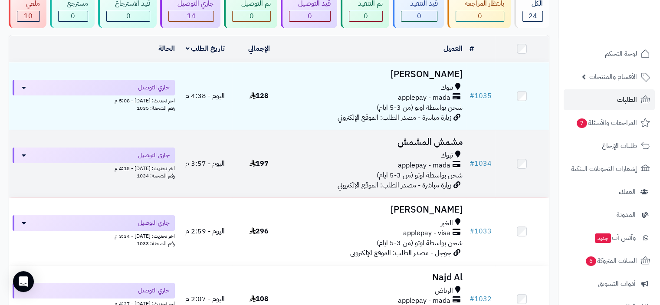
scroll to position [87, 0]
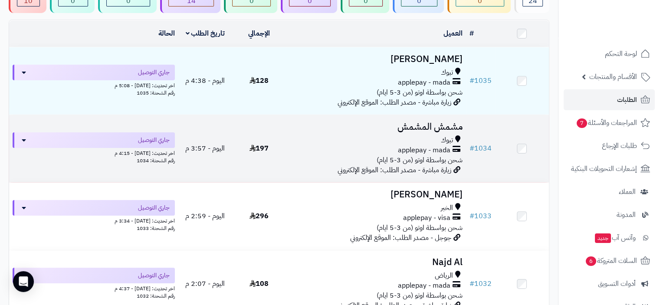
click at [410, 144] on div "تبوك" at bounding box center [376, 140] width 173 height 10
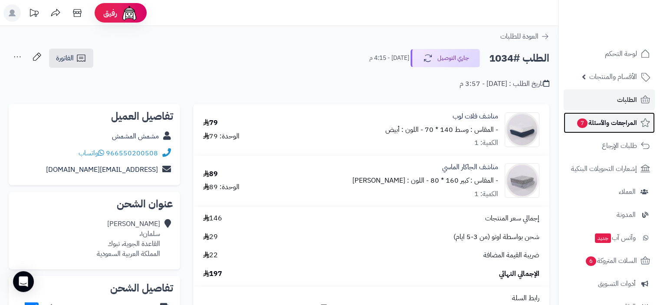
click at [615, 123] on span "المراجعات والأسئلة 7" at bounding box center [606, 123] width 61 height 12
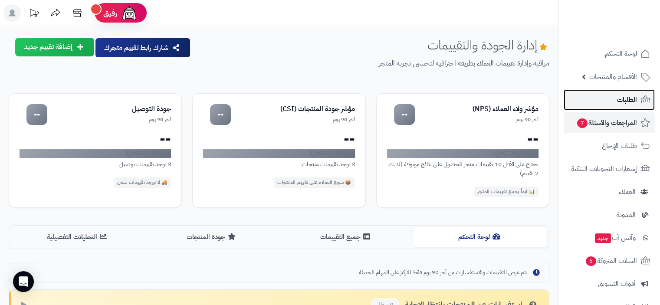
click at [632, 97] on span "الطلبات" at bounding box center [627, 100] width 20 height 12
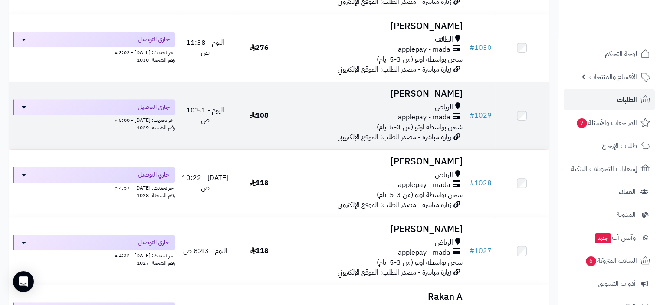
scroll to position [434, 0]
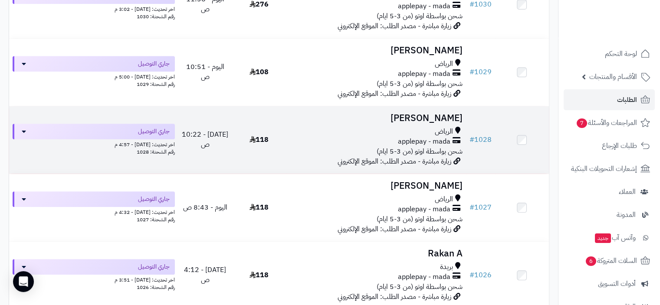
click at [405, 143] on span "applepay - mada" at bounding box center [424, 142] width 53 height 10
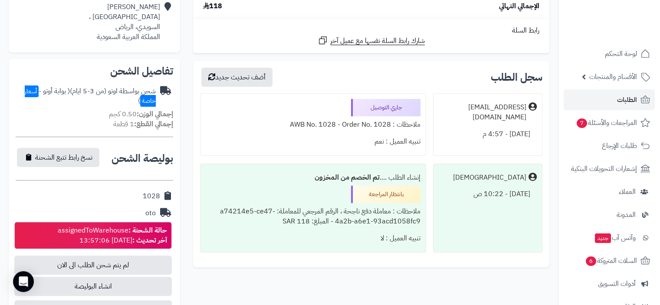
scroll to position [217, 0]
click at [624, 79] on span "الأقسام والمنتجات" at bounding box center [613, 77] width 48 height 12
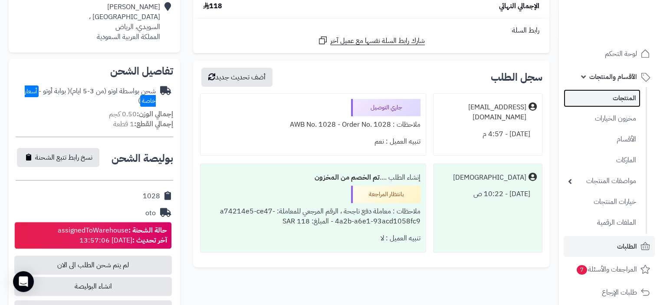
click at [621, 102] on link "المنتجات" at bounding box center [602, 98] width 77 height 18
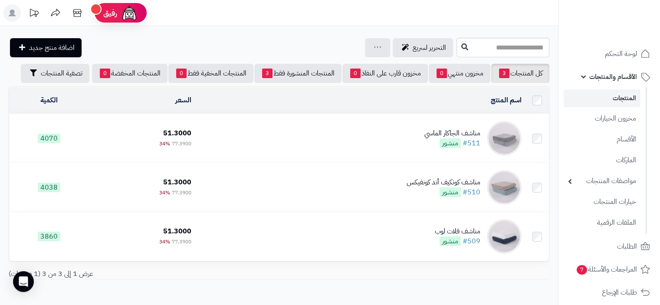
click at [622, 96] on link "المنتجات" at bounding box center [602, 98] width 77 height 18
click at [624, 99] on link "المنتجات" at bounding box center [602, 98] width 77 height 18
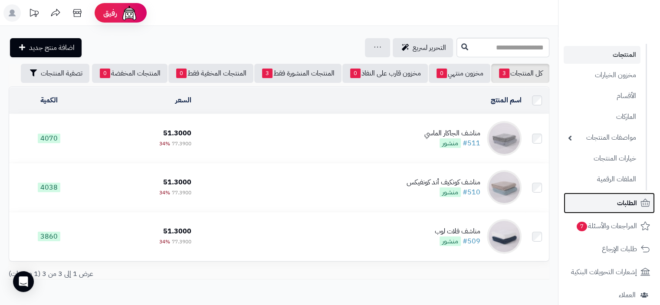
click at [626, 204] on span "الطلبات" at bounding box center [627, 203] width 20 height 12
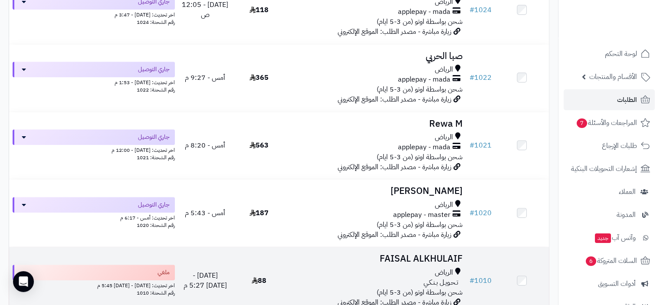
scroll to position [825, 0]
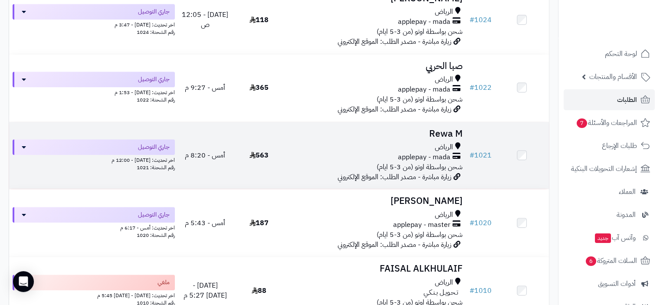
click at [416, 162] on span "applepay - mada" at bounding box center [424, 157] width 53 height 10
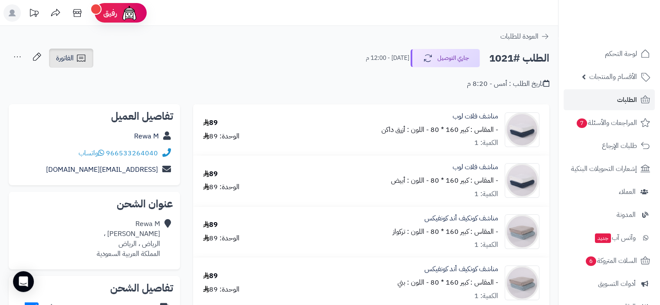
click at [69, 59] on span "الفاتورة" at bounding box center [65, 58] width 18 height 10
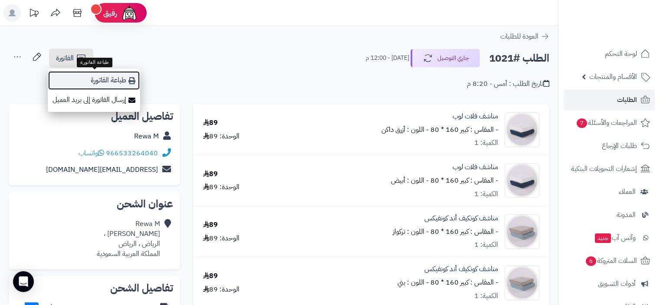
click at [112, 84] on link "طباعة الفاتورة" at bounding box center [94, 81] width 92 height 20
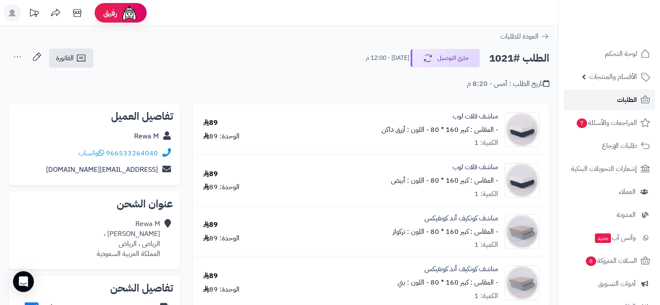
click at [619, 99] on span "الطلبات" at bounding box center [627, 100] width 20 height 12
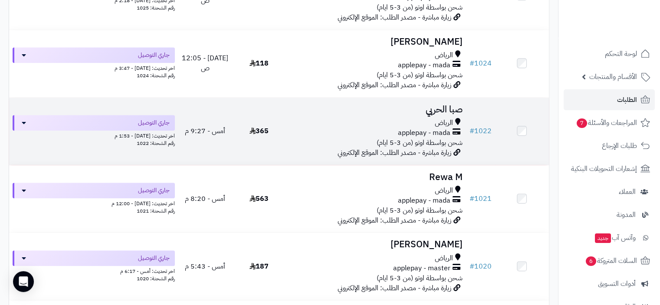
scroll to position [825, 0]
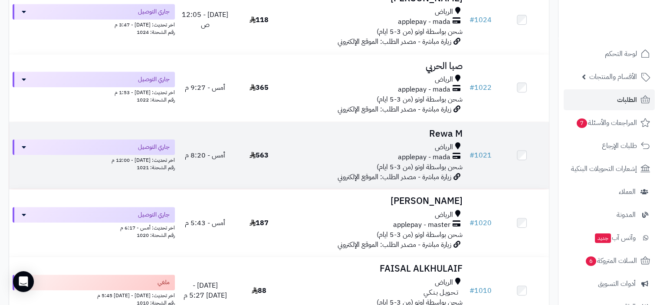
click at [386, 161] on div "applepay - mada" at bounding box center [376, 157] width 173 height 10
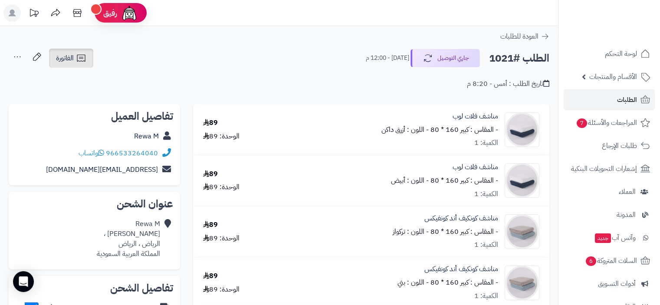
click at [73, 56] on span "الفاتورة" at bounding box center [65, 58] width 18 height 10
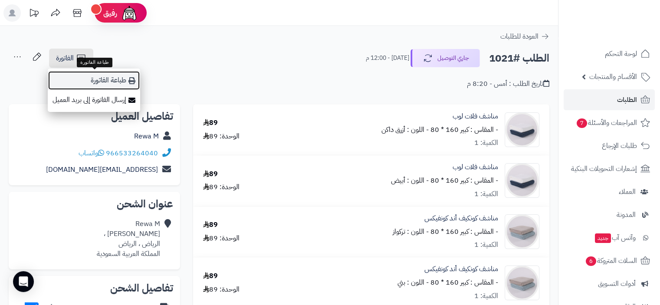
click at [120, 78] on link "طباعة الفاتورة" at bounding box center [94, 81] width 92 height 20
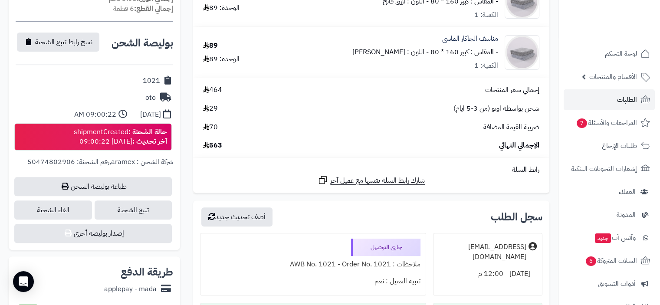
scroll to position [347, 0]
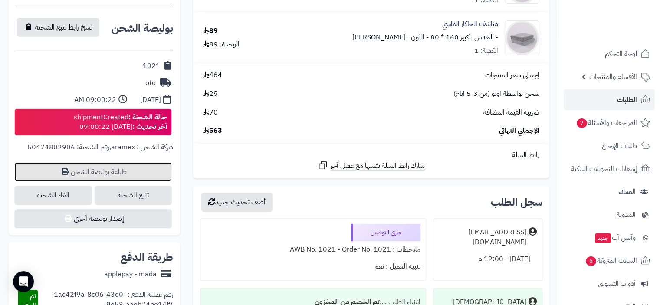
click at [112, 173] on link "طباعة بوليصة الشحن" at bounding box center [93, 171] width 158 height 19
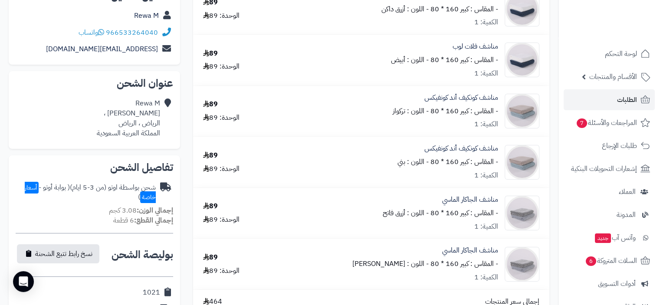
scroll to position [0, 0]
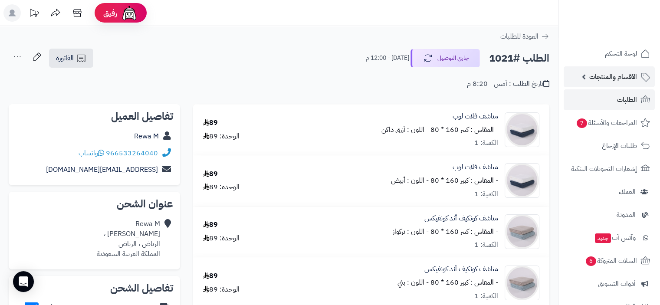
click at [606, 73] on span "الأقسام والمنتجات" at bounding box center [613, 77] width 48 height 12
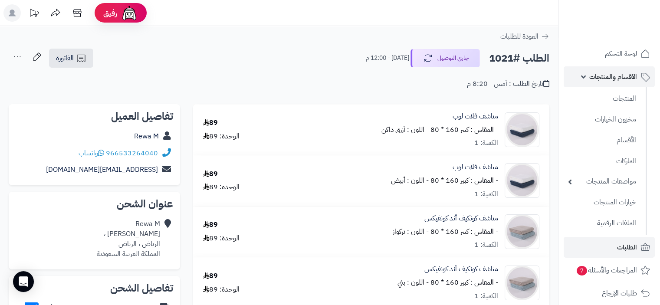
click at [621, 77] on span "الأقسام والمنتجات" at bounding box center [613, 77] width 48 height 12
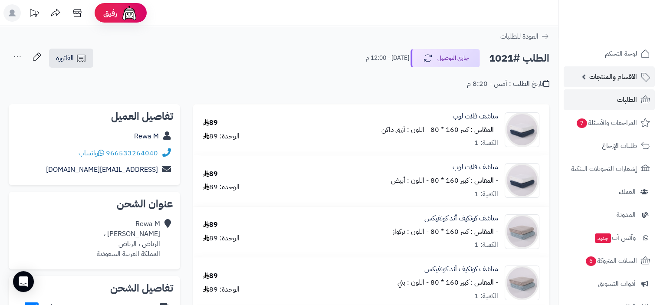
click at [622, 78] on span "الأقسام والمنتجات" at bounding box center [613, 77] width 48 height 12
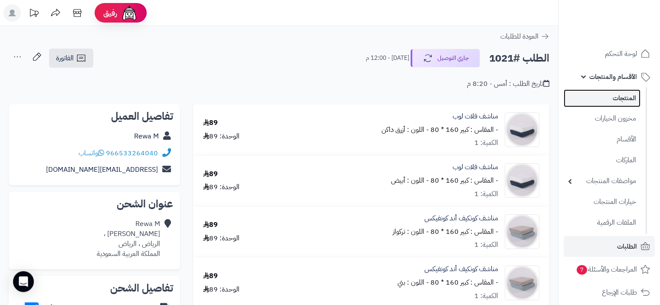
click at [622, 99] on link "المنتجات" at bounding box center [602, 98] width 77 height 18
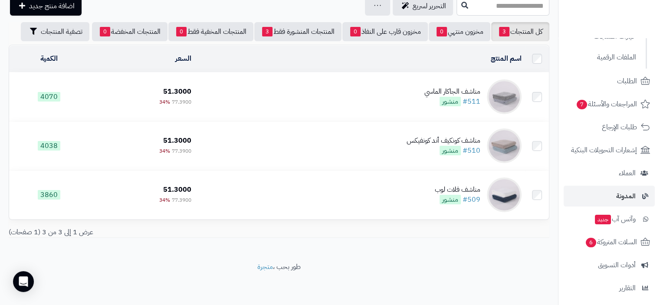
scroll to position [217, 0]
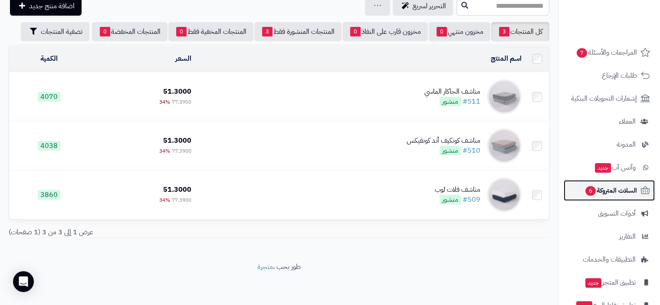
click at [608, 193] on span "السلات المتروكة 6" at bounding box center [611, 190] width 53 height 12
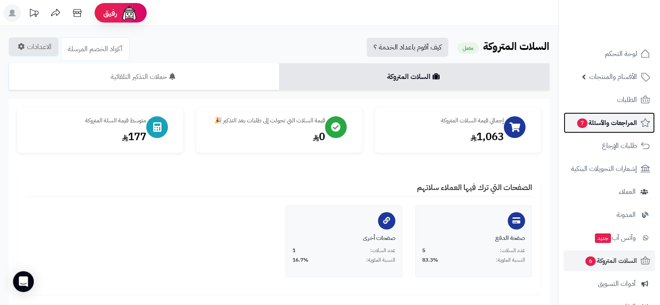
click at [615, 124] on span "المراجعات والأسئلة 7" at bounding box center [606, 123] width 61 height 12
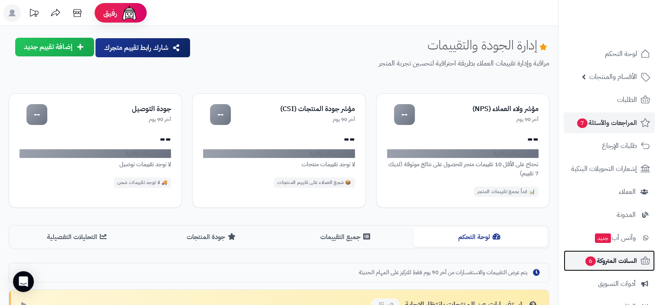
click at [612, 263] on span "السلات المتروكة 6" at bounding box center [611, 261] width 53 height 12
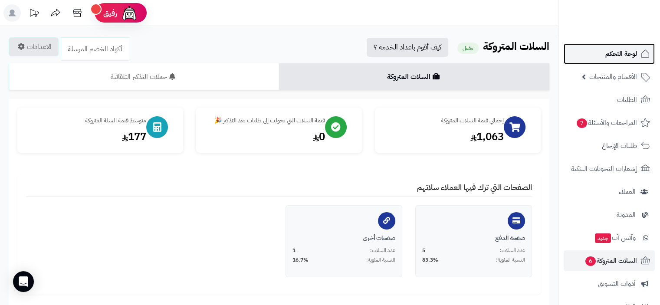
click at [617, 55] on span "لوحة التحكم" at bounding box center [622, 54] width 32 height 12
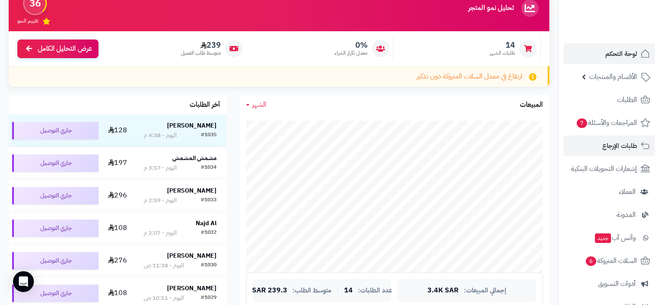
scroll to position [43, 0]
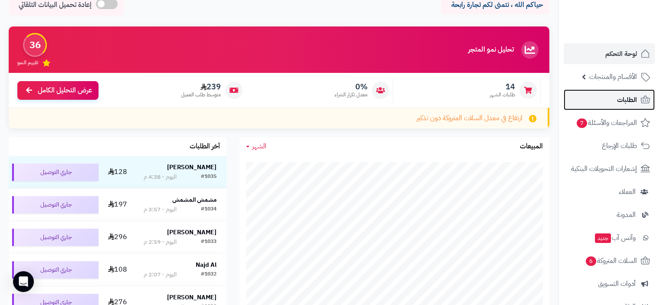
click at [630, 102] on span "الطلبات" at bounding box center [627, 100] width 20 height 12
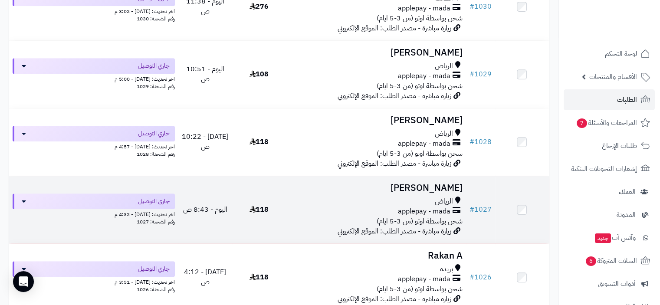
scroll to position [434, 0]
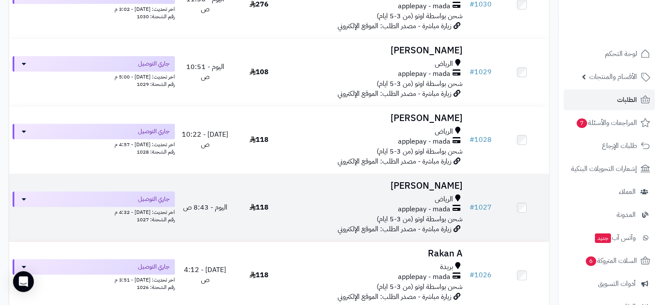
click at [398, 204] on div "الرياض" at bounding box center [376, 199] width 173 height 10
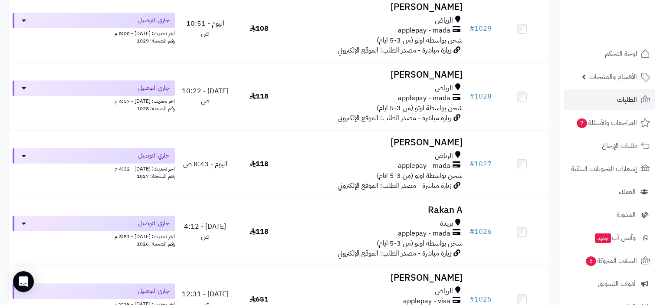
scroll to position [434, 0]
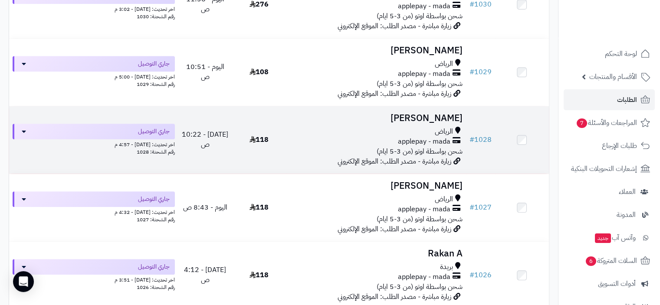
click at [401, 152] on span "شحن بواسطة اوتو (من 3-5 ايام)" at bounding box center [420, 151] width 86 height 10
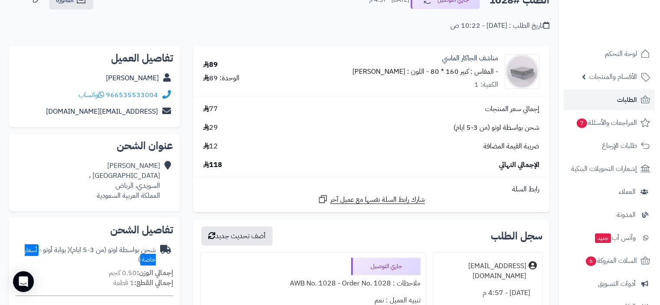
scroll to position [43, 0]
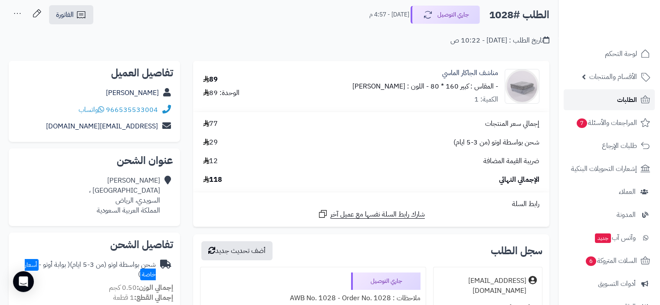
click at [627, 102] on span "الطلبات" at bounding box center [627, 100] width 20 height 12
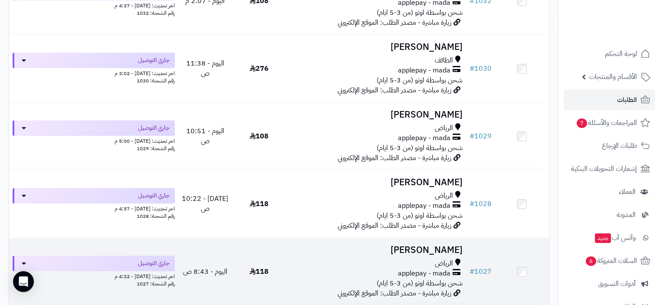
scroll to position [391, 0]
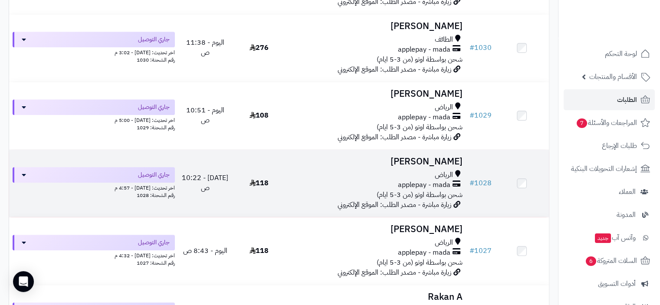
click at [392, 186] on div "applepay - mada" at bounding box center [376, 185] width 173 height 10
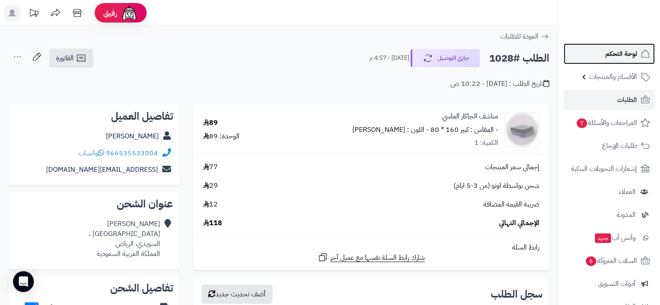
click at [620, 53] on span "لوحة التحكم" at bounding box center [622, 54] width 32 height 12
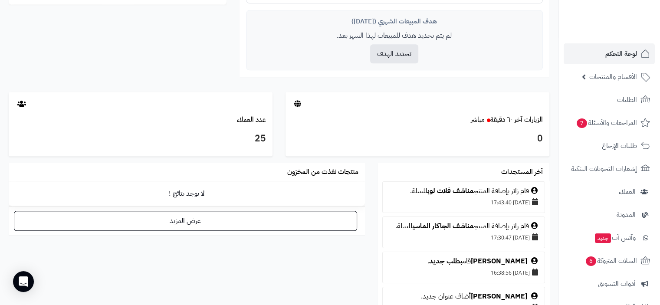
scroll to position [391, 0]
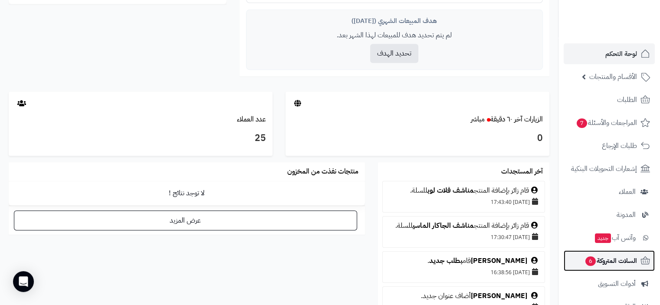
click at [611, 257] on span "السلات المتروكة 6" at bounding box center [611, 261] width 53 height 12
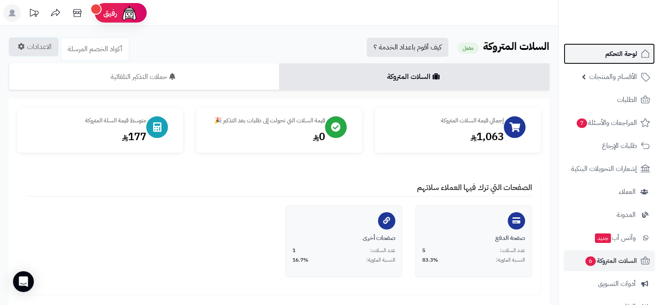
click at [618, 51] on span "لوحة التحكم" at bounding box center [622, 54] width 32 height 12
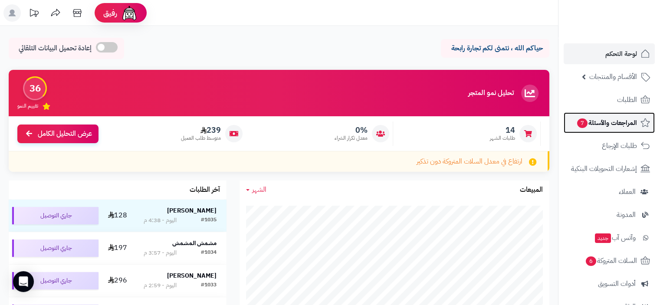
click at [621, 122] on span "المراجعات والأسئلة 7" at bounding box center [606, 123] width 61 height 12
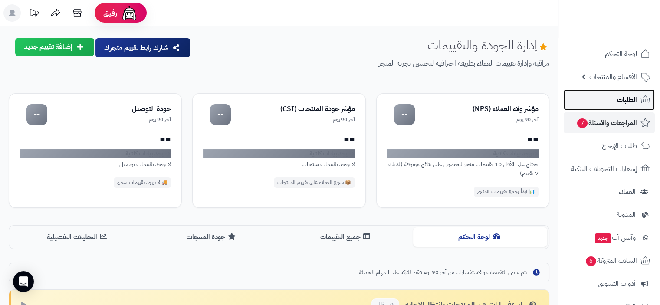
click at [623, 100] on span "الطلبات" at bounding box center [627, 100] width 20 height 12
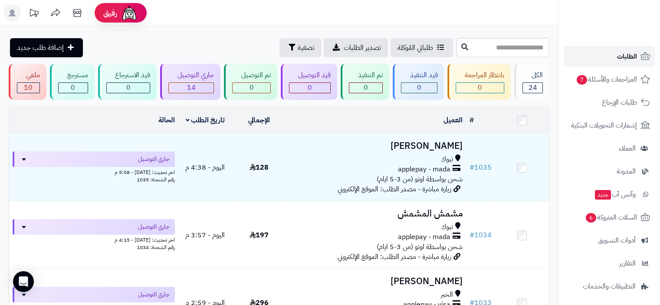
click at [625, 59] on span "الطلبات" at bounding box center [627, 56] width 20 height 12
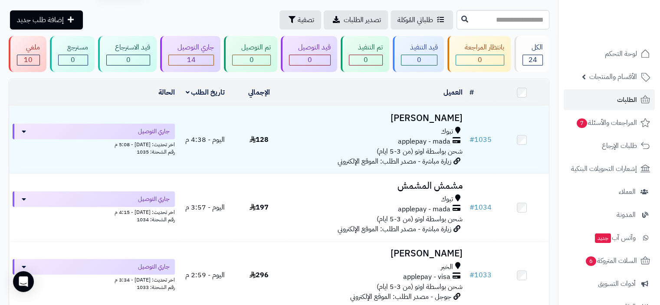
scroll to position [26, 0]
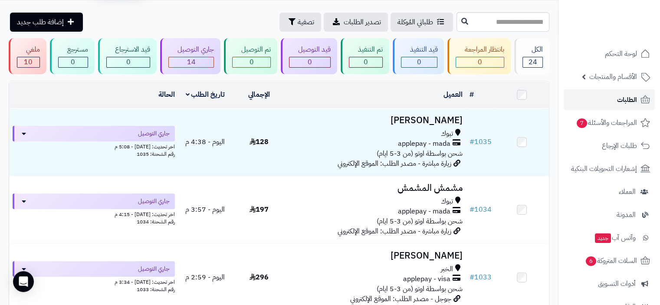
click at [618, 101] on span "الطلبات" at bounding box center [627, 100] width 20 height 12
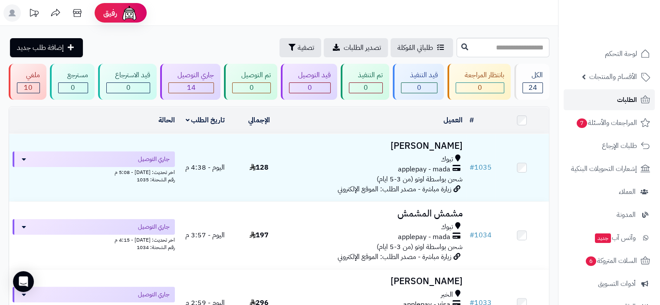
click at [625, 100] on span "الطلبات" at bounding box center [627, 100] width 20 height 12
click at [615, 118] on span "المراجعات والأسئلة 7" at bounding box center [606, 123] width 61 height 12
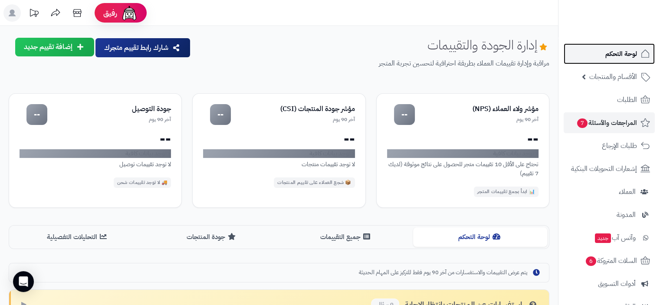
click at [624, 52] on span "لوحة التحكم" at bounding box center [622, 54] width 32 height 12
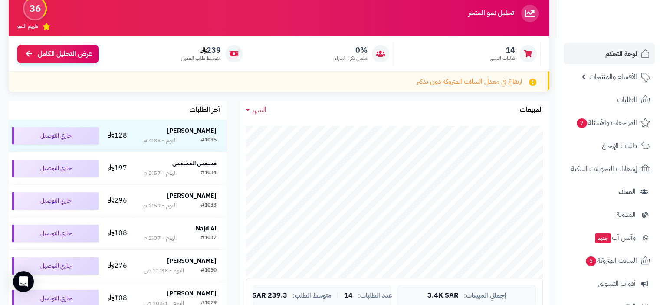
scroll to position [32, 0]
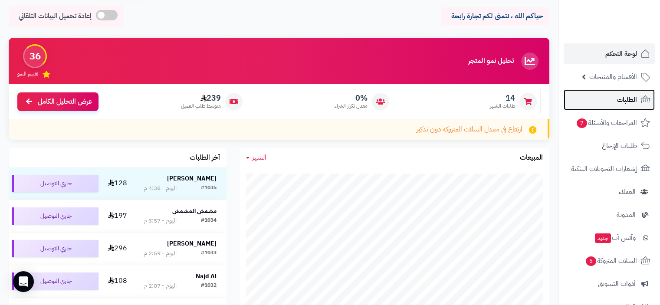
click at [634, 98] on span "الطلبات" at bounding box center [627, 100] width 20 height 12
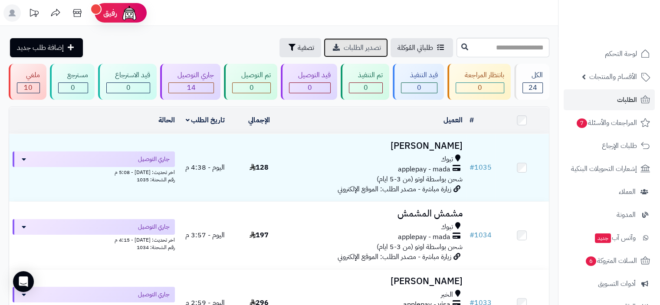
click at [344, 49] on span "تصدير الطلبات" at bounding box center [362, 48] width 37 height 10
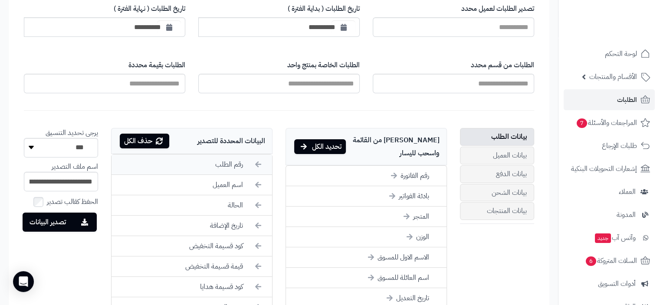
scroll to position [174, 0]
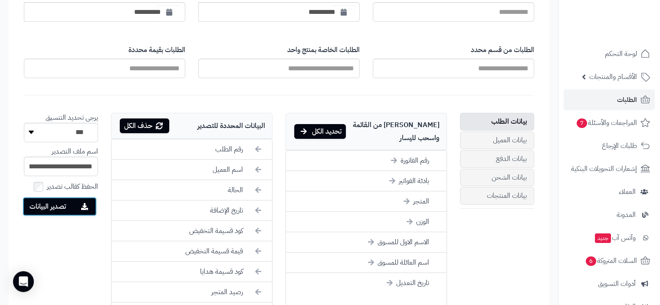
click at [79, 206] on button "تصدير البيانات" at bounding box center [60, 206] width 74 height 19
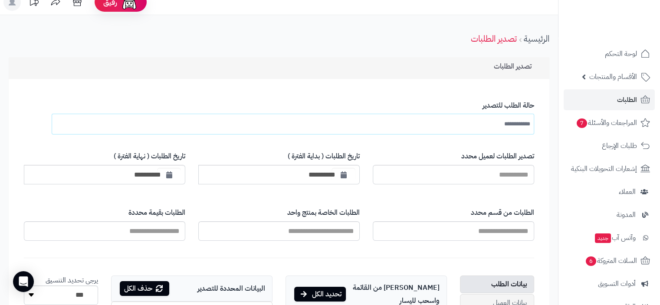
scroll to position [0, 0]
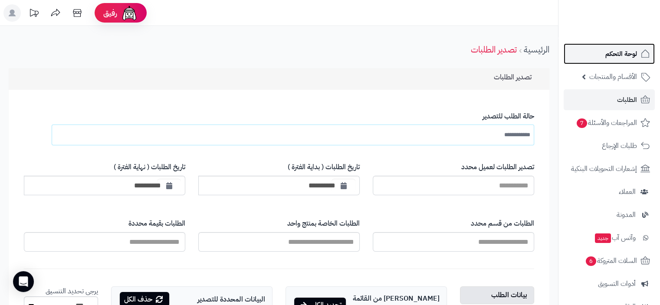
click at [616, 53] on span "لوحة التحكم" at bounding box center [622, 54] width 32 height 12
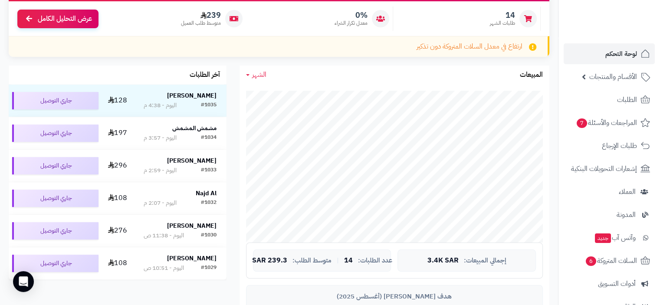
scroll to position [130, 0]
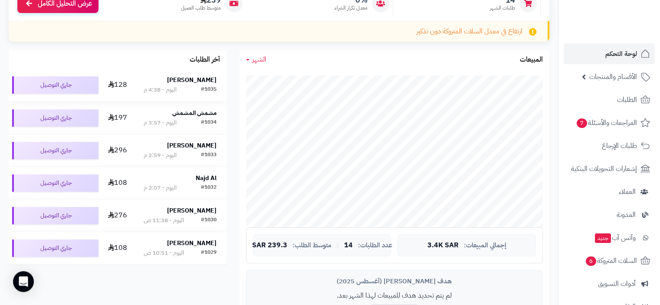
click at [187, 86] on div "#1035 اليوم - 4:38 م" at bounding box center [180, 90] width 73 height 9
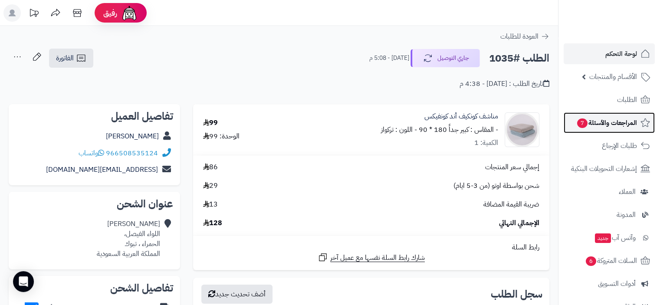
click at [611, 122] on span "المراجعات والأسئلة 7" at bounding box center [606, 123] width 61 height 12
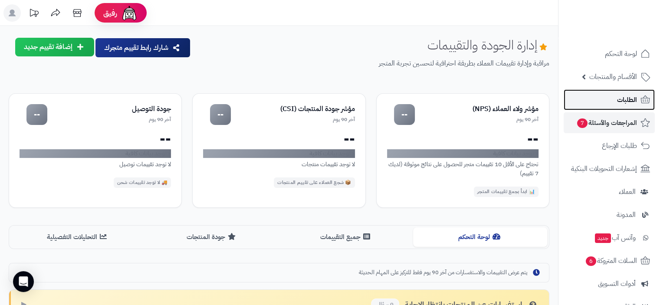
click at [627, 99] on span "الطلبات" at bounding box center [627, 100] width 20 height 12
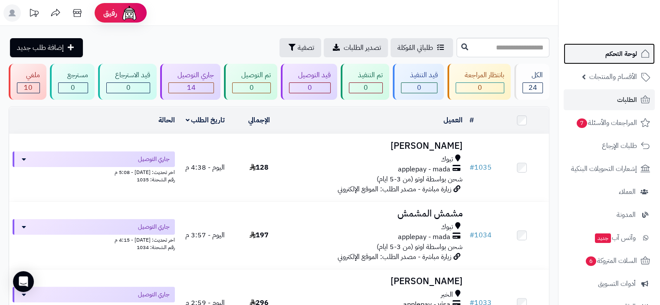
click at [622, 51] on span "لوحة التحكم" at bounding box center [622, 54] width 32 height 12
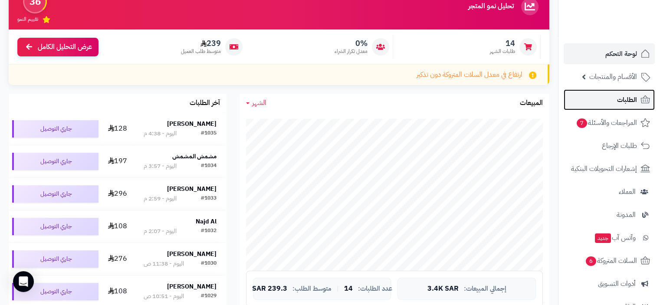
click at [625, 100] on span "الطلبات" at bounding box center [627, 100] width 20 height 12
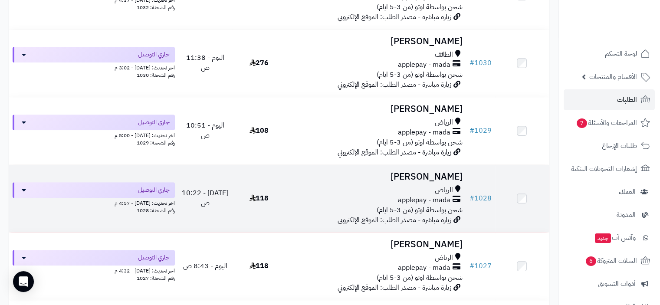
scroll to position [391, 0]
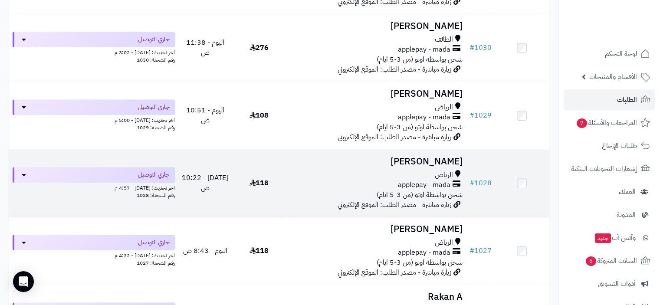
click at [391, 189] on div "applepay - mada" at bounding box center [376, 185] width 173 height 10
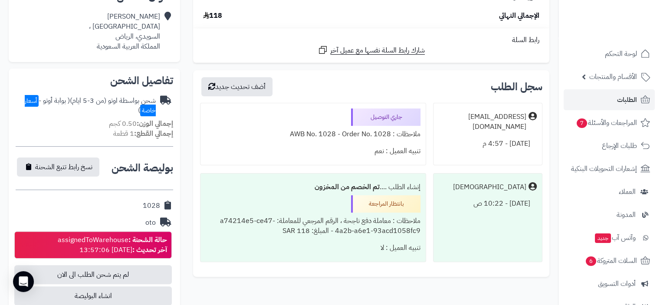
scroll to position [260, 0]
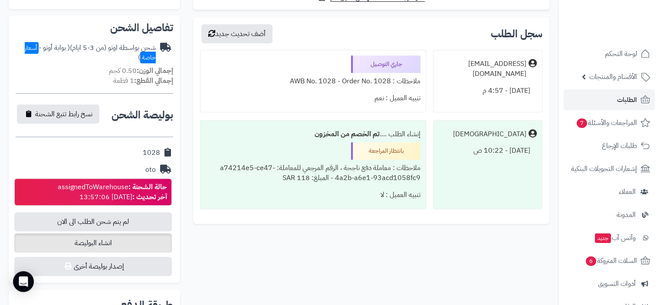
click at [105, 239] on span "انشاء البوليصة" at bounding box center [93, 243] width 158 height 19
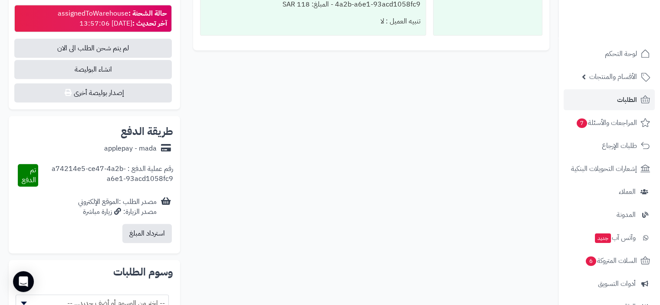
scroll to position [347, 0]
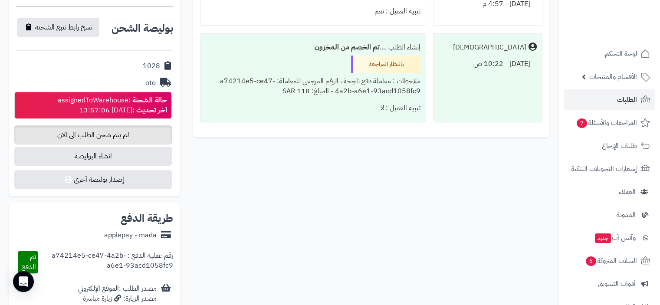
click at [118, 139] on span "لم يتم شحن الطلب الى الان" at bounding box center [93, 134] width 158 height 19
click at [109, 158] on span "انشاء البوليصة" at bounding box center [93, 156] width 158 height 19
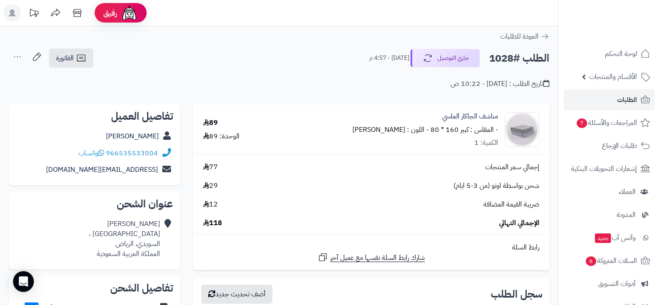
scroll to position [347, 0]
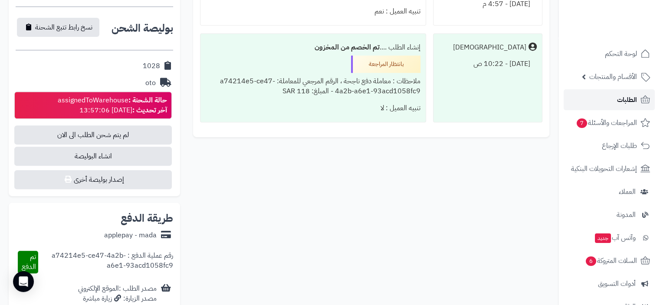
click at [627, 95] on span "الطلبات" at bounding box center [627, 100] width 20 height 12
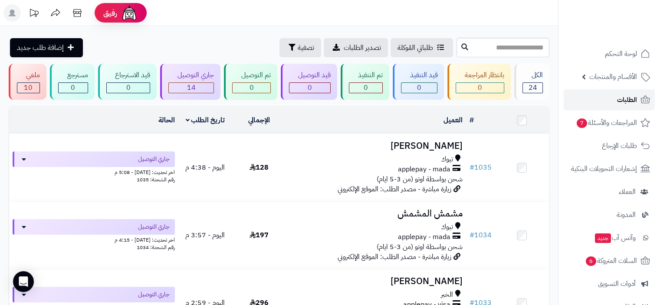
click at [620, 100] on span "الطلبات" at bounding box center [627, 100] width 20 height 12
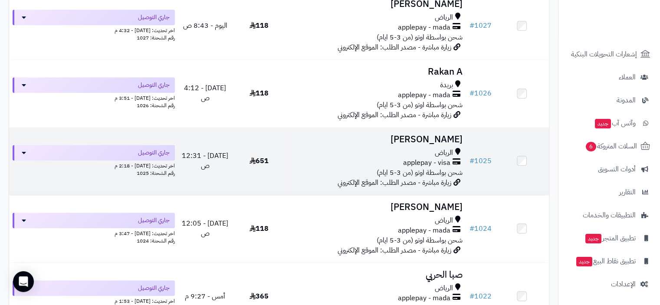
scroll to position [564, 0]
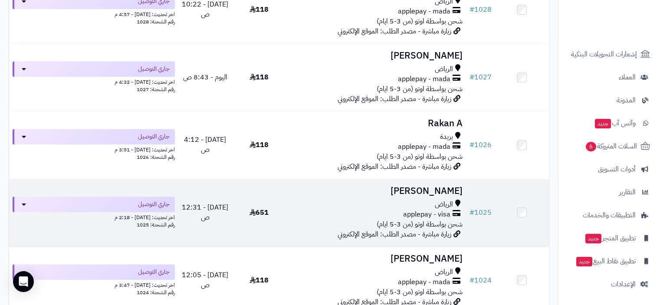
click at [424, 201] on div "الرياض" at bounding box center [376, 205] width 173 height 10
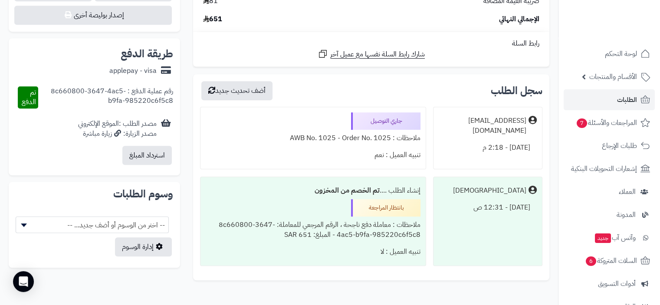
scroll to position [564, 0]
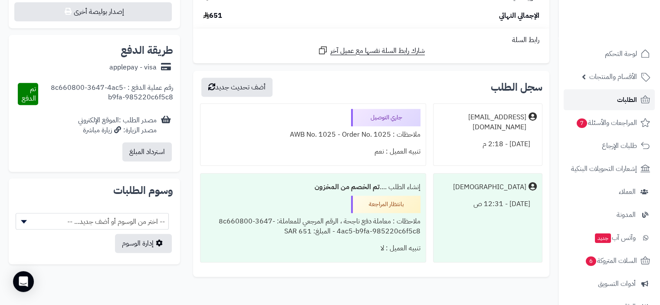
click at [621, 94] on span "الطلبات" at bounding box center [627, 100] width 20 height 12
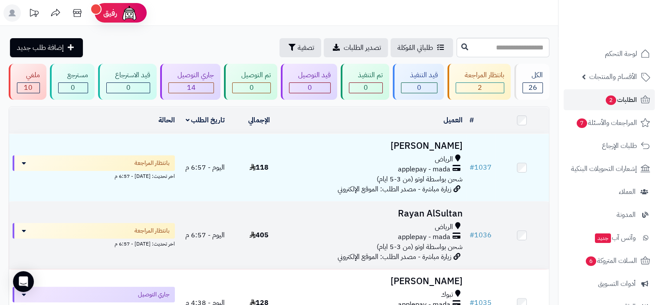
scroll to position [43, 0]
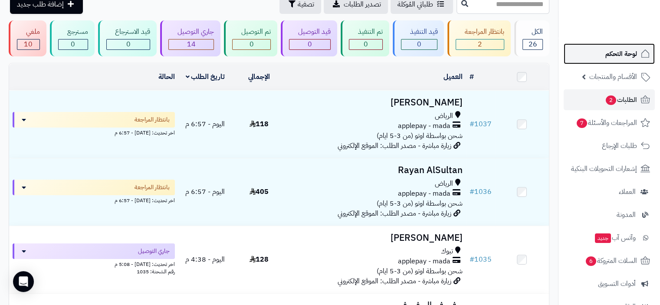
click at [623, 54] on span "لوحة التحكم" at bounding box center [622, 54] width 32 height 12
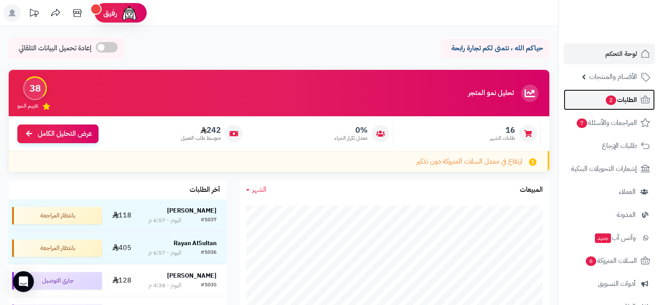
click at [632, 100] on span "الطلبات 2" at bounding box center [621, 100] width 32 height 12
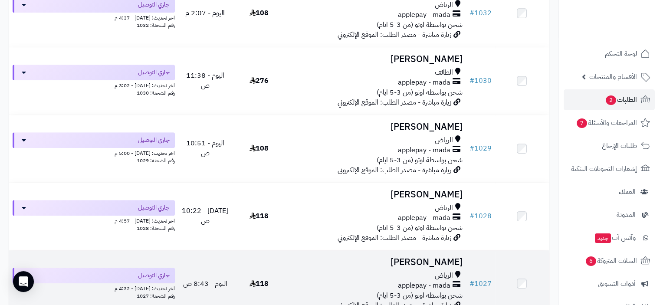
scroll to position [521, 0]
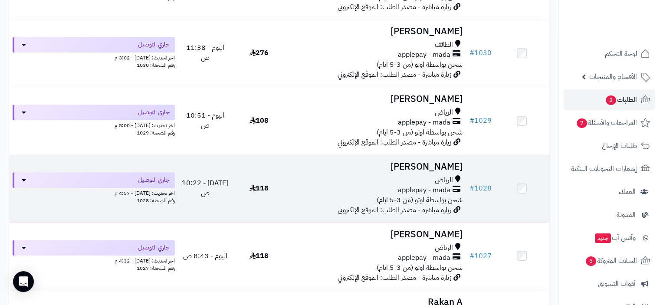
click at [418, 193] on span "applepay - mada" at bounding box center [424, 190] width 53 height 10
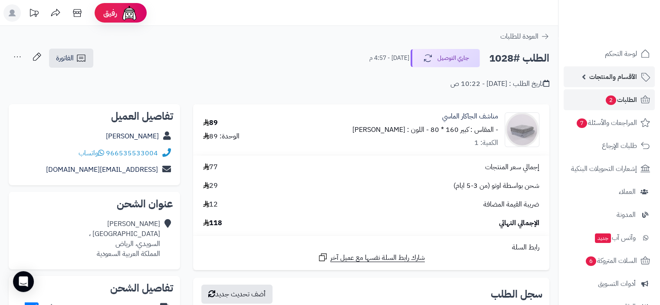
click at [622, 76] on span "الأقسام والمنتجات" at bounding box center [613, 77] width 48 height 12
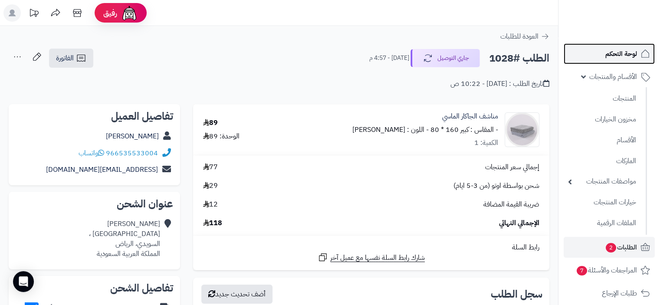
click at [626, 53] on span "لوحة التحكم" at bounding box center [622, 54] width 32 height 12
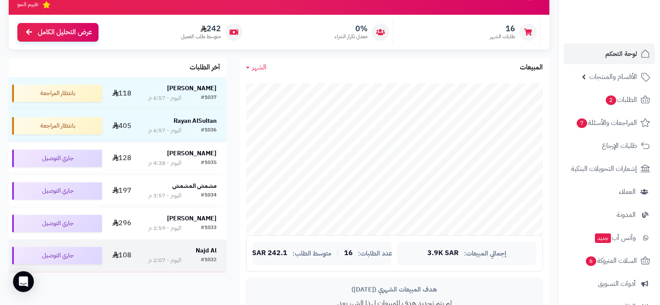
scroll to position [87, 0]
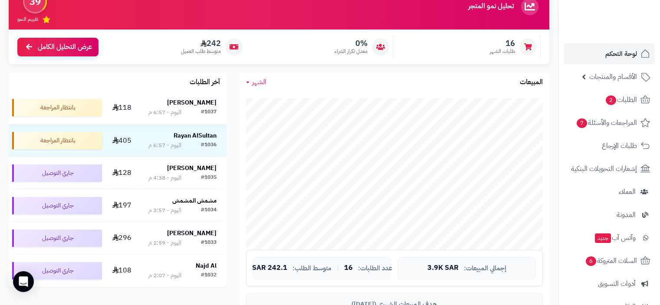
click at [198, 107] on strong "[PERSON_NAME]" at bounding box center [191, 102] width 49 height 9
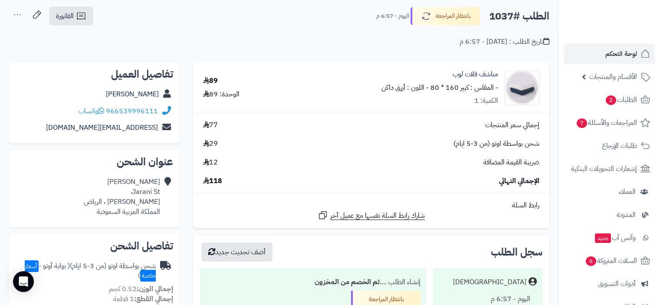
scroll to position [27, 0]
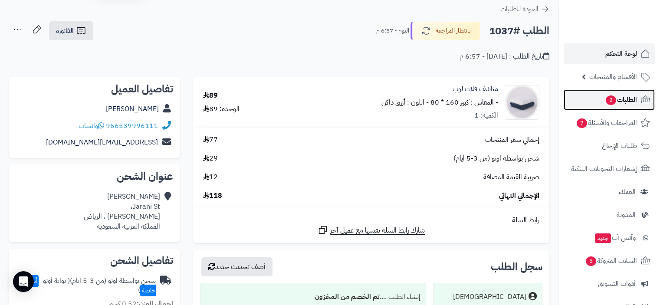
click at [626, 100] on span "الطلبات 2" at bounding box center [621, 100] width 32 height 12
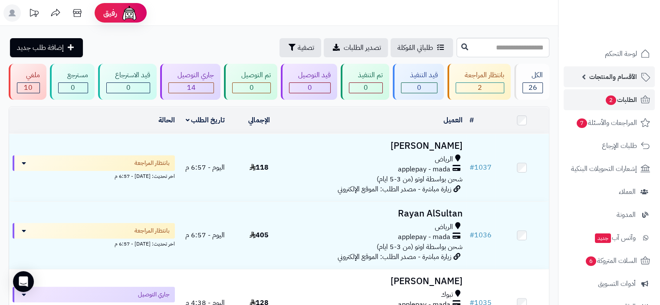
click at [622, 76] on span "الأقسام والمنتجات" at bounding box center [613, 77] width 48 height 12
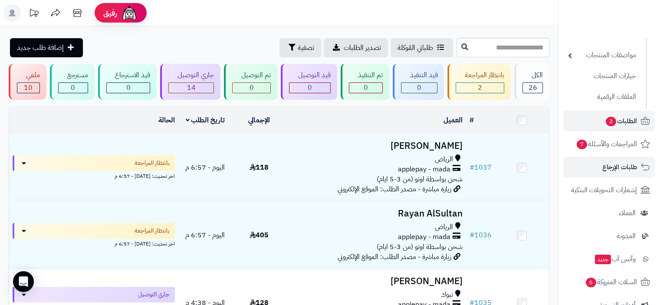
scroll to position [130, 0]
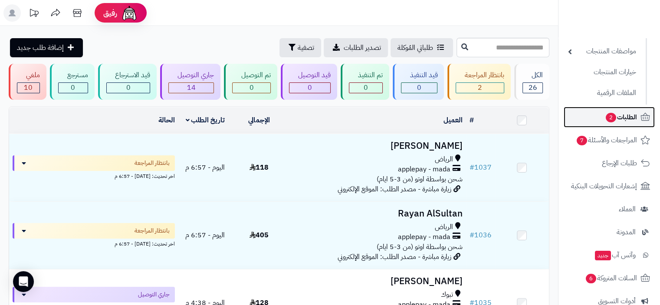
click at [622, 113] on span "الطلبات 2" at bounding box center [621, 117] width 32 height 12
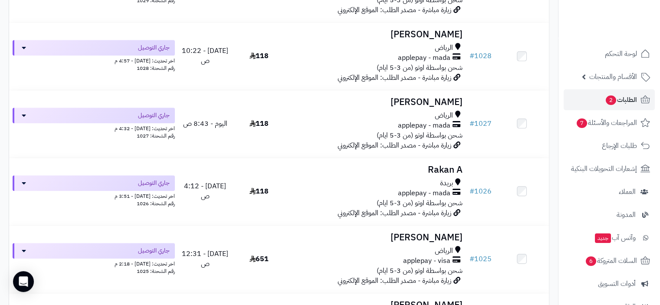
scroll to position [694, 0]
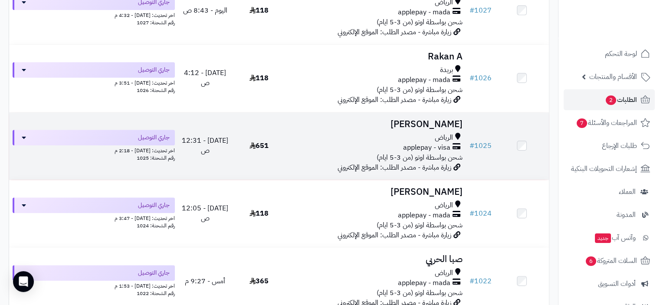
scroll to position [781, 0]
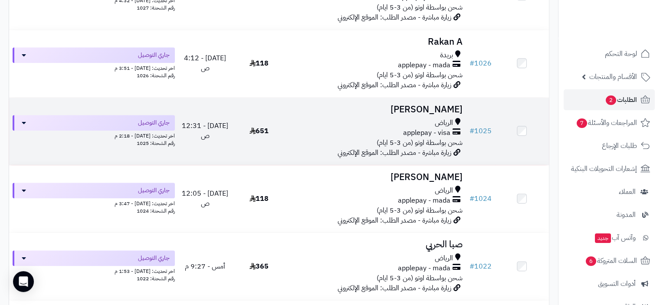
click at [319, 149] on td "Ghadeer Abdullah الرياض applepay - visa شحن بواسطة اوتو (من 3-5 ايام) زيارة مبا…" at bounding box center [376, 131] width 180 height 67
click at [333, 133] on div "applepay - visa" at bounding box center [376, 133] width 173 height 10
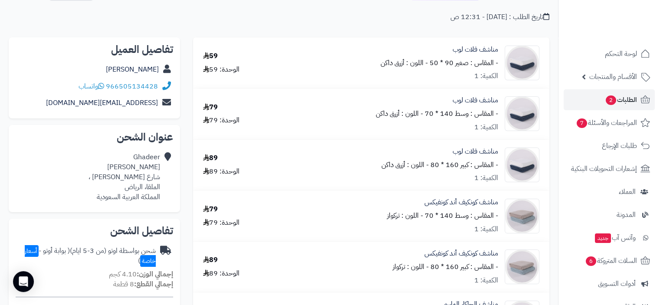
scroll to position [304, 0]
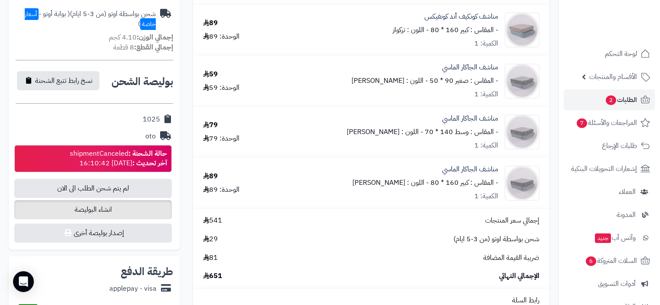
click at [127, 207] on span "انشاء البوليصة" at bounding box center [93, 209] width 158 height 19
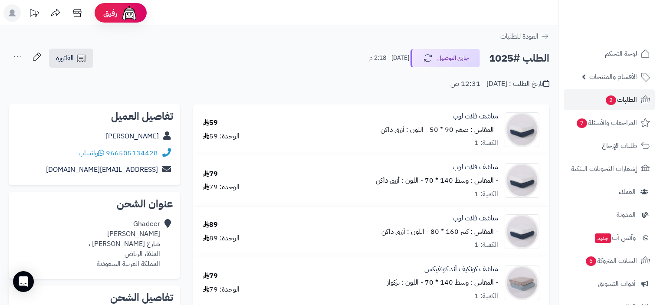
scroll to position [304, 0]
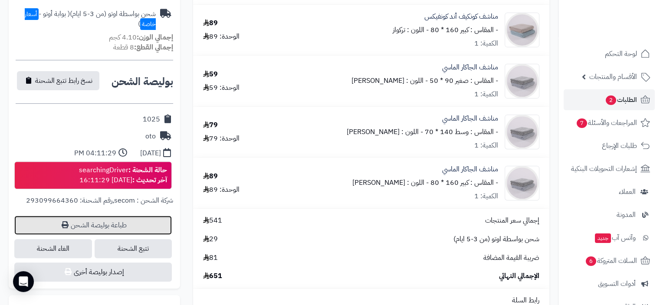
click at [108, 225] on link "طباعة بوليصة الشحن" at bounding box center [93, 225] width 158 height 19
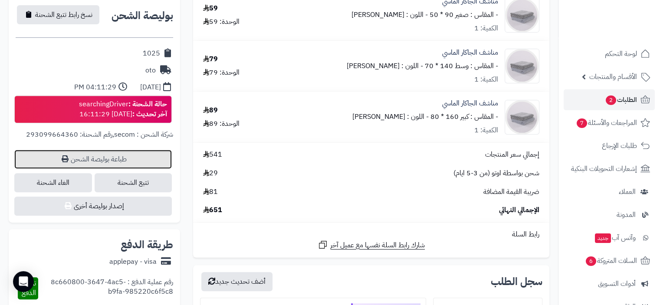
scroll to position [347, 0]
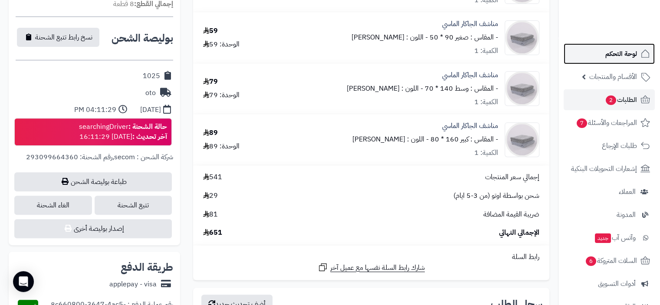
click at [627, 55] on span "لوحة التحكم" at bounding box center [622, 54] width 32 height 12
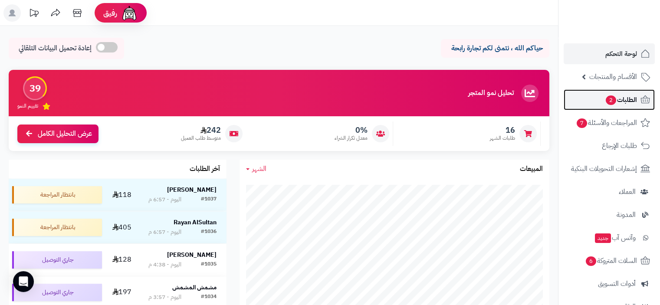
click at [622, 99] on span "الطلبات 2" at bounding box center [621, 100] width 32 height 12
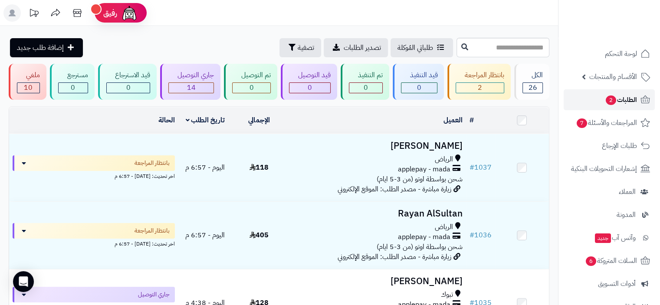
click at [624, 103] on span "الطلبات 2" at bounding box center [621, 100] width 32 height 12
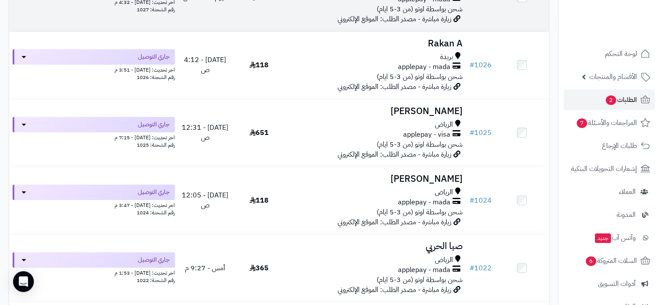
scroll to position [781, 0]
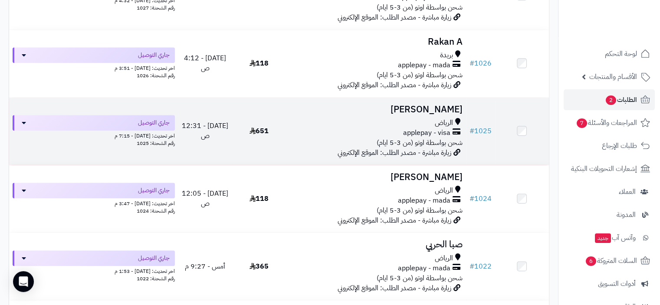
click at [382, 138] on div "applepay - visa" at bounding box center [376, 133] width 173 height 10
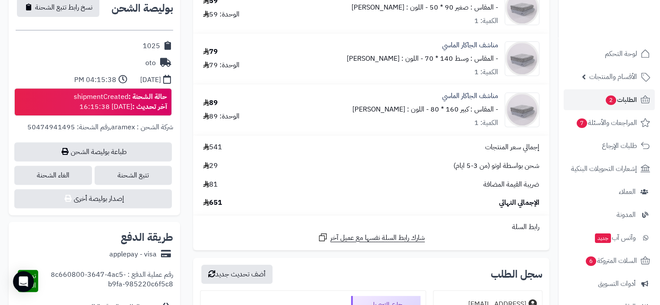
scroll to position [391, 0]
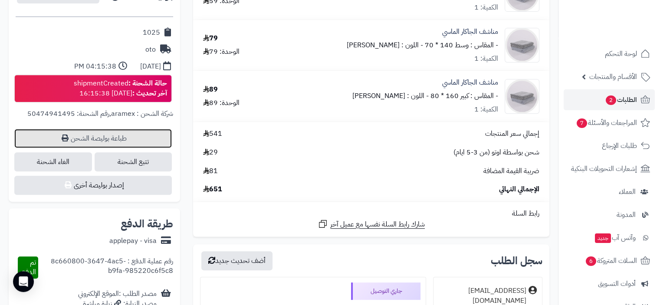
click at [102, 136] on link "طباعة بوليصة الشحن" at bounding box center [93, 138] width 158 height 19
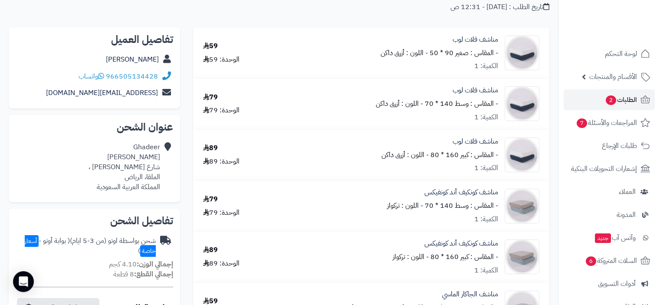
scroll to position [0, 0]
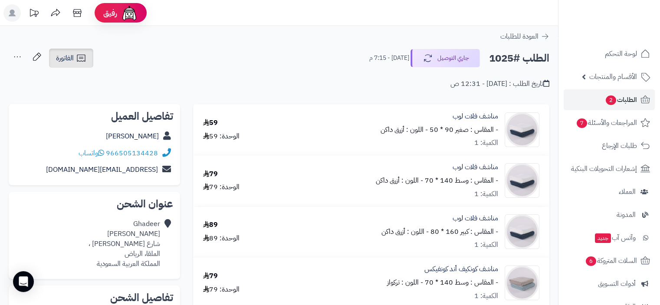
click at [82, 60] on icon at bounding box center [81, 58] width 10 height 10
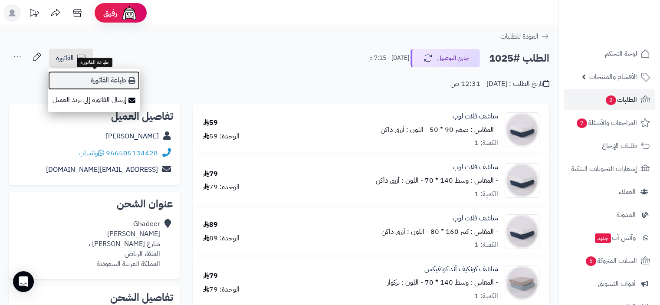
click at [103, 81] on link "طباعة الفاتورة" at bounding box center [94, 81] width 92 height 20
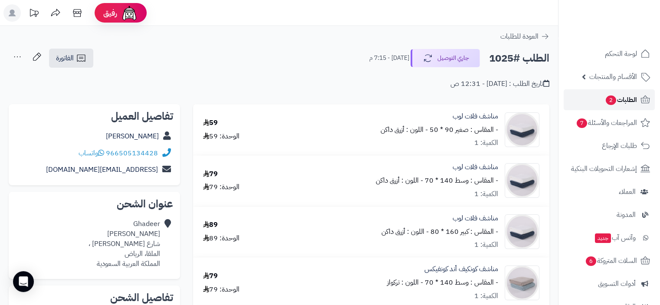
click at [622, 101] on span "الطلبات 2" at bounding box center [621, 100] width 32 height 12
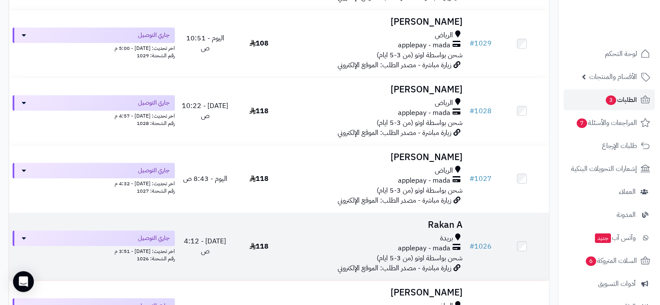
scroll to position [651, 0]
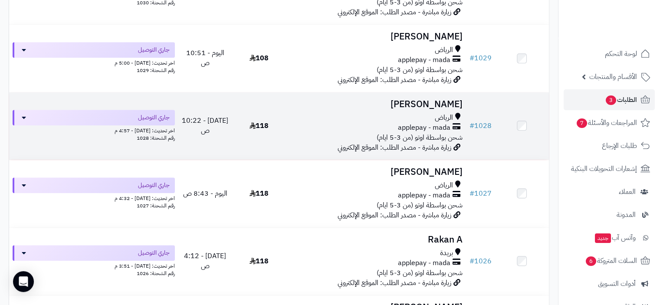
click at [413, 130] on span "applepay - mada" at bounding box center [424, 128] width 53 height 10
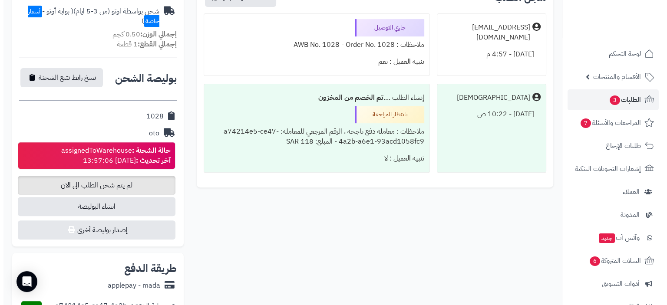
scroll to position [347, 0]
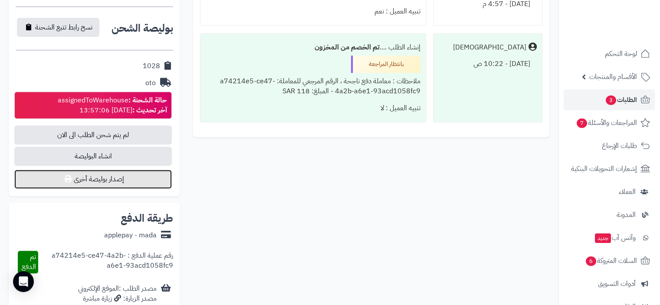
click at [96, 178] on button "إصدار بوليصة أخرى" at bounding box center [93, 179] width 158 height 19
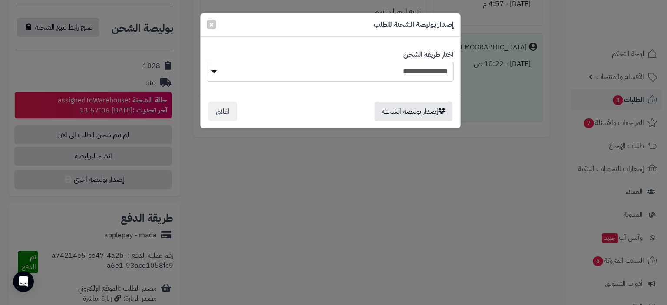
click at [399, 66] on select "**********" at bounding box center [330, 72] width 247 height 20
select select "***"
click at [207, 62] on select "**********" at bounding box center [330, 72] width 247 height 20
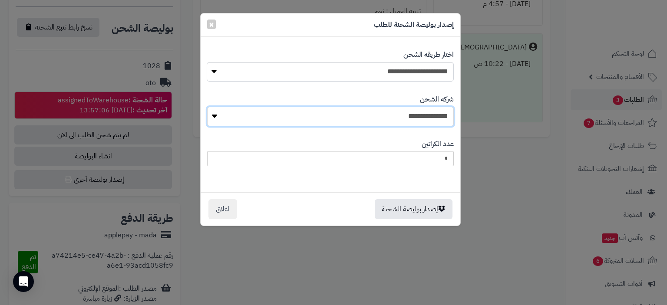
click at [422, 120] on select "**********" at bounding box center [330, 117] width 247 height 20
select select "****"
click at [210, 107] on select "**********" at bounding box center [330, 117] width 247 height 20
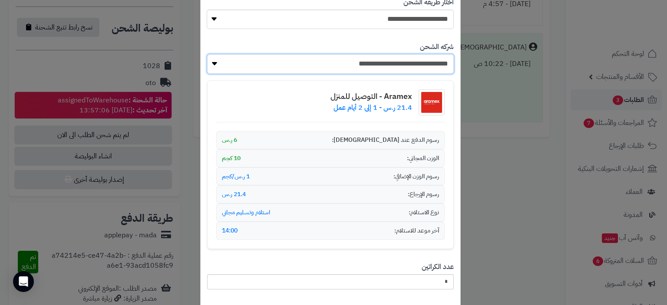
scroll to position [108, 0]
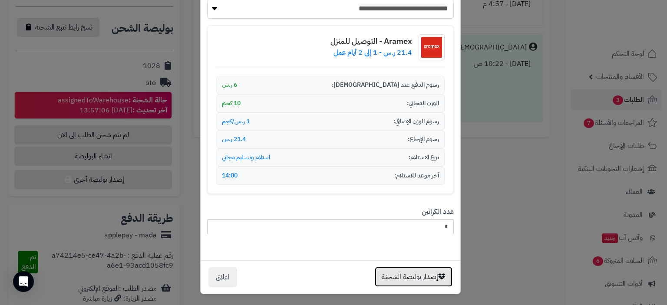
drag, startPoint x: 414, startPoint y: 277, endPoint x: 328, endPoint y: 280, distance: 86.0
click at [415, 277] on button "إصدار بوليصة الشحنة" at bounding box center [414, 277] width 78 height 20
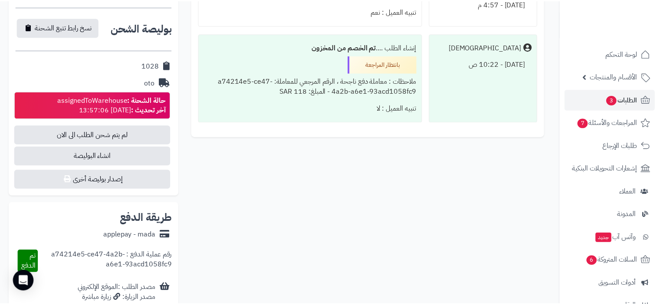
scroll to position [0, 0]
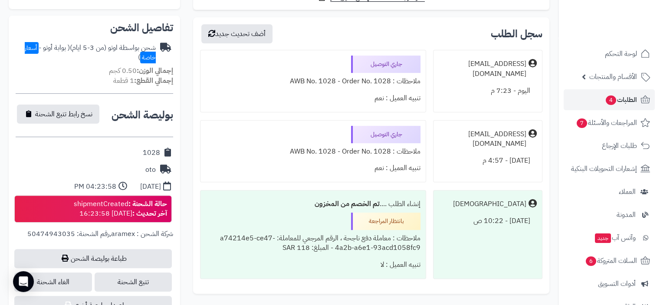
scroll to position [347, 0]
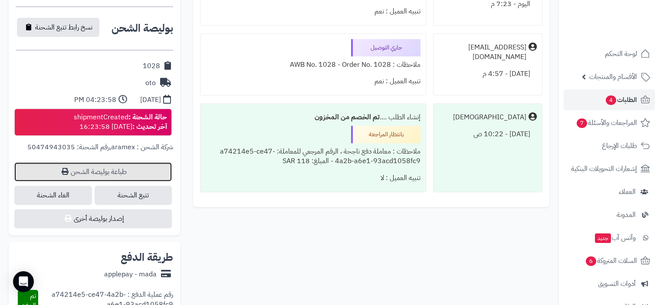
click at [133, 166] on link "طباعة بوليصة الشحن" at bounding box center [93, 171] width 158 height 19
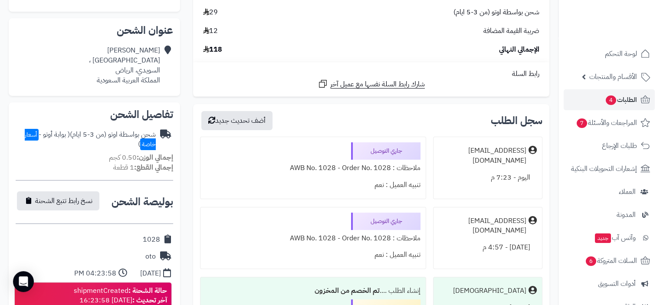
scroll to position [0, 0]
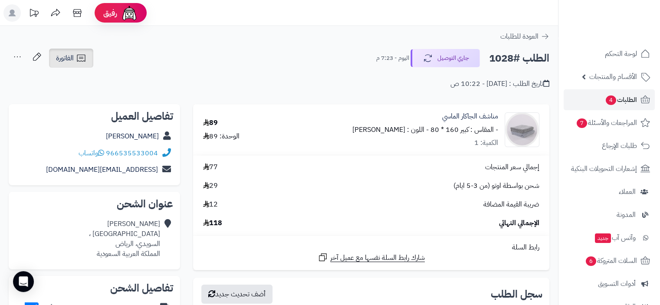
click at [66, 59] on span "الفاتورة" at bounding box center [65, 58] width 18 height 10
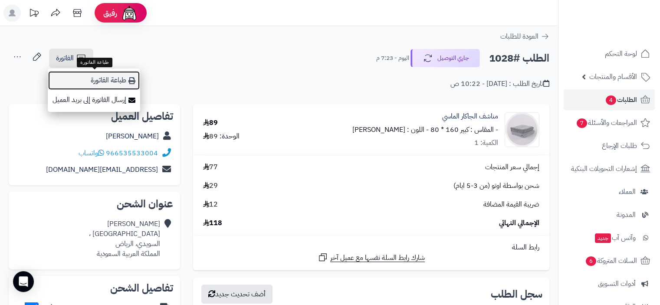
click at [109, 79] on link "طباعة الفاتورة" at bounding box center [94, 81] width 92 height 20
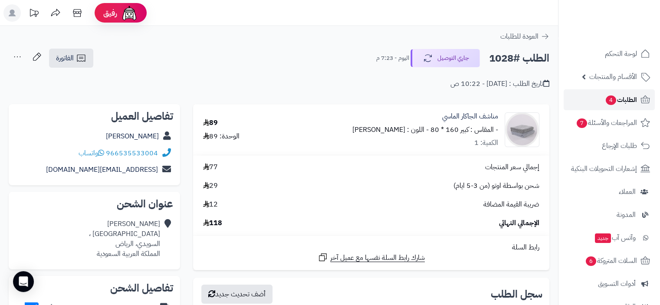
click at [621, 98] on span "الطلبات 4" at bounding box center [621, 100] width 32 height 12
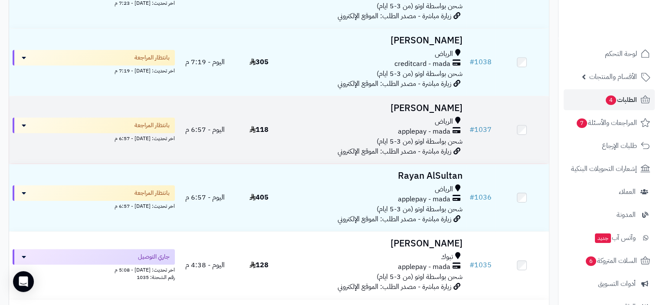
scroll to position [174, 0]
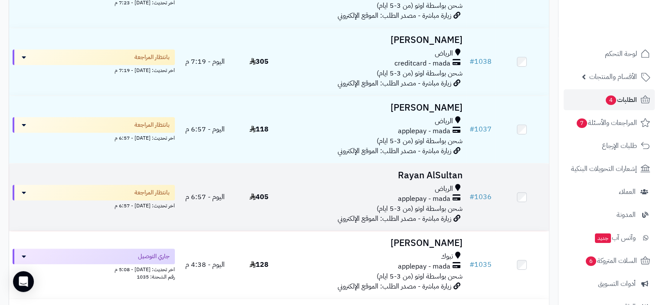
click at [406, 197] on span "applepay - mada" at bounding box center [424, 199] width 53 height 10
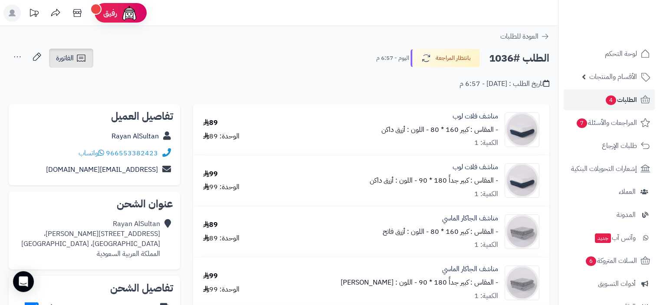
click at [71, 60] on span "الفاتورة" at bounding box center [65, 58] width 18 height 10
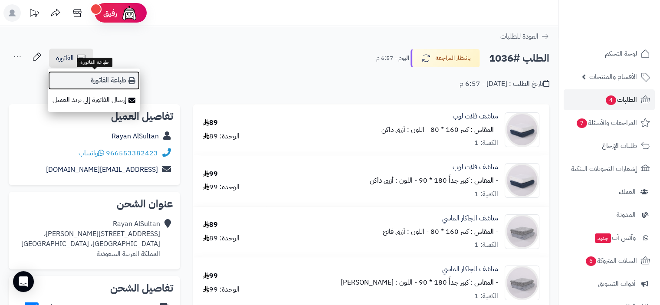
click at [107, 79] on link "طباعة الفاتورة" at bounding box center [94, 81] width 92 height 20
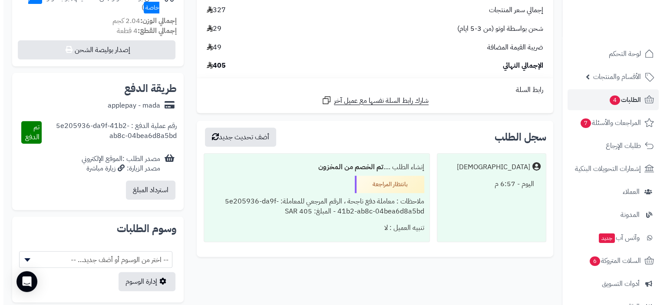
scroll to position [244, 0]
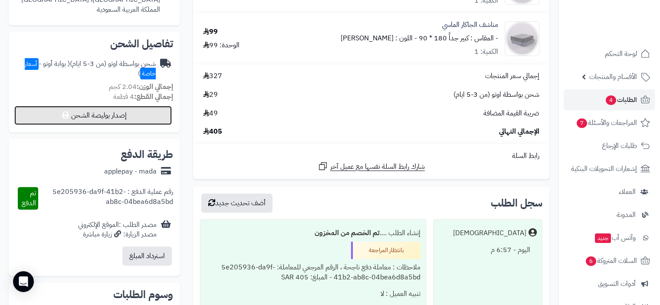
click at [112, 116] on button "إصدار بوليصة الشحن" at bounding box center [93, 115] width 158 height 19
select select "***"
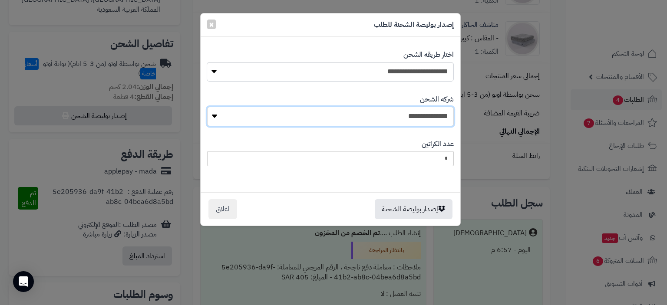
click at [389, 115] on select "**********" at bounding box center [330, 117] width 247 height 20
select select "****"
click at [210, 107] on select "**********" at bounding box center [330, 117] width 247 height 20
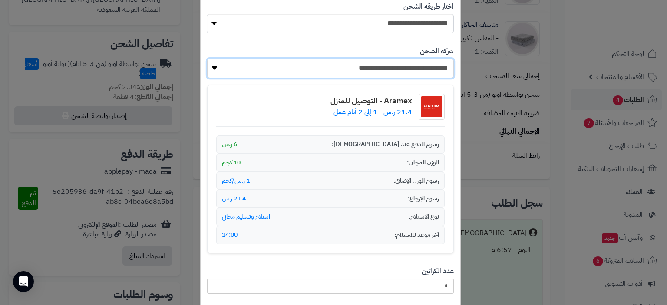
scroll to position [108, 0]
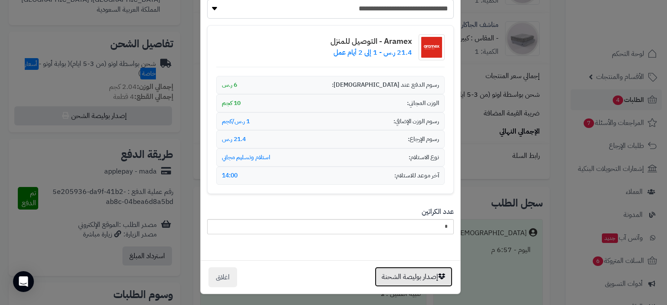
click at [413, 276] on button "إصدار بوليصة الشحنة" at bounding box center [414, 277] width 78 height 20
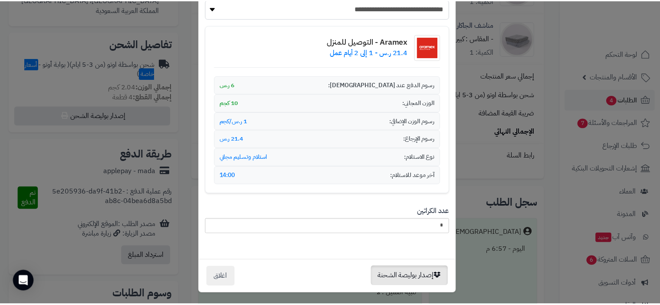
scroll to position [0, 0]
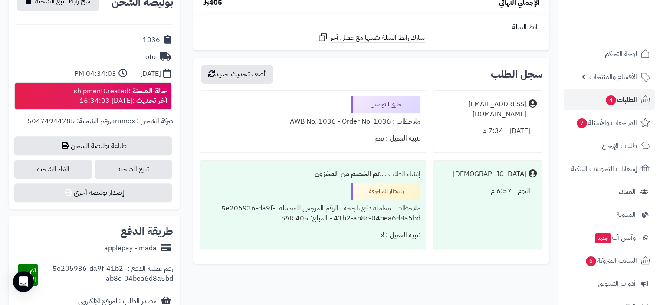
scroll to position [375, 0]
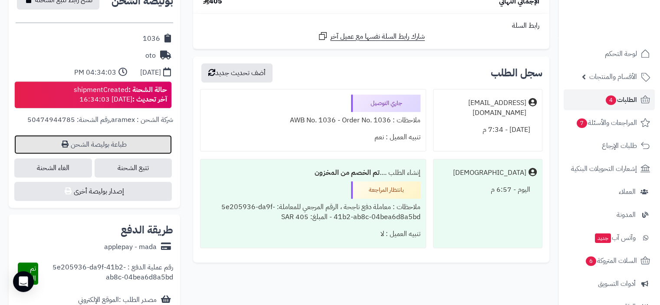
click at [107, 145] on link "طباعة بوليصة الشحن" at bounding box center [93, 144] width 158 height 19
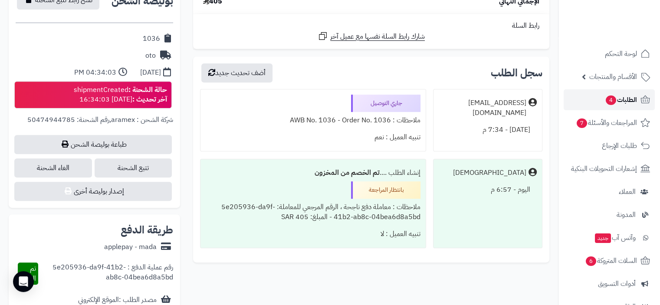
click at [628, 101] on span "الطلبات 4" at bounding box center [621, 100] width 32 height 12
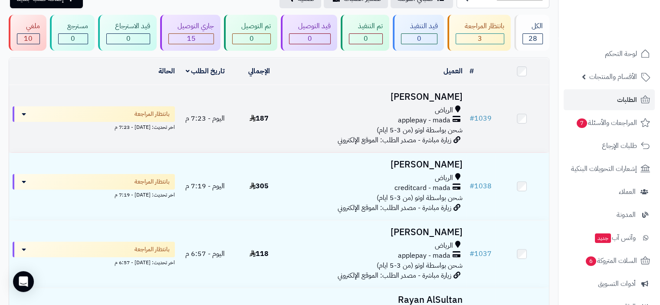
scroll to position [87, 0]
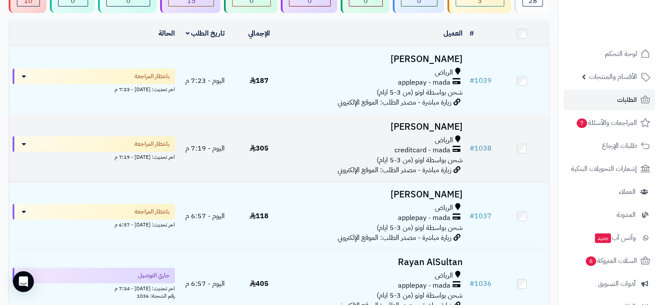
click at [328, 154] on div "creditcard - mada" at bounding box center [376, 150] width 173 height 10
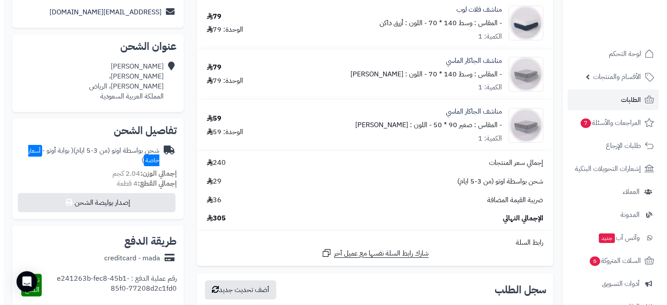
scroll to position [114, 0]
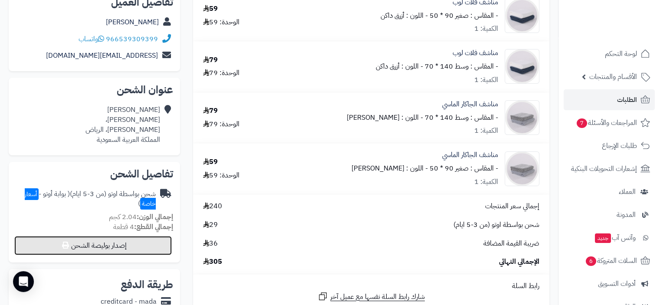
click at [113, 246] on button "إصدار بوليصة الشحن" at bounding box center [93, 245] width 158 height 19
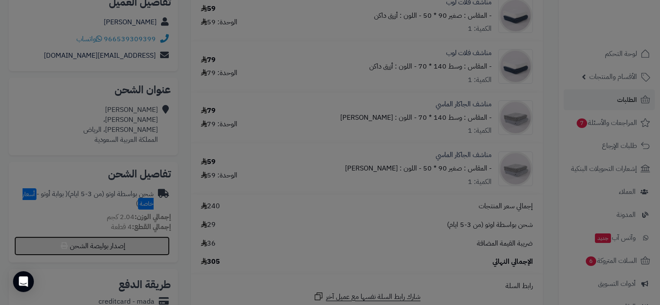
select select "***"
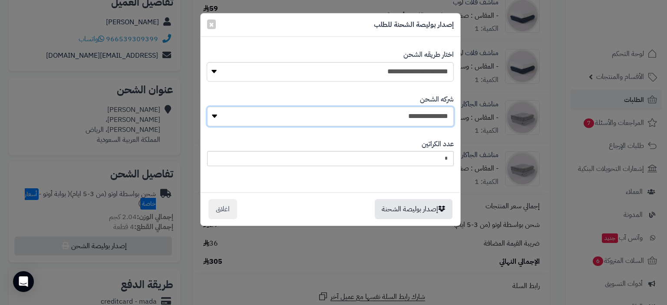
click at [394, 118] on select "**********" at bounding box center [330, 117] width 247 height 20
select select "****"
click at [210, 107] on select "**********" at bounding box center [330, 117] width 247 height 20
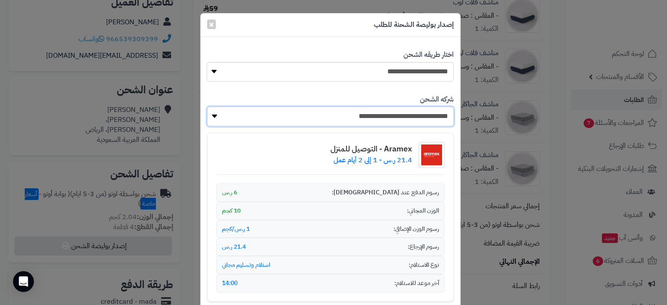
scroll to position [108, 0]
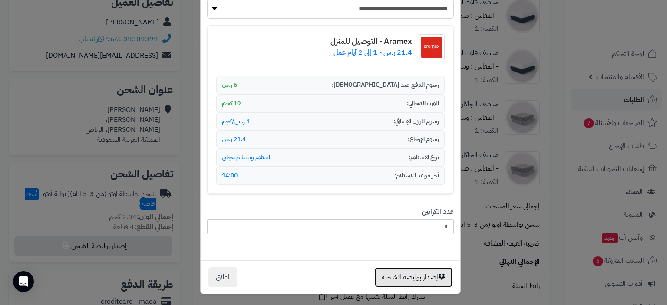
drag, startPoint x: 420, startPoint y: 278, endPoint x: 394, endPoint y: 277, distance: 25.6
click at [419, 278] on button "إصدار بوليصة الشحنة" at bounding box center [414, 277] width 78 height 20
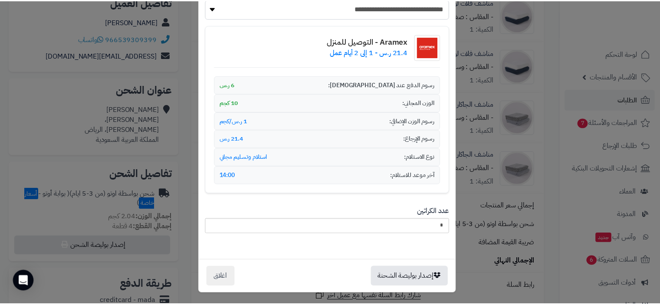
scroll to position [0, 0]
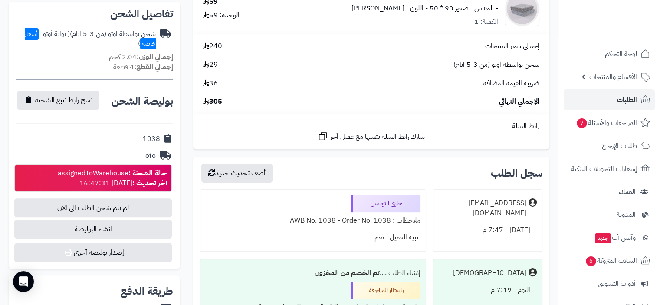
scroll to position [288, 0]
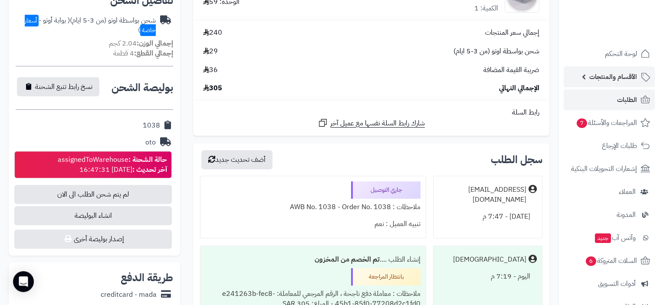
click at [624, 77] on span "الأقسام والمنتجات" at bounding box center [613, 77] width 48 height 12
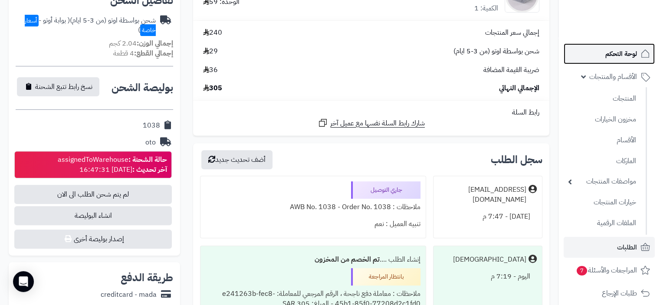
click at [624, 55] on span "لوحة التحكم" at bounding box center [622, 54] width 32 height 12
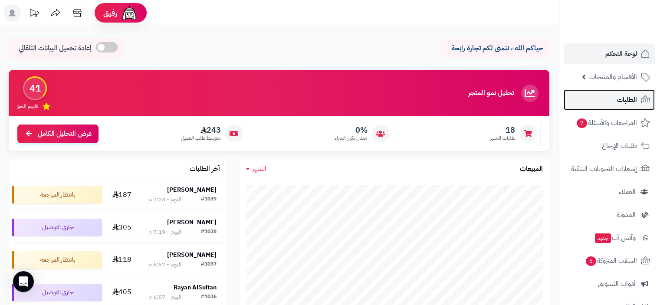
click at [627, 99] on span "الطلبات" at bounding box center [627, 100] width 20 height 12
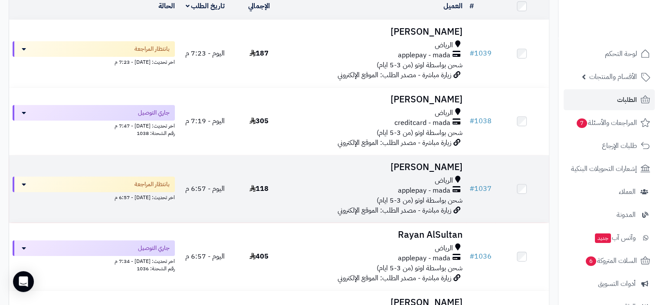
scroll to position [130, 0]
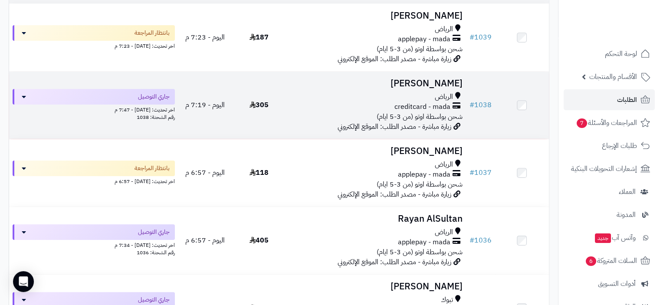
click at [394, 104] on div "creditcard - mada" at bounding box center [376, 107] width 173 height 10
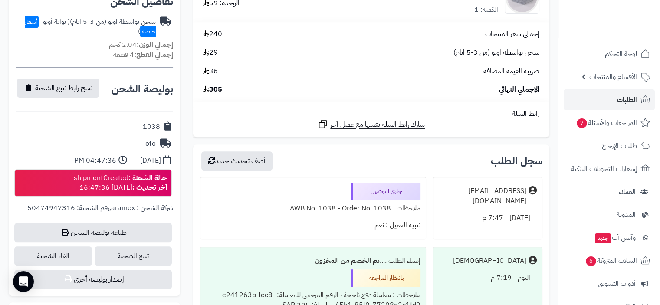
scroll to position [304, 0]
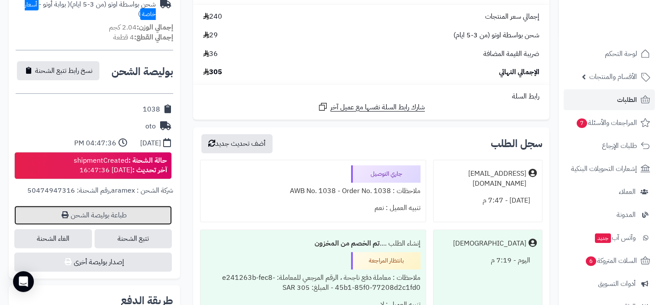
click at [107, 217] on link "طباعة بوليصة الشحن" at bounding box center [93, 215] width 158 height 19
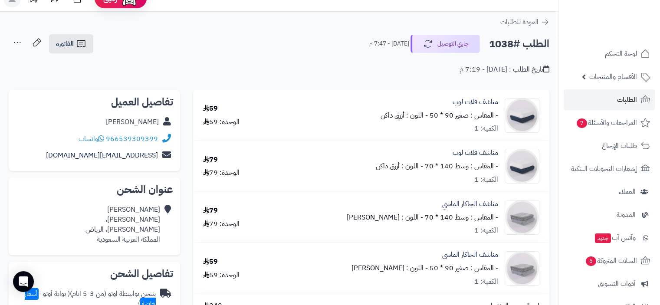
scroll to position [0, 0]
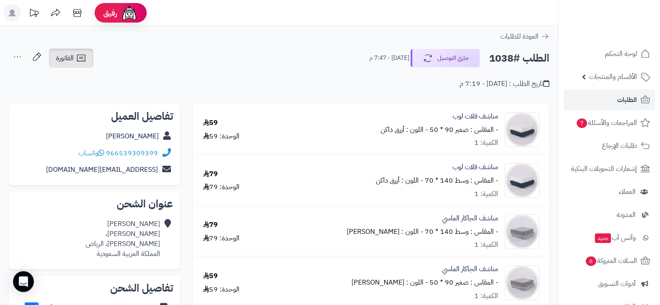
click at [76, 60] on link "الفاتورة" at bounding box center [71, 58] width 44 height 19
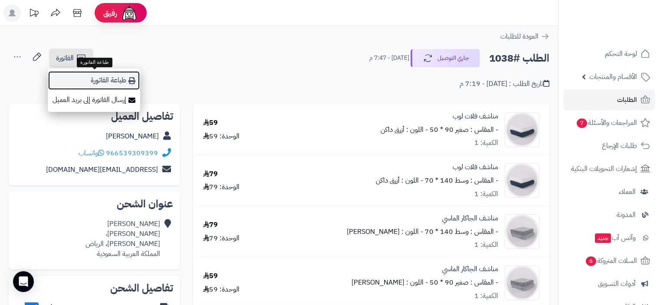
click at [118, 79] on link "طباعة الفاتورة" at bounding box center [94, 81] width 92 height 20
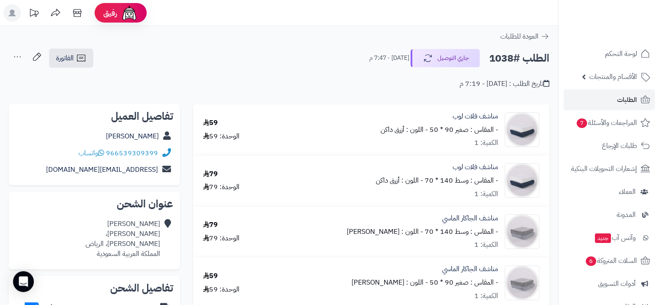
click at [621, 6] on div at bounding box center [609, 19] width 102 height 38
click at [624, 95] on span "الطلبات" at bounding box center [627, 100] width 20 height 12
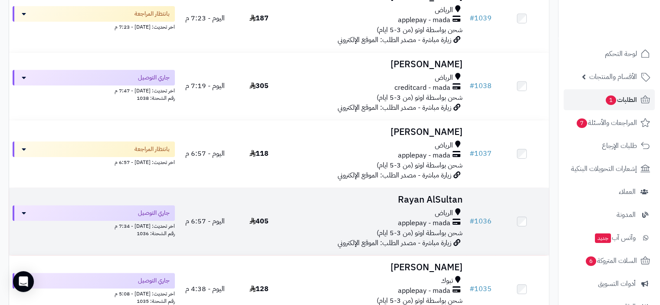
scroll to position [174, 0]
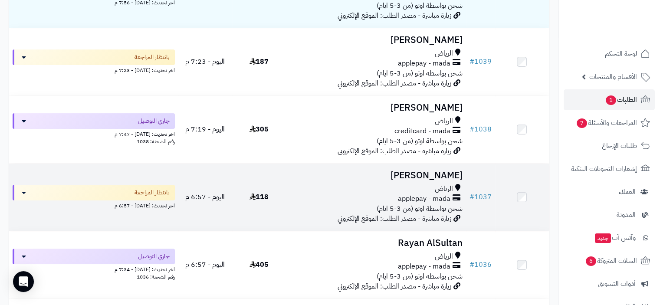
click at [422, 182] on td "Abdullah Saleh الرياض applepay - mada شحن بواسطة اوتو (من 3-5 ايام) زيارة مباشر…" at bounding box center [376, 197] width 180 height 67
click at [403, 190] on div "الرياض" at bounding box center [376, 189] width 173 height 10
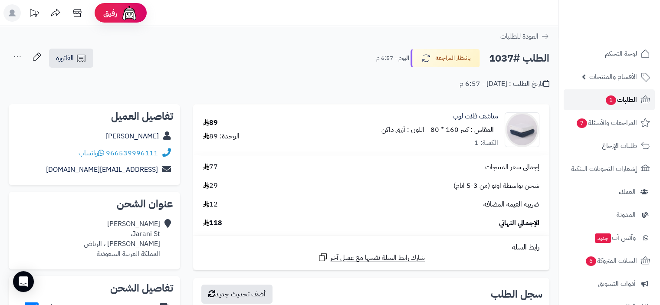
click at [622, 102] on span "الطلبات 1" at bounding box center [621, 100] width 32 height 12
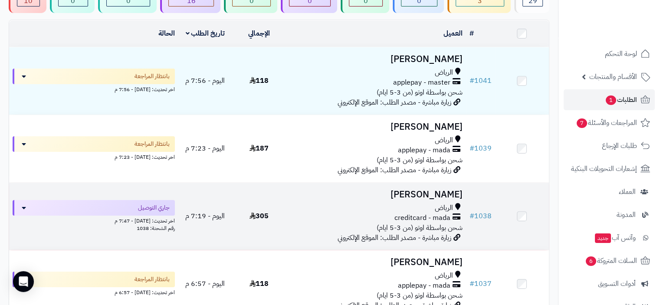
scroll to position [130, 0]
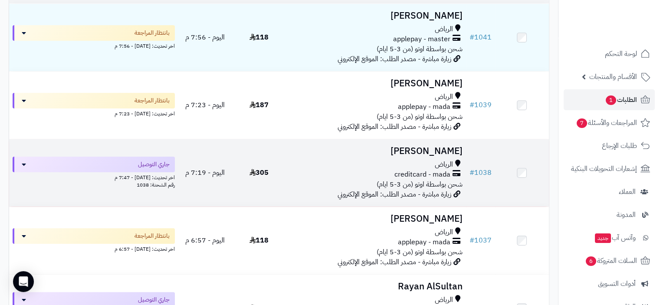
click at [410, 240] on span "applepay - mada" at bounding box center [424, 242] width 53 height 10
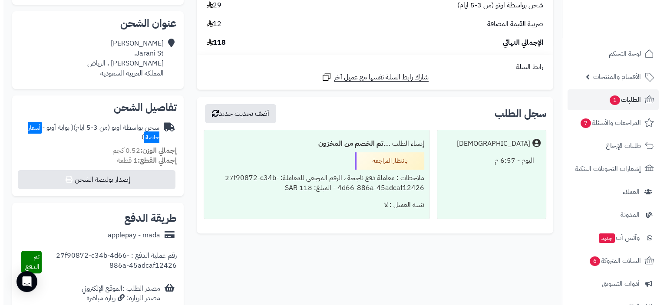
scroll to position [260, 0]
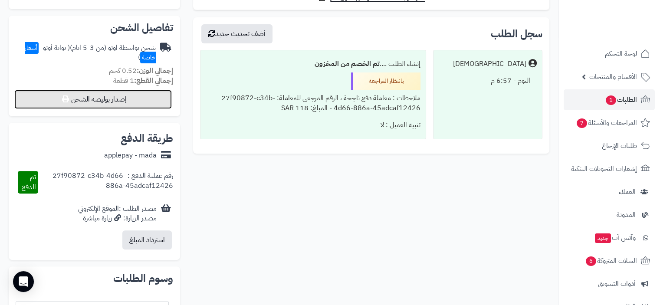
click at [116, 99] on button "إصدار بوليصة الشحن" at bounding box center [93, 99] width 158 height 19
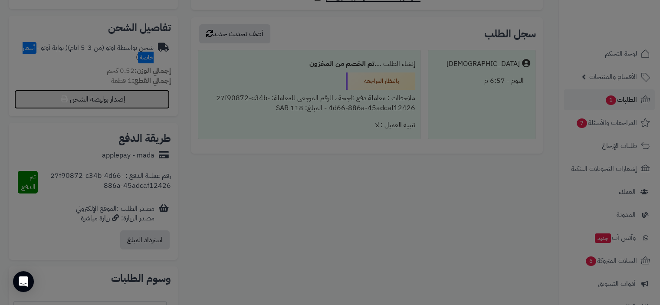
select select "***"
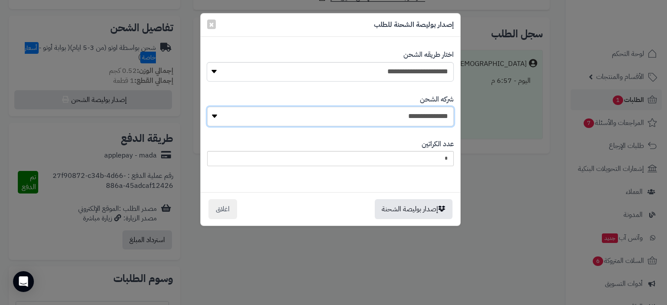
click at [408, 117] on select "**********" at bounding box center [330, 117] width 247 height 20
select select "****"
click at [210, 107] on select "**********" at bounding box center [330, 117] width 247 height 20
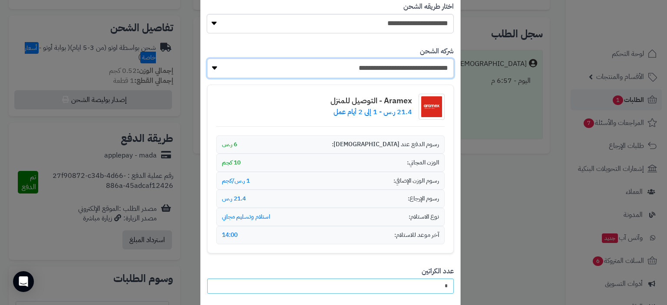
scroll to position [108, 0]
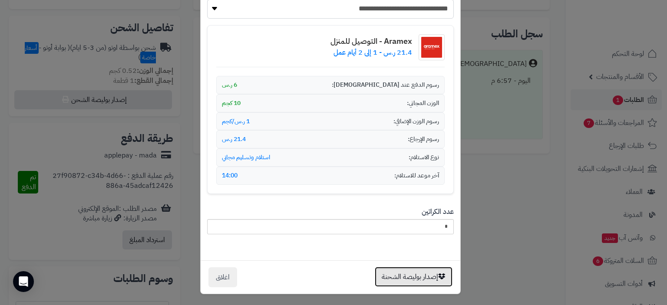
click at [408, 278] on button "إصدار بوليصة الشحنة" at bounding box center [414, 277] width 78 height 20
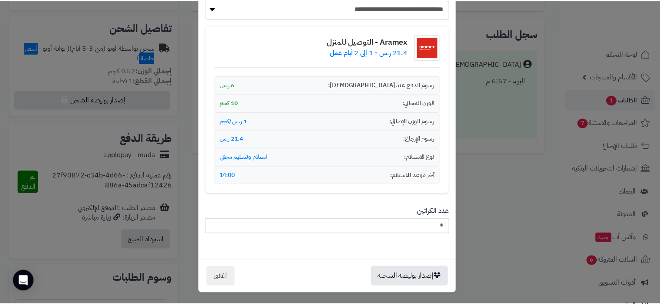
scroll to position [0, 0]
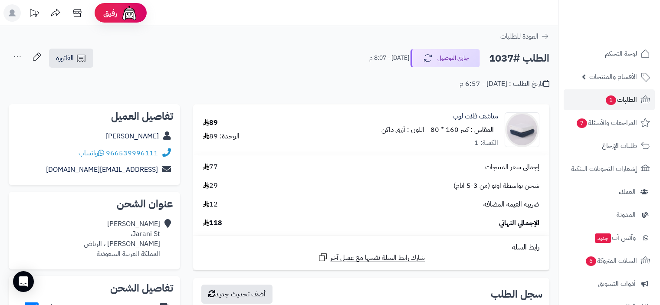
scroll to position [260, 0]
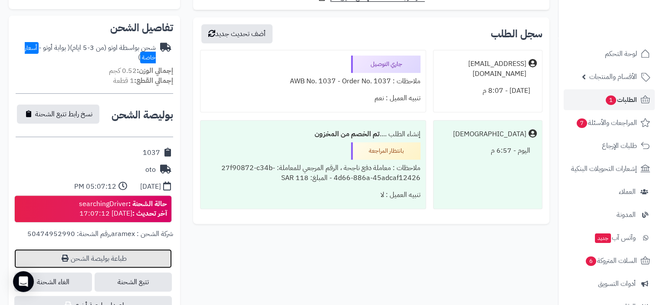
click at [88, 257] on link "طباعة بوليصة الشحن" at bounding box center [93, 258] width 158 height 19
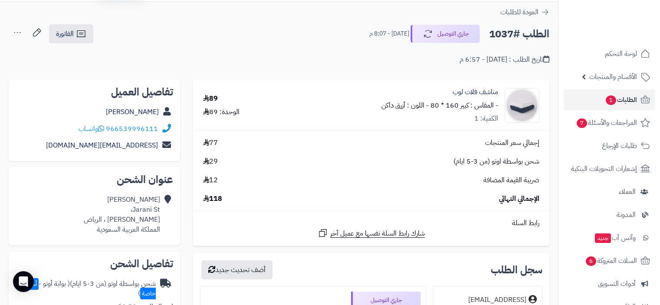
scroll to position [0, 0]
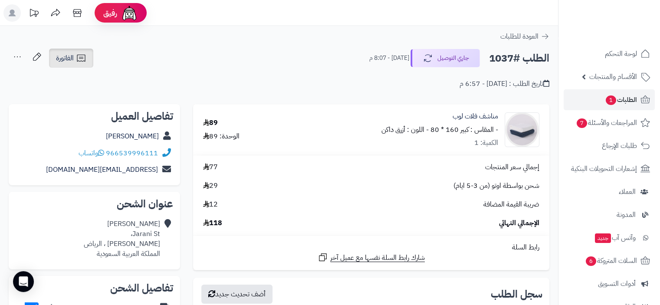
click at [85, 60] on icon at bounding box center [81, 58] width 10 height 10
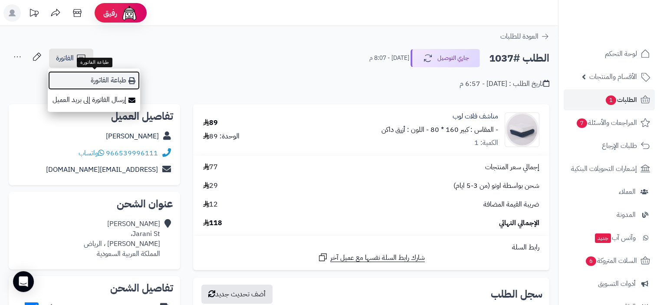
click at [124, 80] on link "طباعة الفاتورة" at bounding box center [94, 81] width 92 height 20
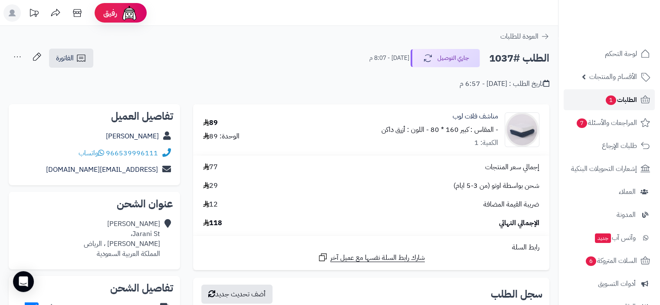
click at [625, 99] on span "الطلبات 1" at bounding box center [621, 100] width 32 height 12
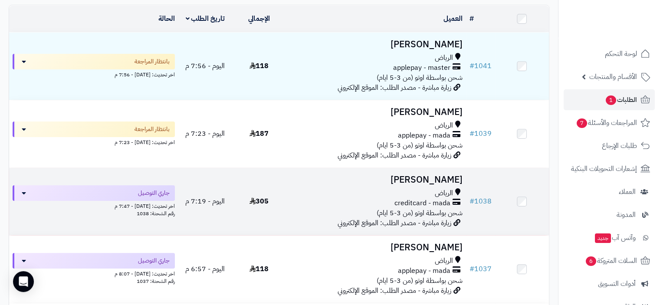
scroll to position [87, 0]
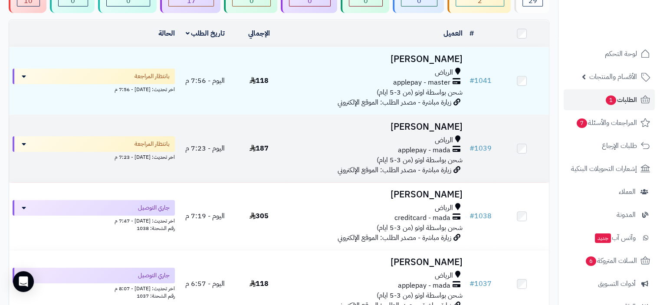
click at [410, 146] on span "applepay - mada" at bounding box center [424, 150] width 53 height 10
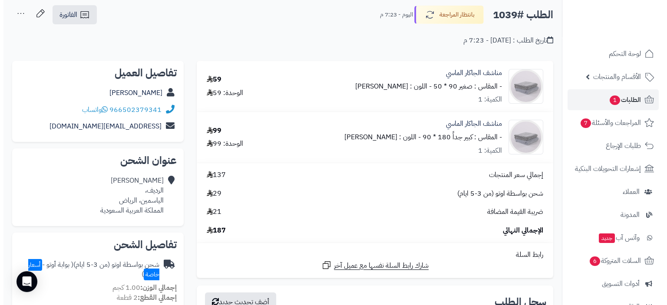
scroll to position [174, 0]
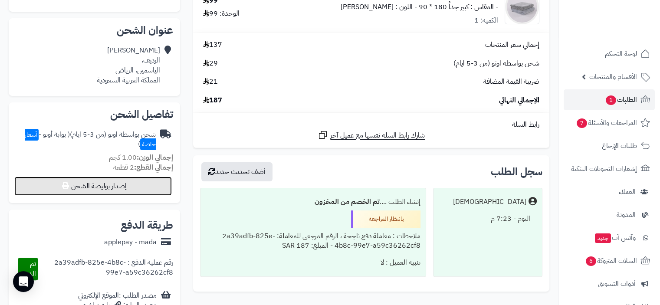
click at [119, 187] on button "إصدار بوليصة الشحن" at bounding box center [93, 186] width 158 height 19
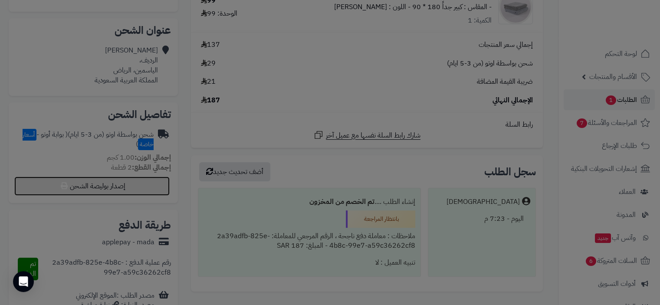
select select "***"
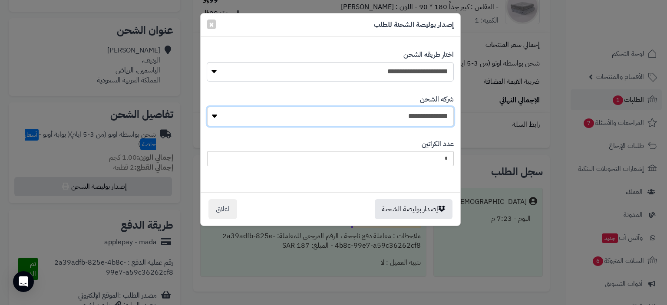
click at [343, 118] on select "**********" at bounding box center [330, 117] width 247 height 20
select select "****"
click at [210, 107] on select "**********" at bounding box center [330, 117] width 247 height 20
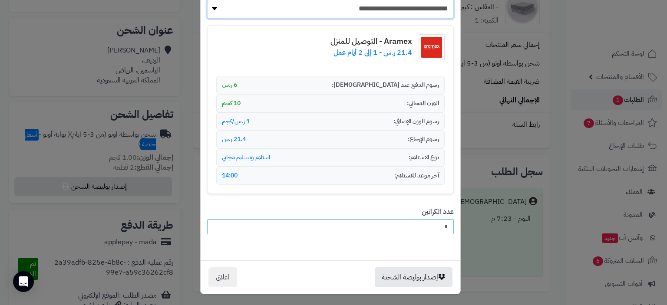
scroll to position [108, 0]
click at [394, 276] on button "إصدار بوليصة الشحنة" at bounding box center [414, 277] width 78 height 20
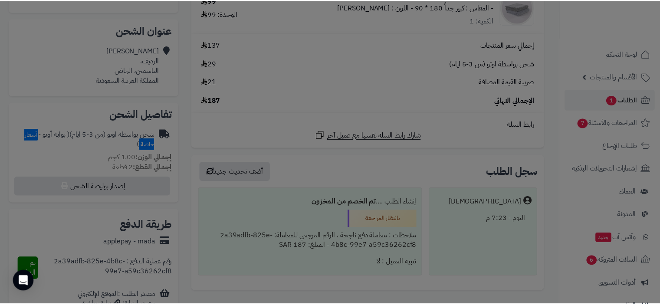
scroll to position [0, 0]
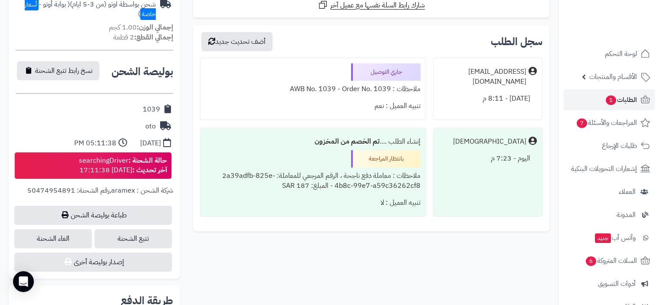
scroll to position [347, 0]
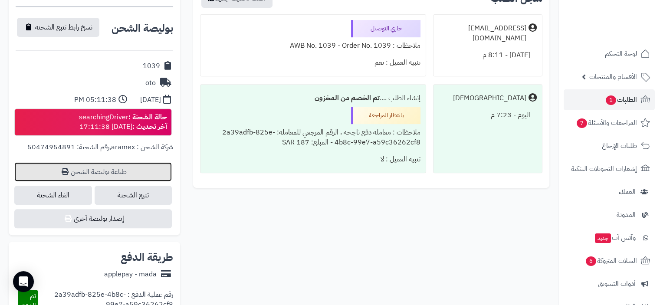
click at [123, 177] on link "طباعة بوليصة الشحن" at bounding box center [93, 171] width 158 height 19
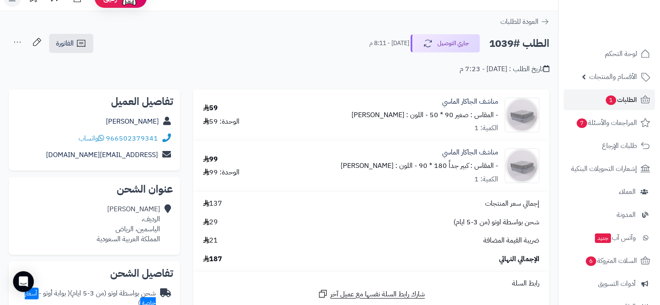
scroll to position [0, 0]
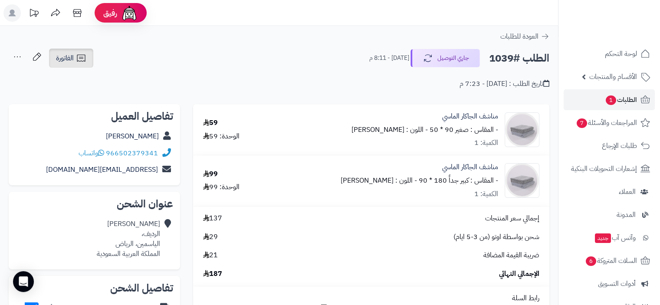
click at [80, 59] on icon at bounding box center [81, 58] width 10 height 10
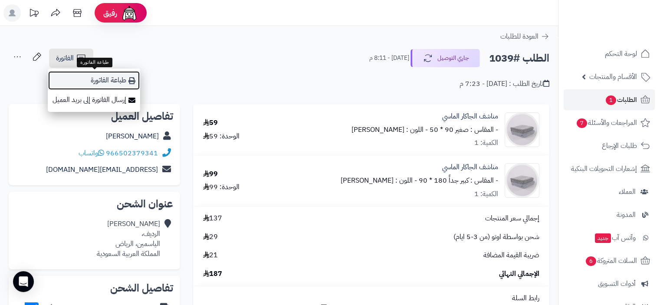
click at [111, 79] on link "طباعة الفاتورة" at bounding box center [94, 81] width 92 height 20
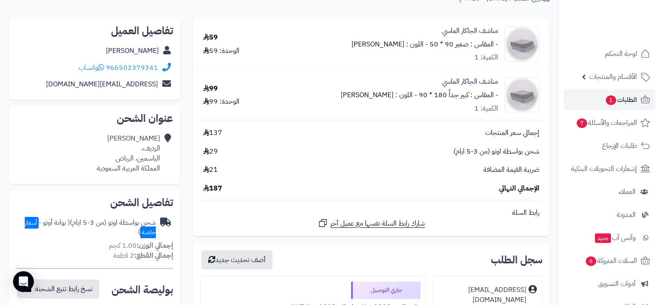
scroll to position [87, 0]
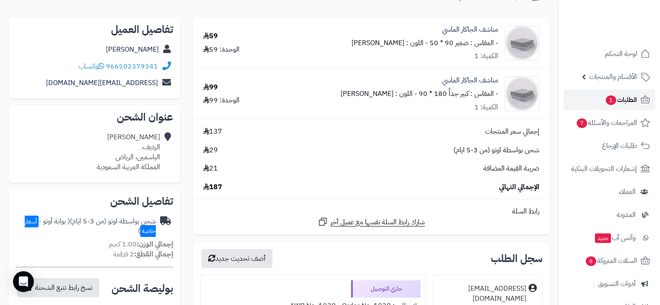
click at [624, 102] on span "الطلبات 1" at bounding box center [621, 100] width 32 height 12
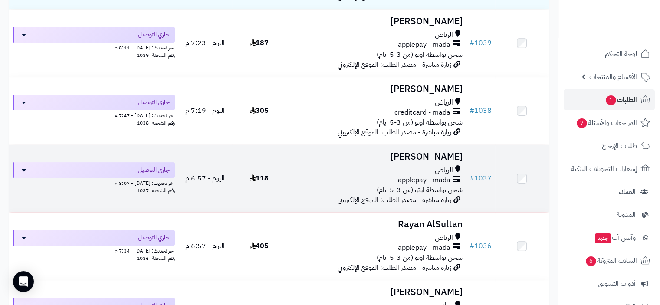
scroll to position [43, 0]
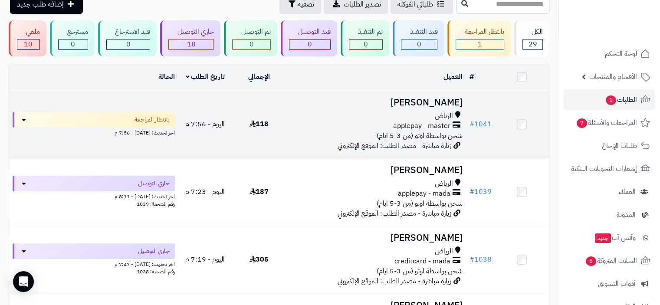
click at [380, 111] on div "الرياض" at bounding box center [376, 116] width 173 height 10
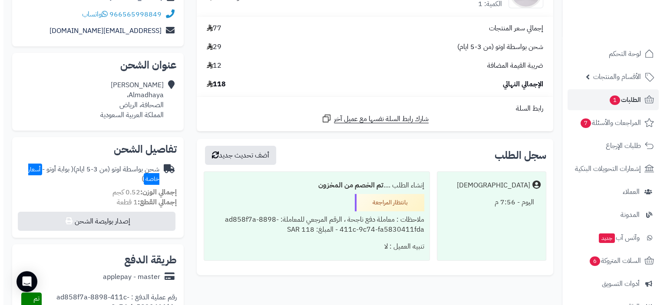
scroll to position [174, 0]
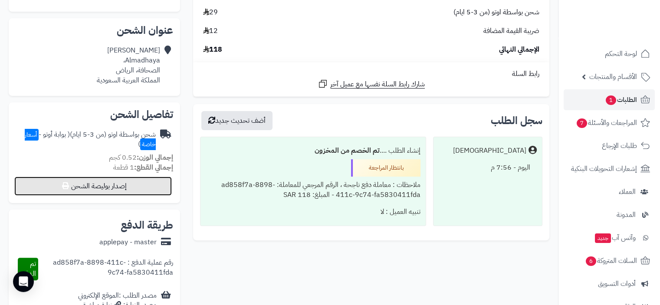
click at [103, 186] on button "إصدار بوليصة الشحن" at bounding box center [93, 186] width 158 height 19
select select "***"
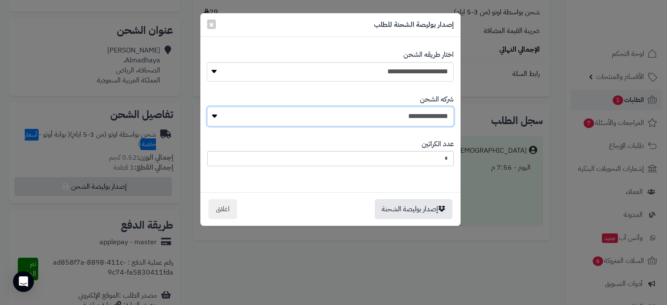
click at [405, 117] on select "**********" at bounding box center [330, 117] width 247 height 20
select select "****"
click at [210, 107] on select "**********" at bounding box center [330, 117] width 247 height 20
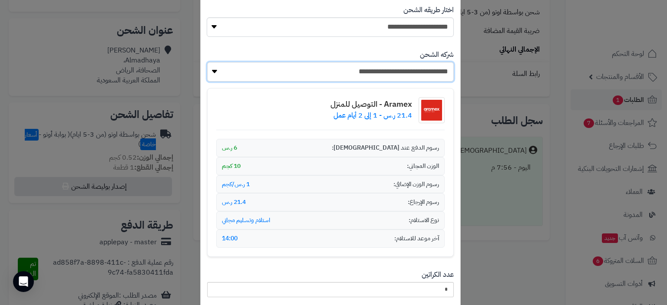
scroll to position [108, 0]
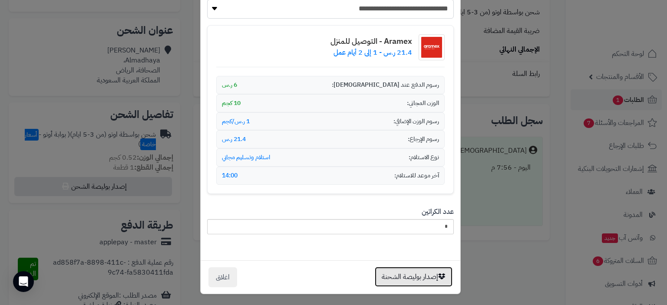
click at [403, 270] on button "إصدار بوليصة الشحنة" at bounding box center [414, 277] width 78 height 20
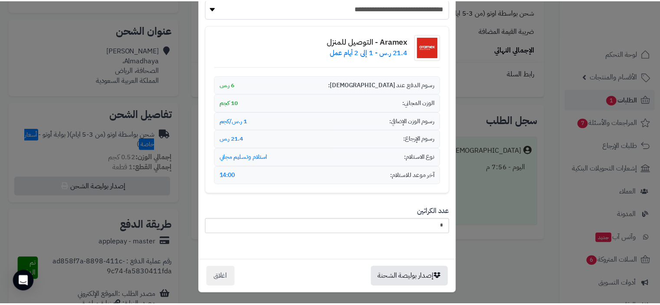
scroll to position [0, 0]
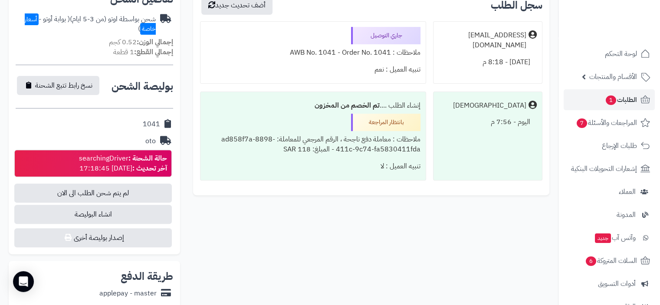
scroll to position [304, 0]
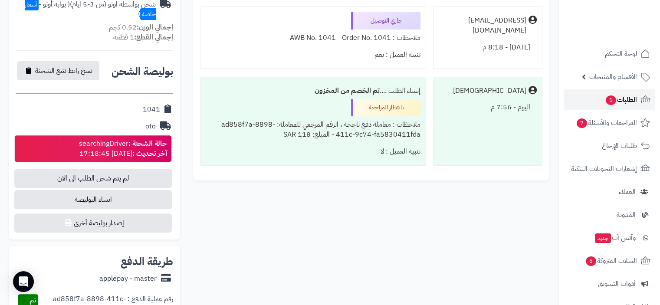
click at [629, 101] on span "الطلبات 1" at bounding box center [621, 100] width 32 height 12
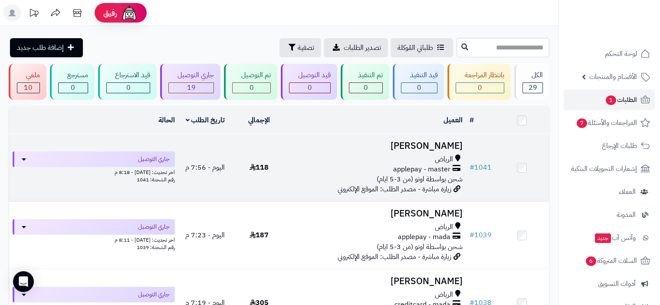
click at [392, 166] on div "applepay - master" at bounding box center [376, 170] width 173 height 10
click at [432, 171] on span "applepay - master" at bounding box center [421, 170] width 57 height 10
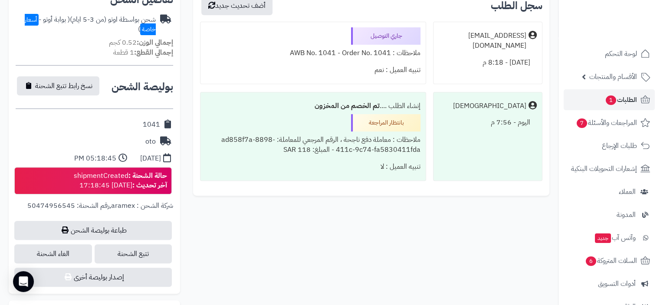
scroll to position [304, 0]
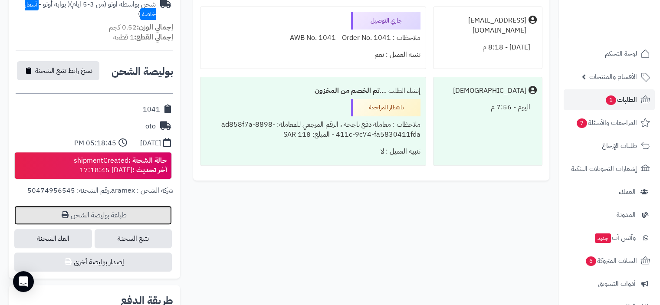
click at [114, 215] on link "طباعة بوليصة الشحن" at bounding box center [93, 215] width 158 height 19
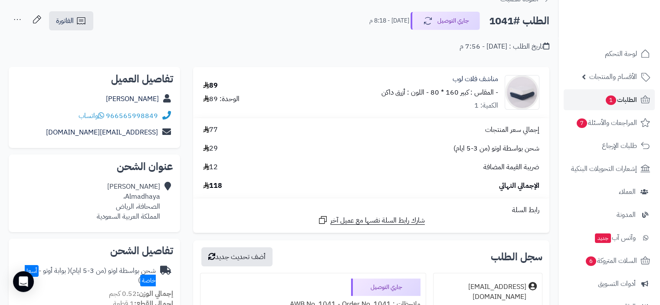
scroll to position [0, 0]
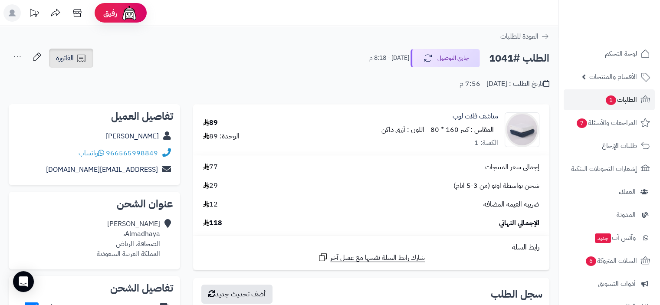
click at [76, 59] on icon at bounding box center [81, 58] width 10 height 10
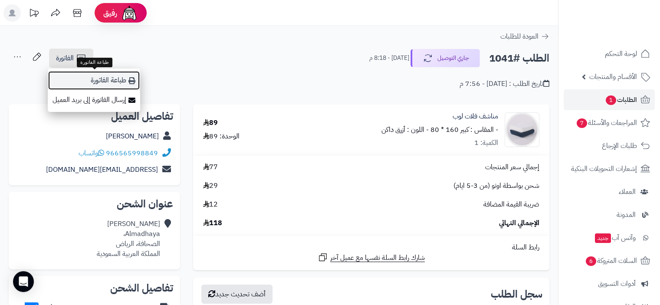
click at [122, 84] on link "طباعة الفاتورة" at bounding box center [94, 81] width 92 height 20
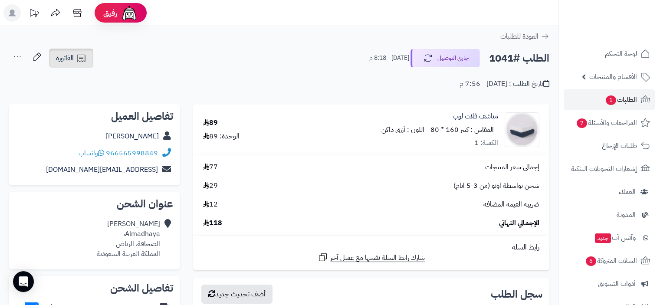
click at [92, 57] on link "الفاتورة" at bounding box center [71, 58] width 44 height 19
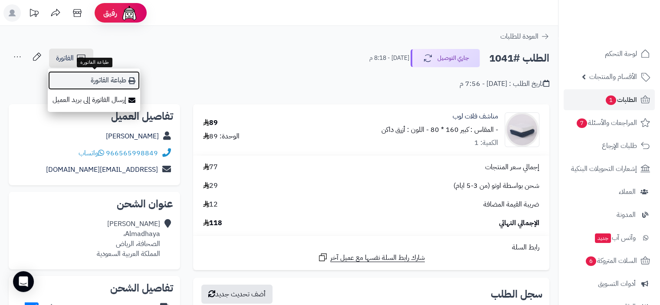
click at [123, 79] on link "طباعة الفاتورة" at bounding box center [94, 81] width 92 height 20
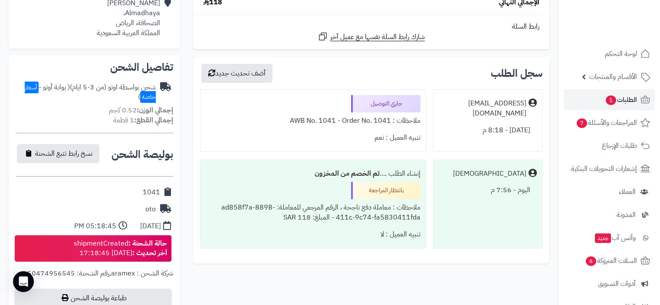
scroll to position [217, 0]
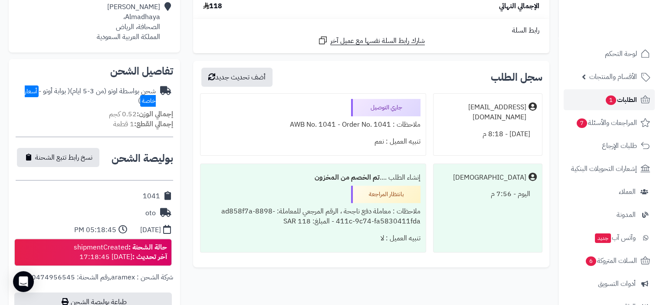
click at [627, 97] on span "الطلبات 1" at bounding box center [621, 100] width 32 height 12
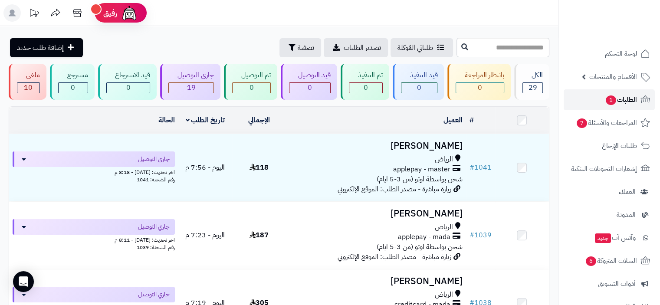
click at [624, 101] on span "الطلبات 1" at bounding box center [621, 100] width 32 height 12
click at [617, 98] on span "الطلبات 1" at bounding box center [621, 100] width 32 height 12
click at [617, 100] on span "الطلبات 1" at bounding box center [621, 100] width 32 height 12
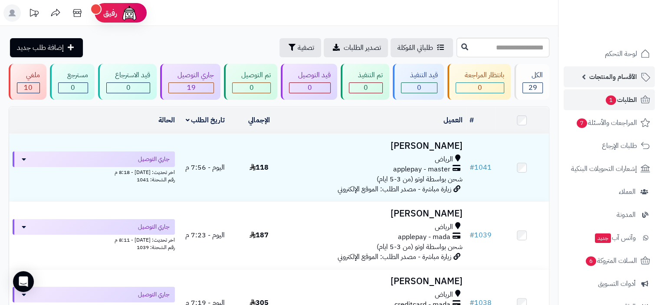
click at [621, 72] on span "الأقسام والمنتجات" at bounding box center [613, 77] width 48 height 12
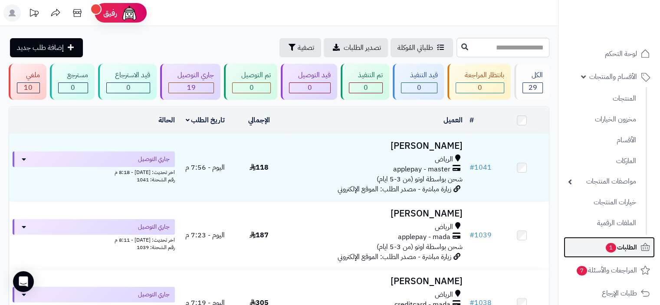
click at [626, 245] on span "الطلبات 1" at bounding box center [621, 247] width 32 height 12
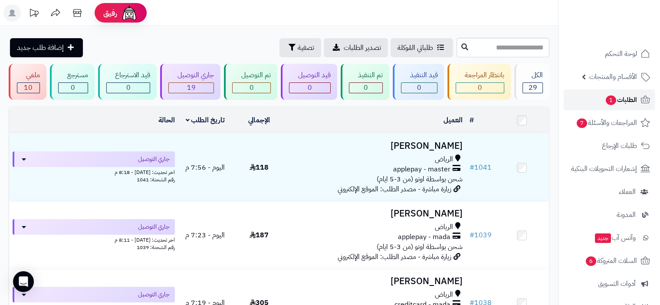
click at [607, 97] on span "1" at bounding box center [611, 100] width 10 height 10
click at [623, 100] on span "الطلبات 1" at bounding box center [621, 100] width 32 height 12
click at [625, 100] on span "الطلبات 1" at bounding box center [621, 100] width 32 height 12
click at [622, 101] on span "الطلبات 1" at bounding box center [621, 100] width 32 height 12
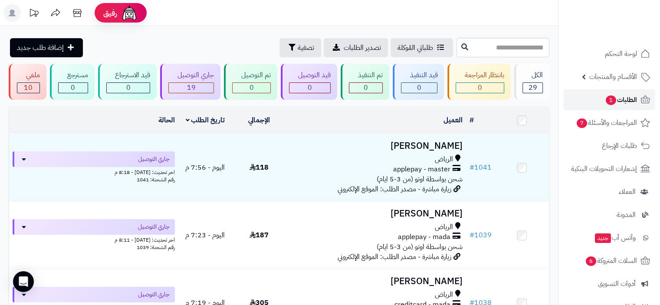
click at [624, 98] on span "الطلبات 1" at bounding box center [621, 100] width 32 height 12
click at [627, 99] on span "الطلبات 1" at bounding box center [621, 100] width 32 height 12
click at [625, 99] on span "الطلبات 1" at bounding box center [621, 100] width 32 height 12
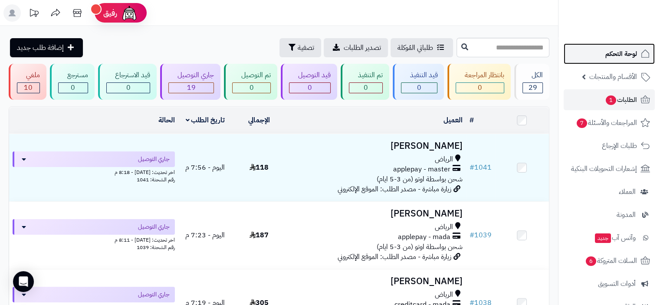
click at [623, 51] on span "لوحة التحكم" at bounding box center [622, 54] width 32 height 12
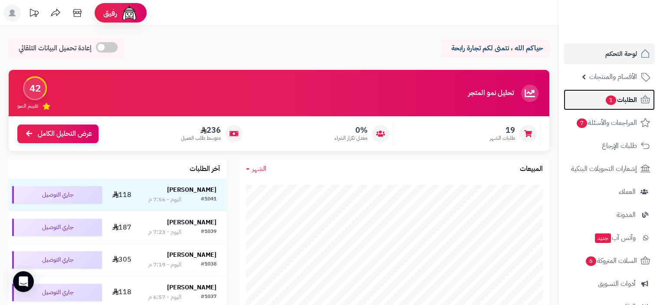
click at [624, 99] on span "الطلبات 1" at bounding box center [621, 100] width 32 height 12
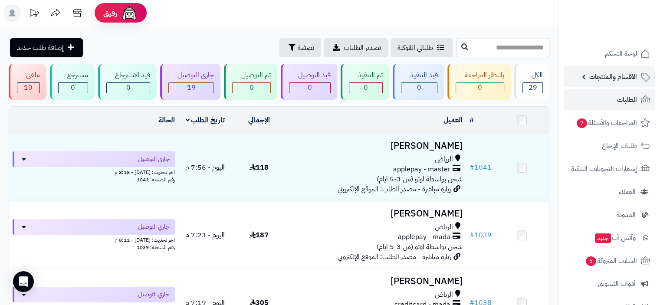
click at [621, 79] on span "الأقسام والمنتجات" at bounding box center [613, 77] width 48 height 12
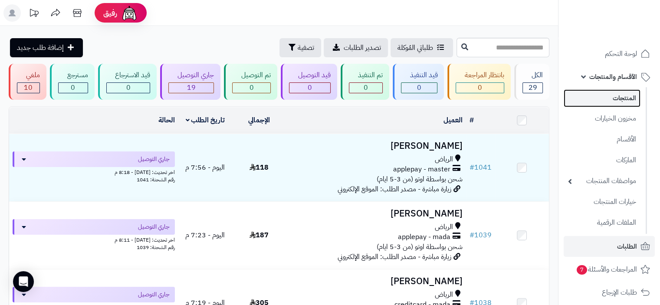
click at [623, 97] on link "المنتجات" at bounding box center [602, 98] width 77 height 18
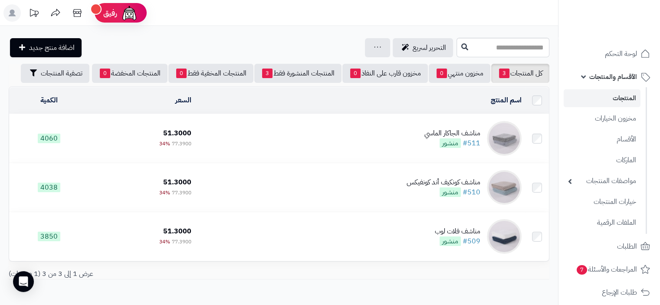
click at [622, 77] on span "الأقسام والمنتجات" at bounding box center [613, 77] width 48 height 12
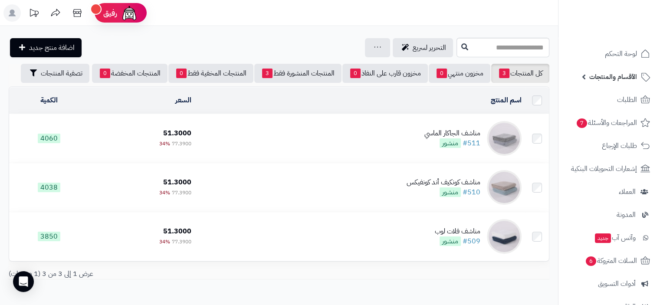
click at [625, 74] on span "الأقسام والمنتجات" at bounding box center [613, 77] width 48 height 12
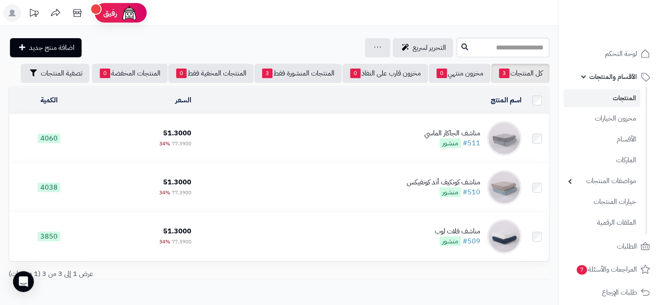
click at [627, 96] on link "المنتجات" at bounding box center [602, 98] width 77 height 18
click at [625, 102] on link "المنتجات" at bounding box center [602, 98] width 77 height 18
click at [616, 96] on link "المنتجات" at bounding box center [602, 98] width 77 height 18
click at [627, 97] on link "المنتجات" at bounding box center [602, 98] width 77 height 18
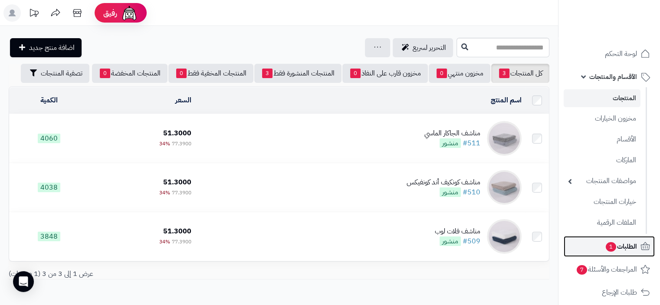
click at [619, 247] on span "الطلبات 1" at bounding box center [621, 246] width 32 height 12
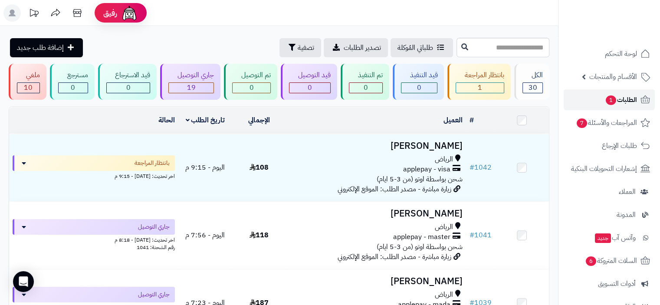
click at [631, 100] on span "الطلبات 1" at bounding box center [621, 100] width 32 height 12
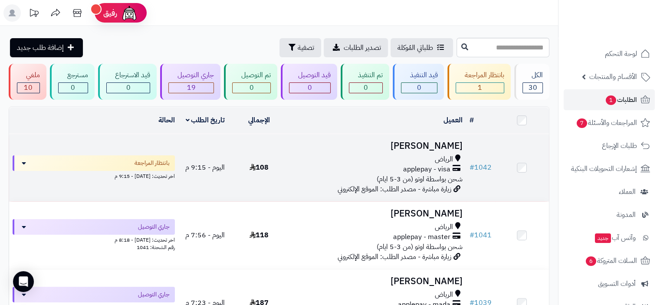
click at [408, 169] on span "applepay - visa" at bounding box center [426, 170] width 47 height 10
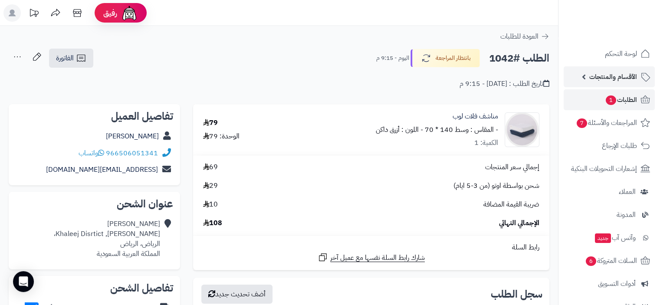
click at [613, 78] on span "الأقسام والمنتجات" at bounding box center [613, 77] width 48 height 12
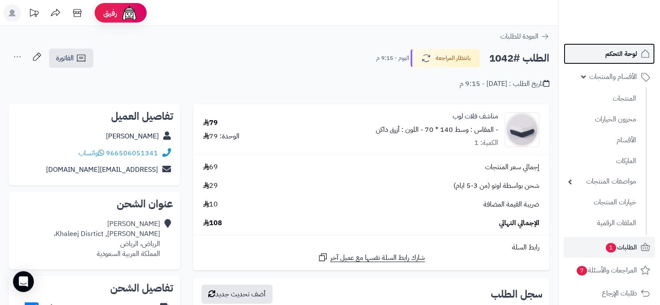
click at [625, 54] on span "لوحة التحكم" at bounding box center [622, 54] width 32 height 12
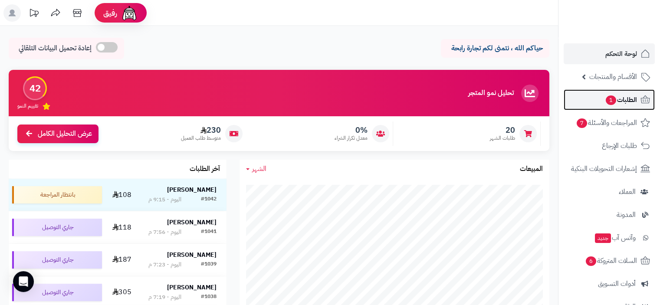
click at [637, 98] on span "الطلبات 1" at bounding box center [621, 100] width 32 height 12
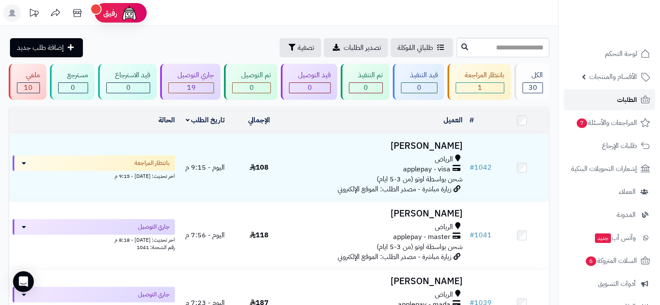
click at [630, 100] on span "الطلبات" at bounding box center [627, 100] width 20 height 12
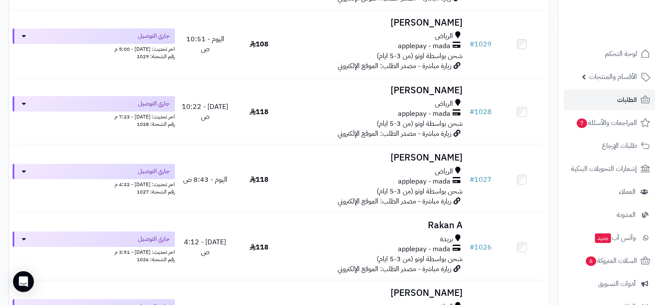
scroll to position [608, 0]
